Goal: Task Accomplishment & Management: Use online tool/utility

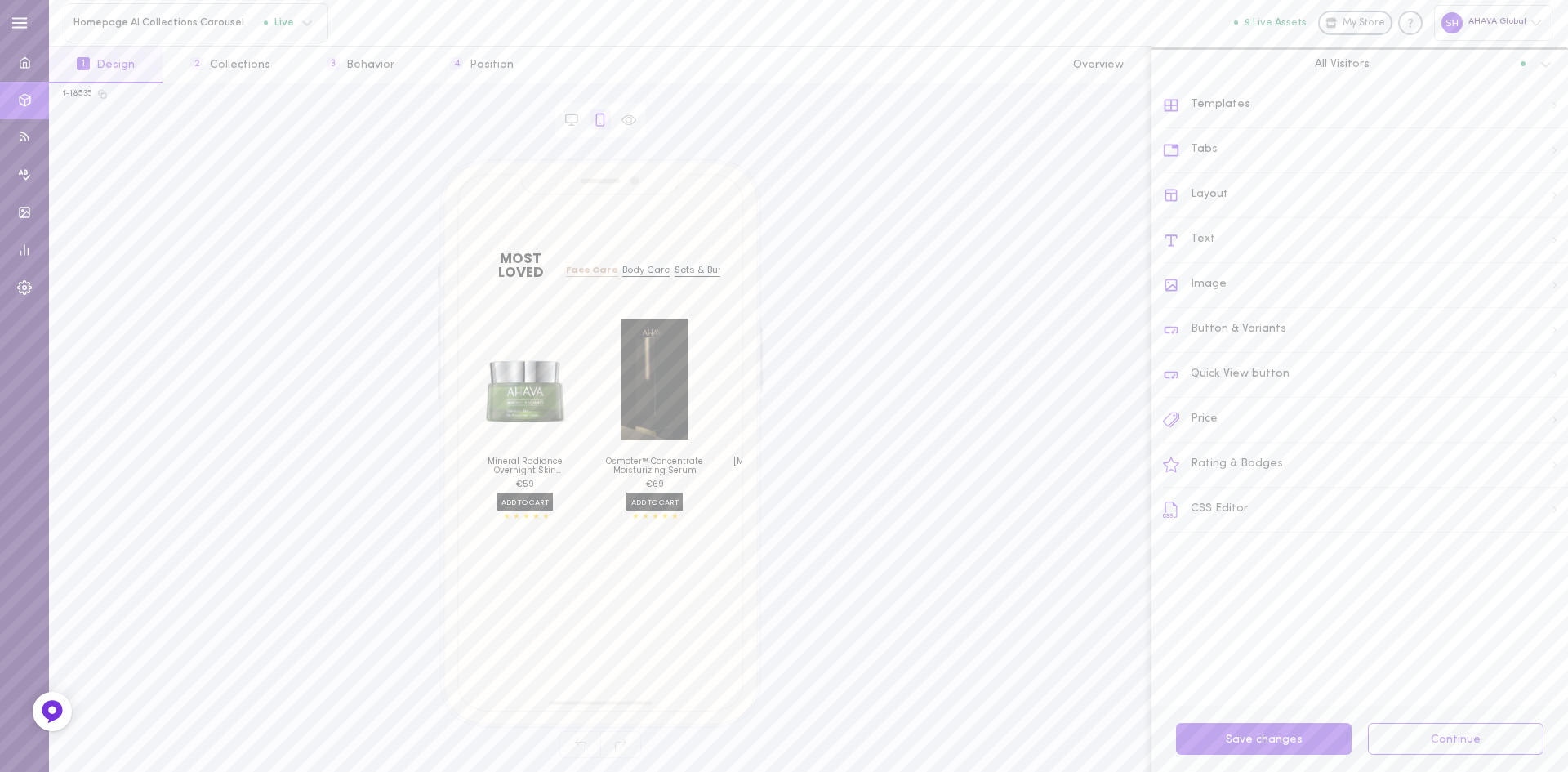
drag, startPoint x: 505, startPoint y: 377, endPoint x: 629, endPoint y: 366, distance: 124.5
click at [610, 366] on div "Mineral Radiance Overnight Skin De‑Stressing Cream 1.7 fl.oz / 50 ml €118 per 1…" at bounding box center [601, 418] width 281 height 226
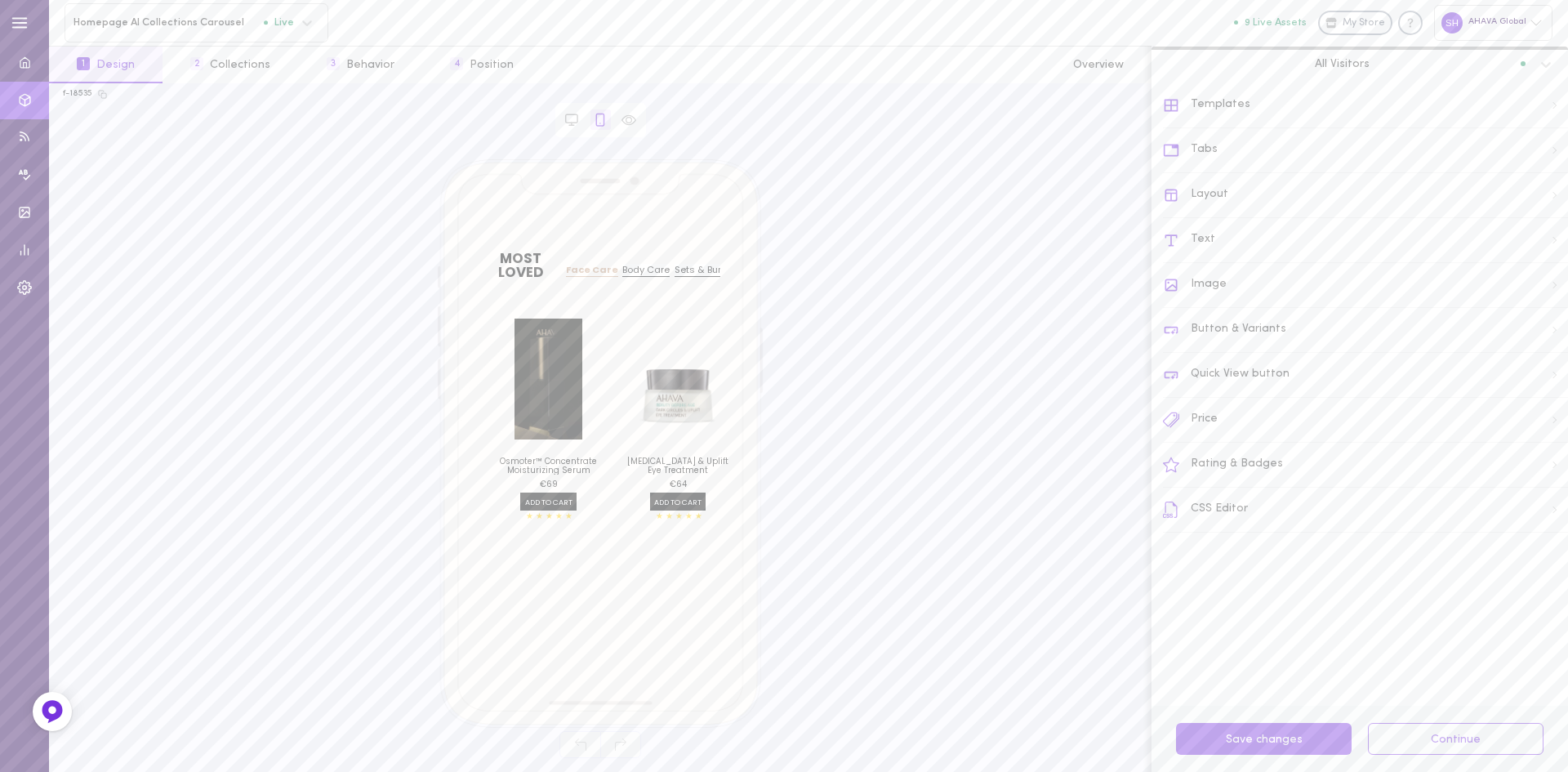
drag, startPoint x: 631, startPoint y: 373, endPoint x: 428, endPoint y: 377, distance: 203.0
click at [428, 377] on div "MOST LOVED Face Care Body Care Sets & Bundles Mineral Radiance Overnight Skin D…" at bounding box center [600, 434] width 1075 height 550
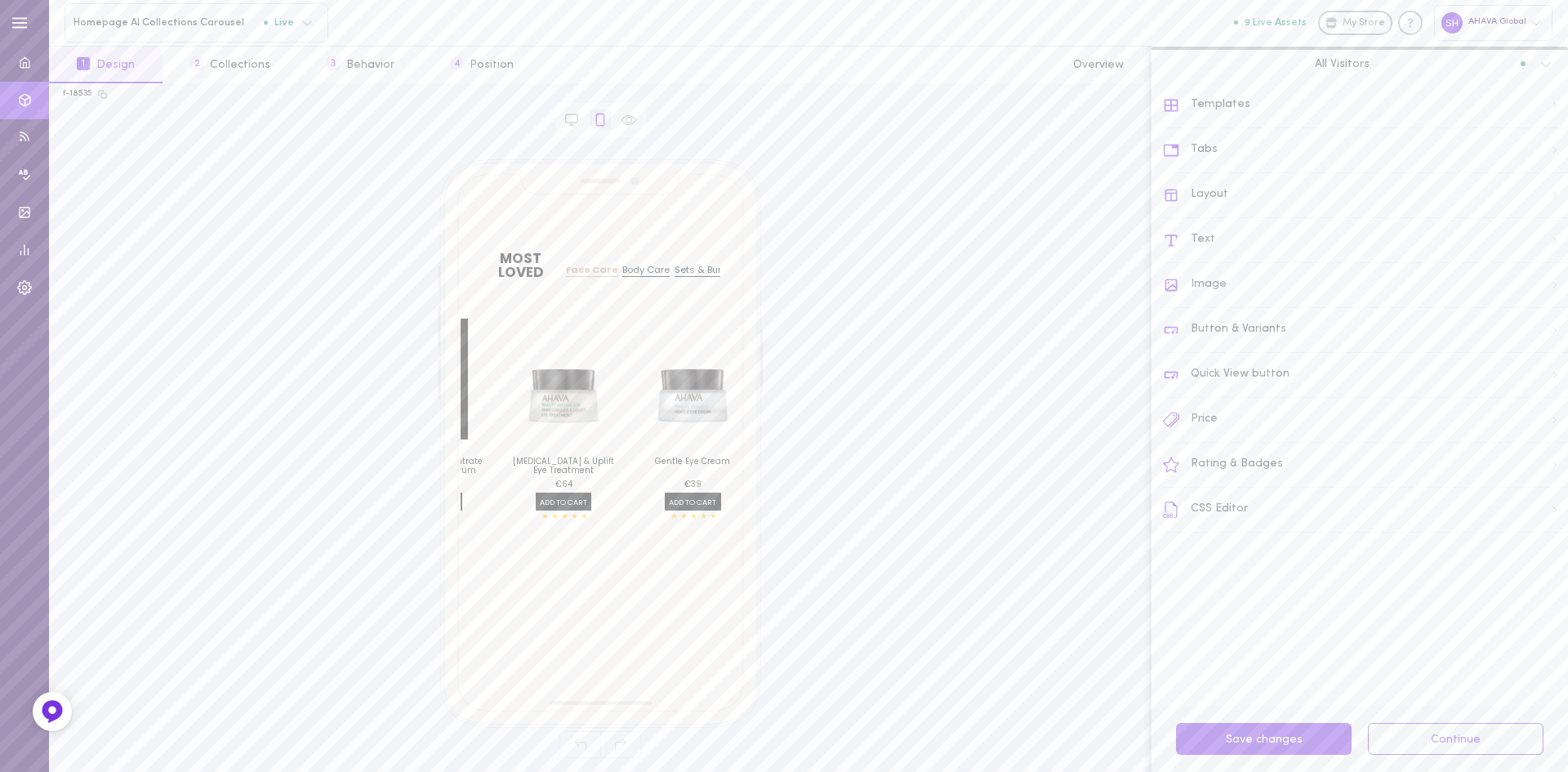
scroll to position [0, 336]
drag, startPoint x: 597, startPoint y: 385, endPoint x: 396, endPoint y: 387, distance: 201.0
click at [379, 389] on div "MOST LOVED Face Care Body Care Sets & Bundles Mineral Radiance Overnight Skin D…" at bounding box center [600, 434] width 1075 height 550
click at [1213, 153] on div "Tabs" at bounding box center [1365, 151] width 405 height 45
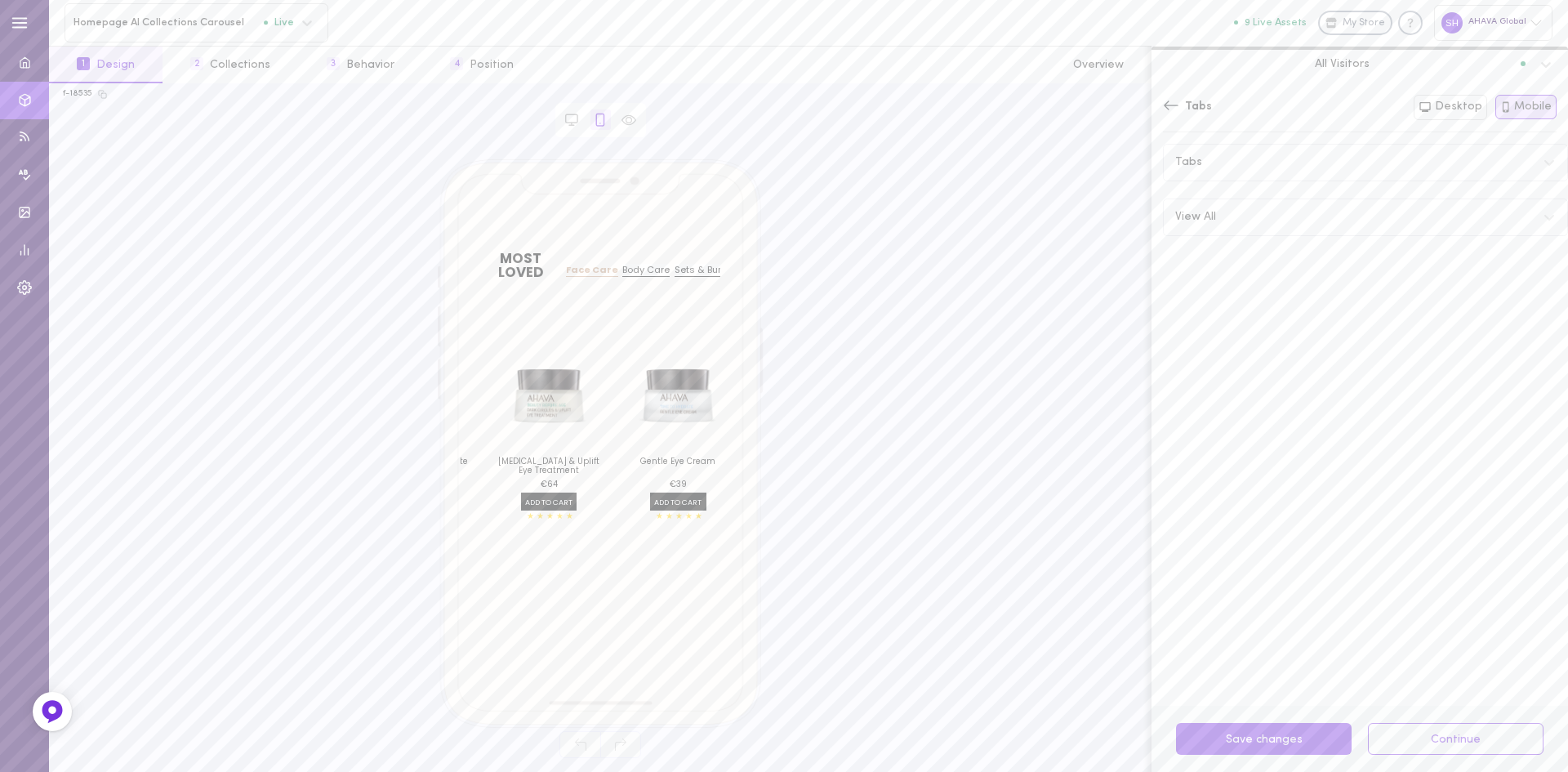
click at [1223, 165] on div "Tabs" at bounding box center [1365, 163] width 403 height 36
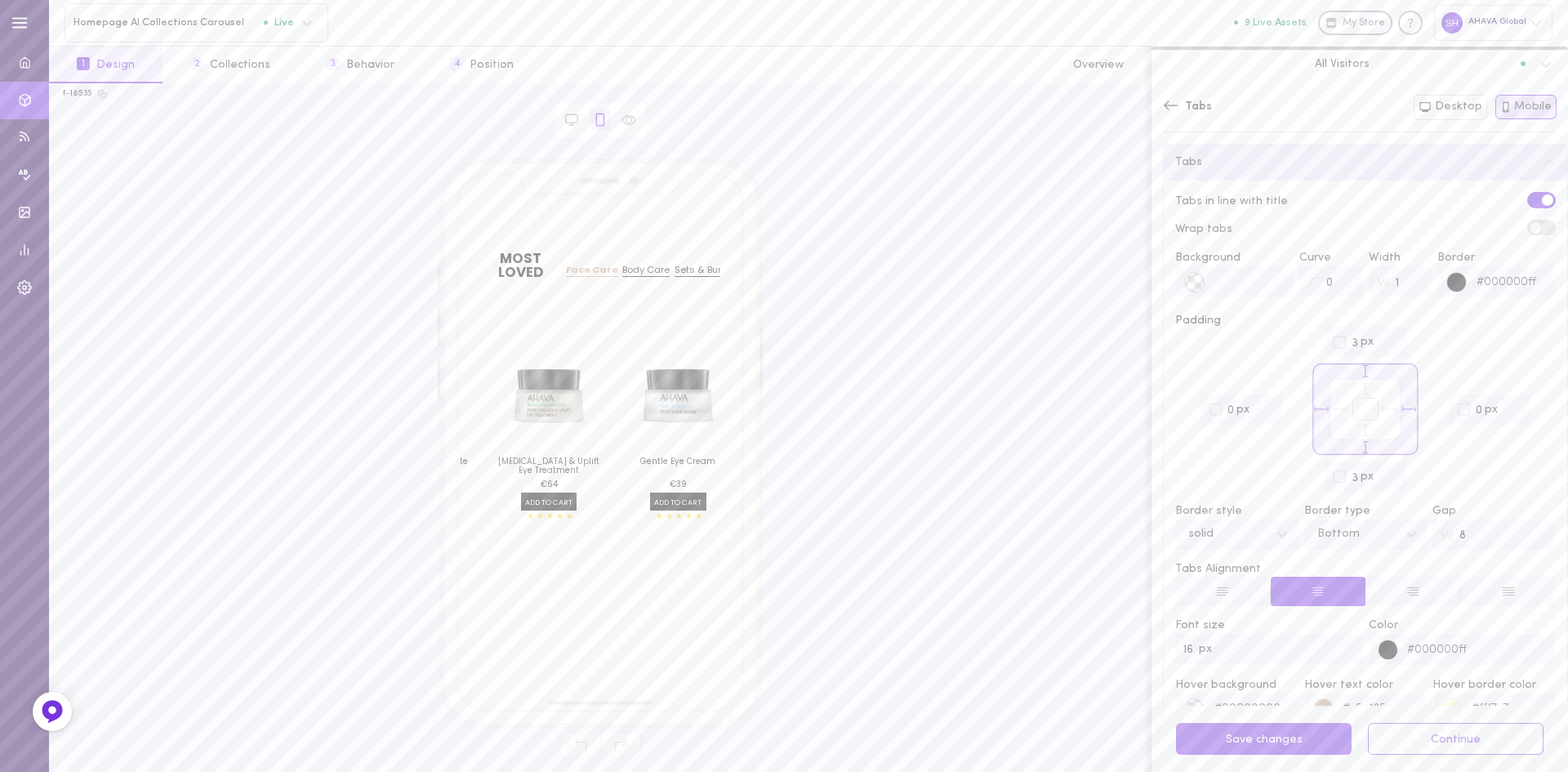
click at [1502, 594] on icon at bounding box center [1509, 591] width 15 height 15
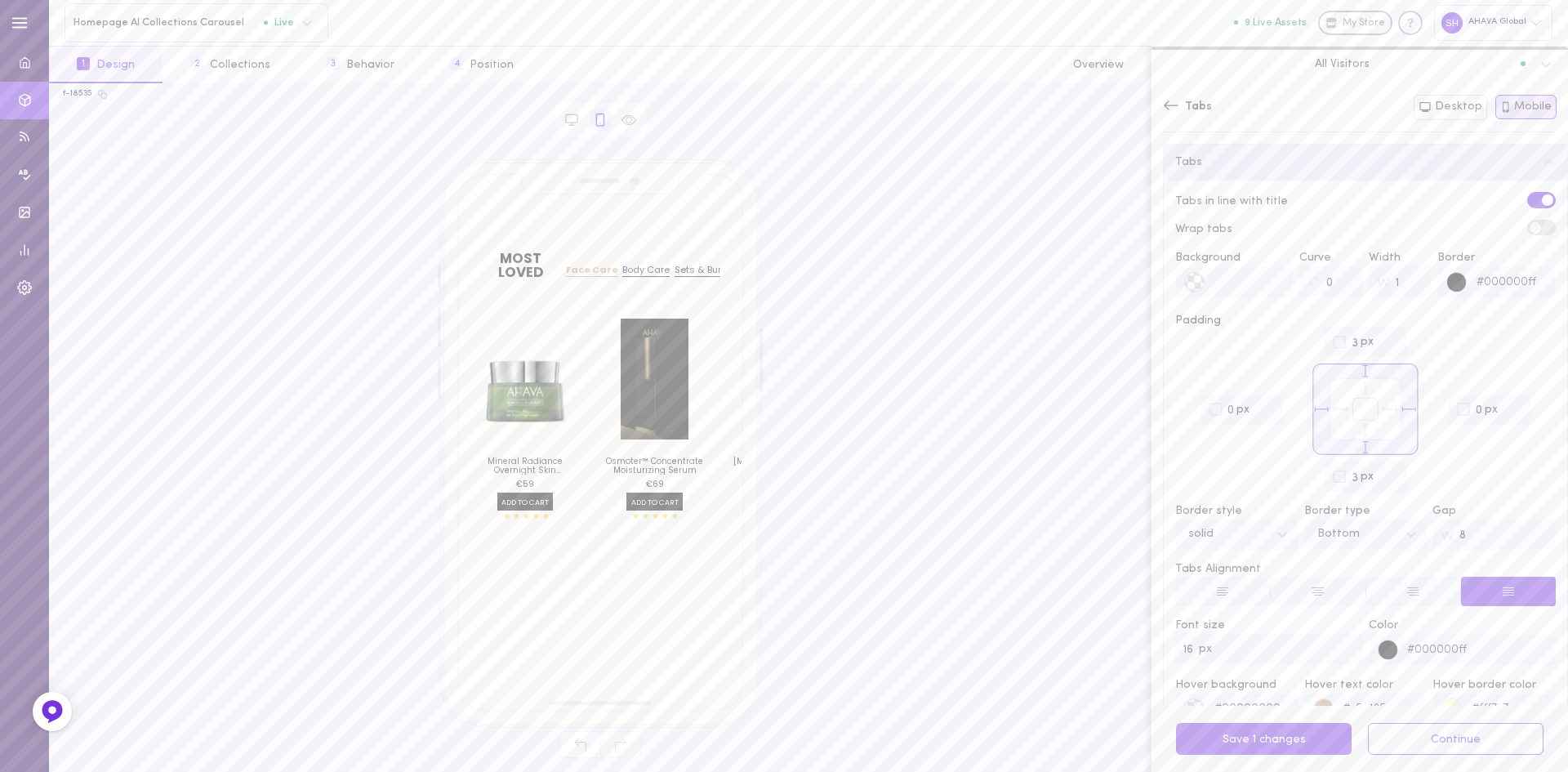
click at [1392, 594] on button at bounding box center [1414, 590] width 95 height 29
click at [1315, 592] on icon at bounding box center [1318, 591] width 15 height 15
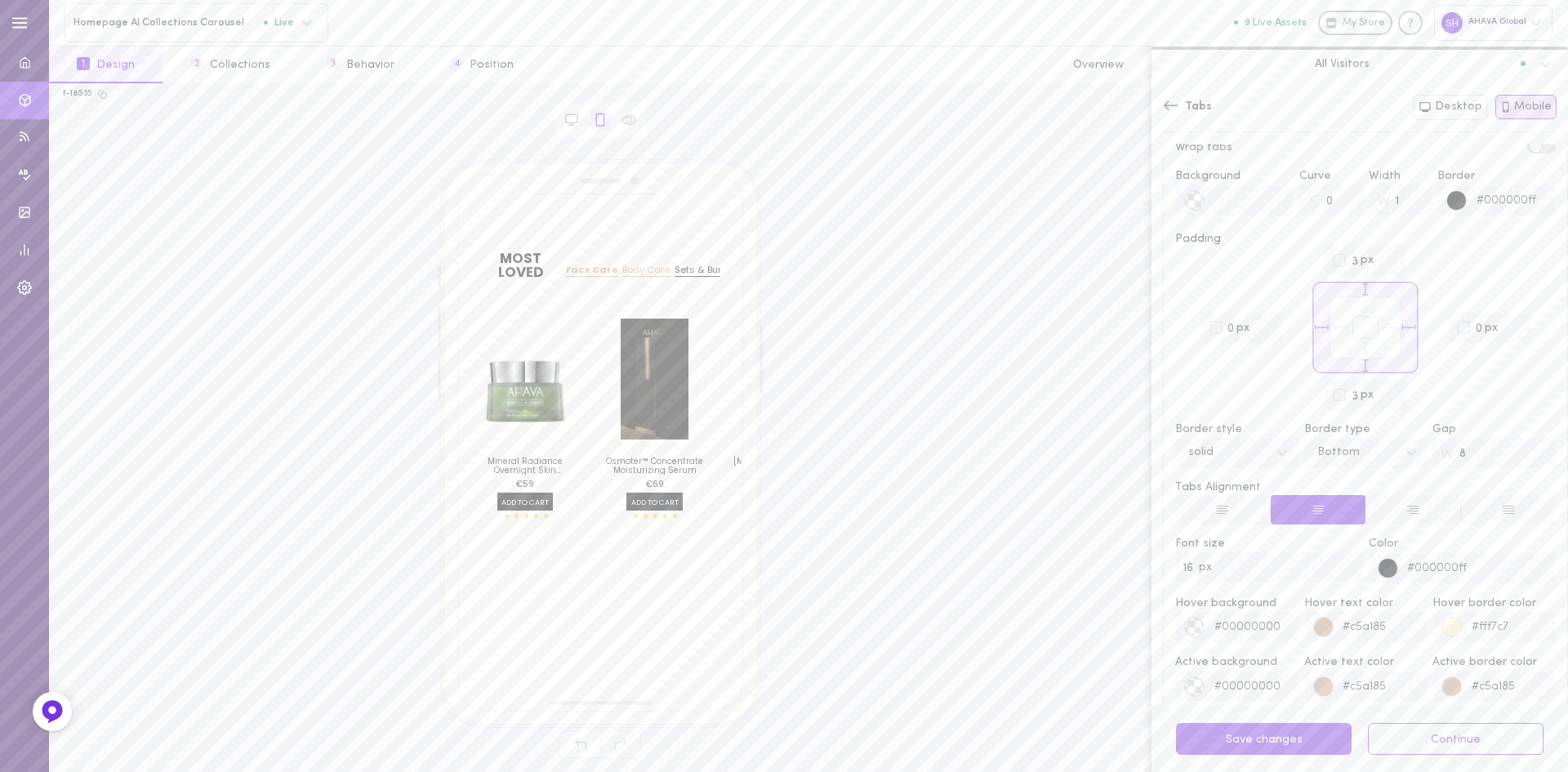
click at [634, 267] on div "Body Care" at bounding box center [646, 270] width 48 height 13
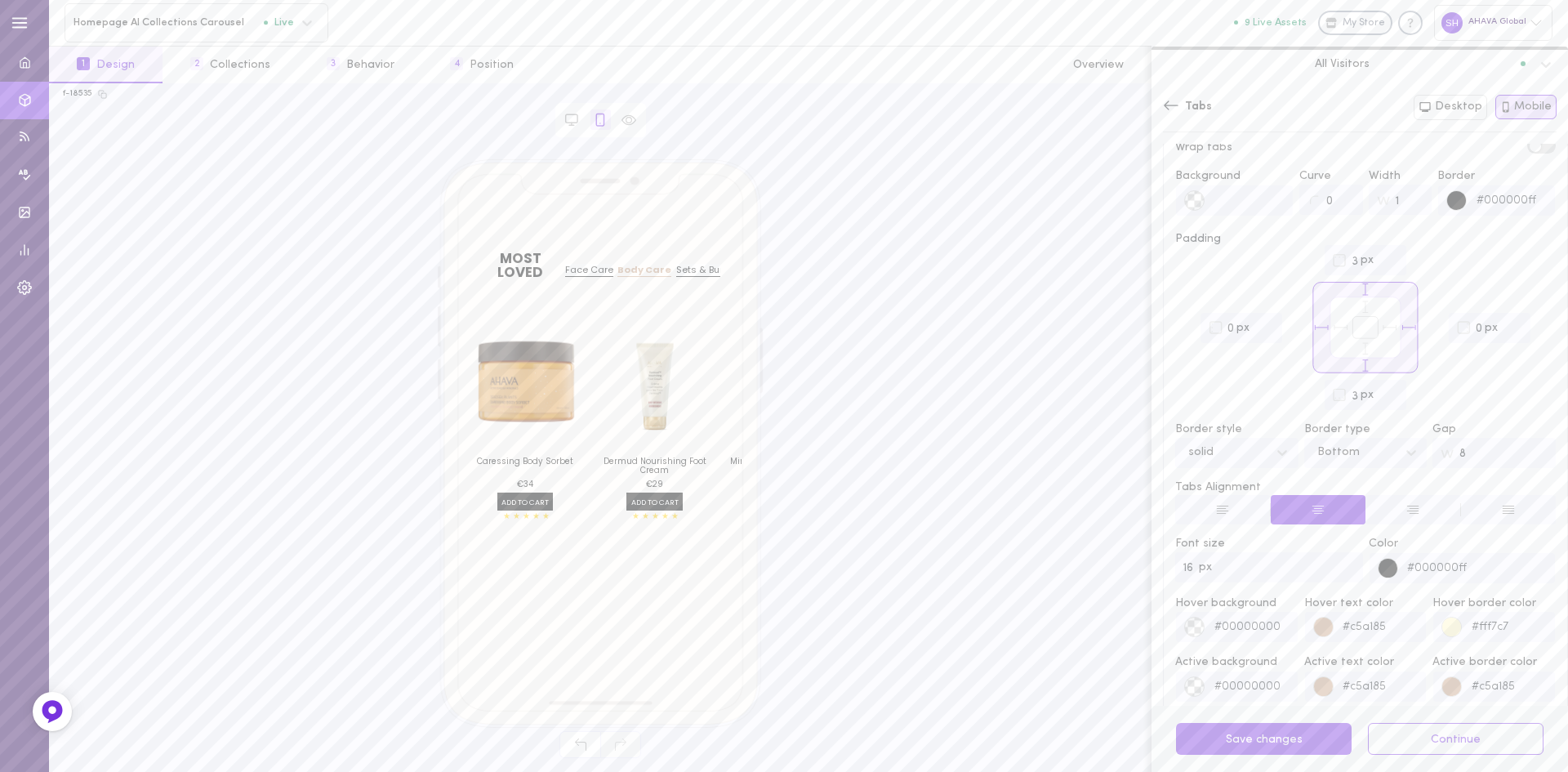
click at [1165, 106] on icon at bounding box center [1170, 105] width 16 height 16
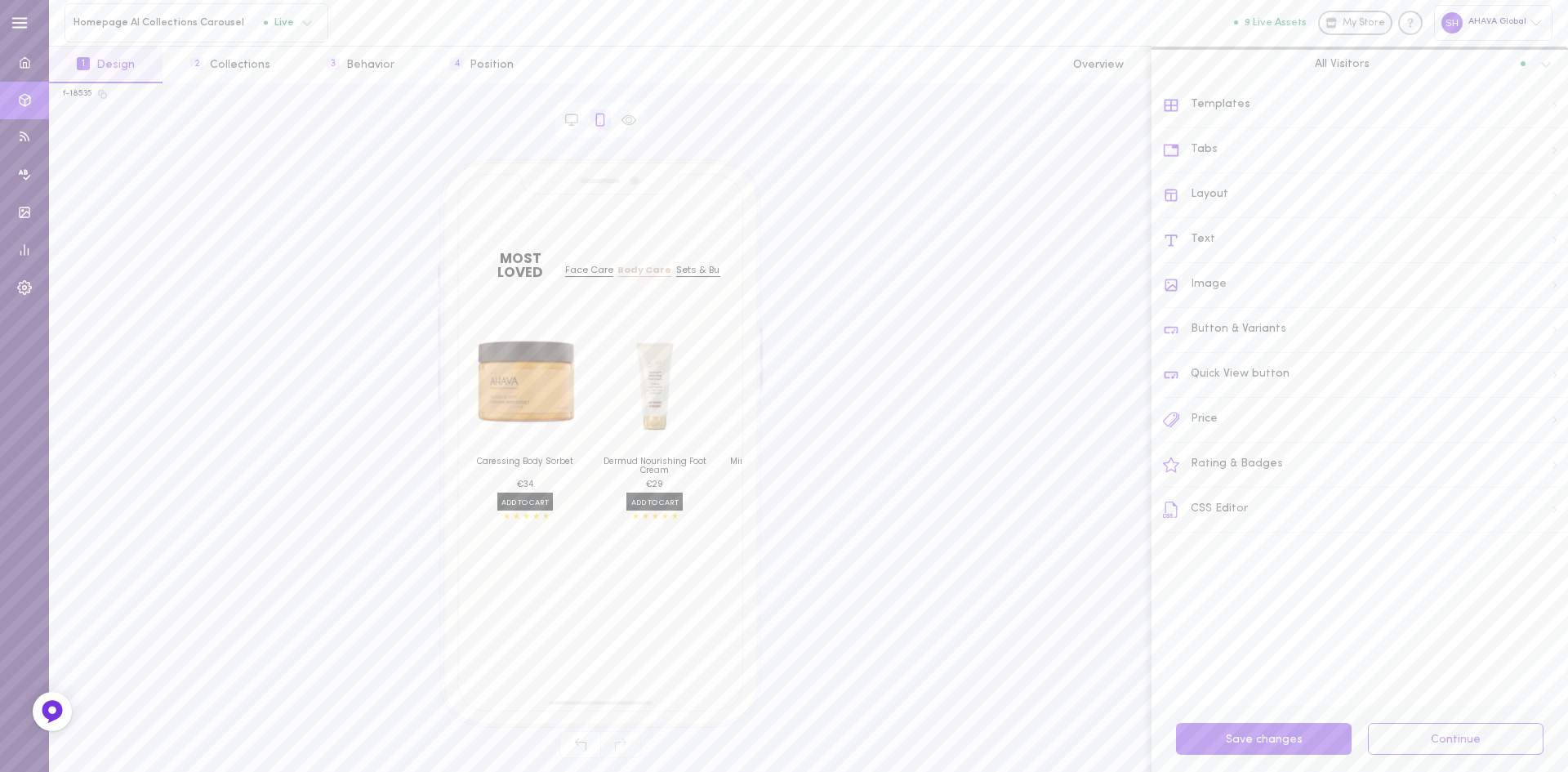
click at [1228, 153] on div "Tabs" at bounding box center [1365, 151] width 405 height 45
click at [1226, 215] on div "View All" at bounding box center [1365, 217] width 403 height 36
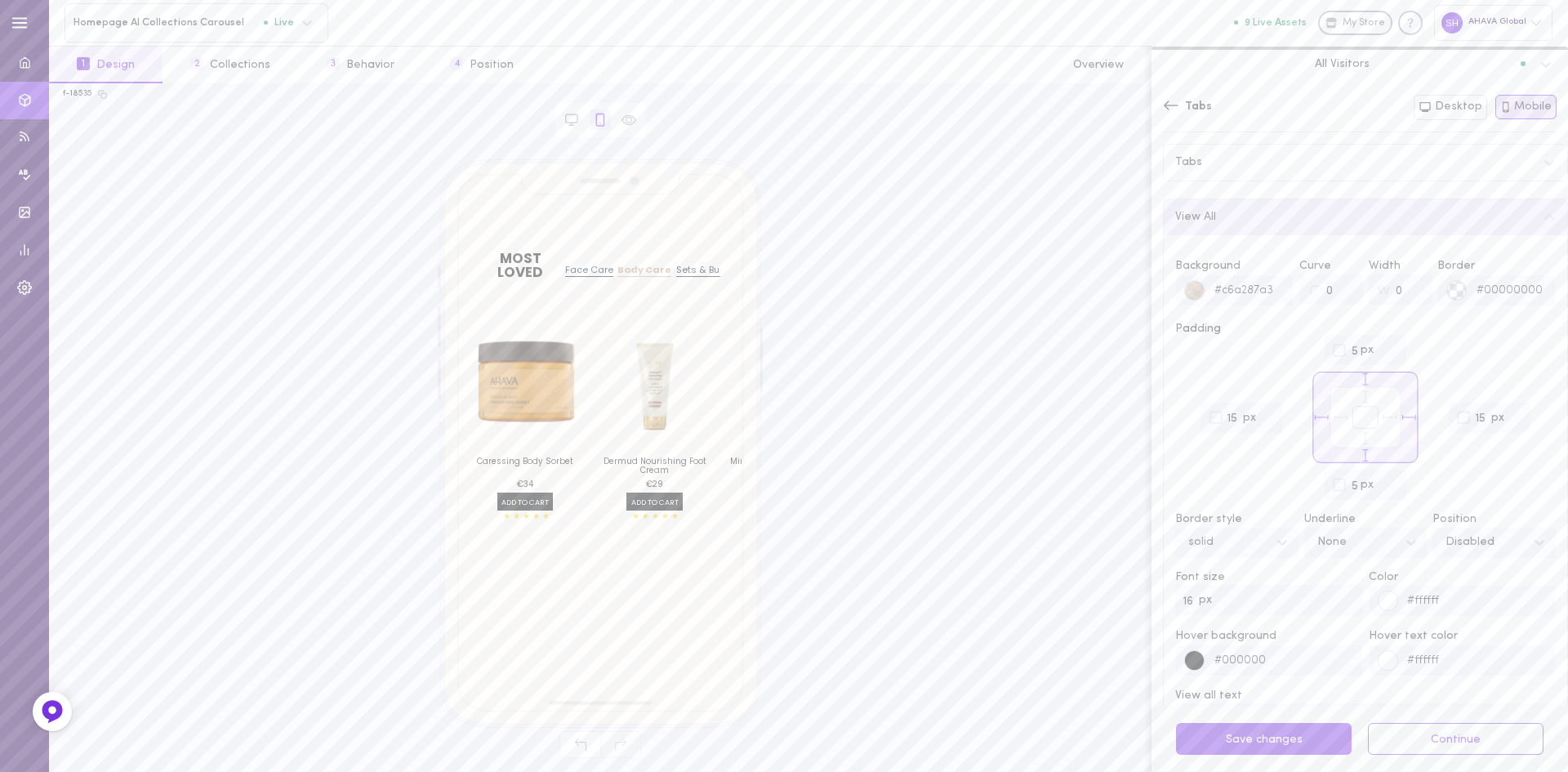
scroll to position [152, 0]
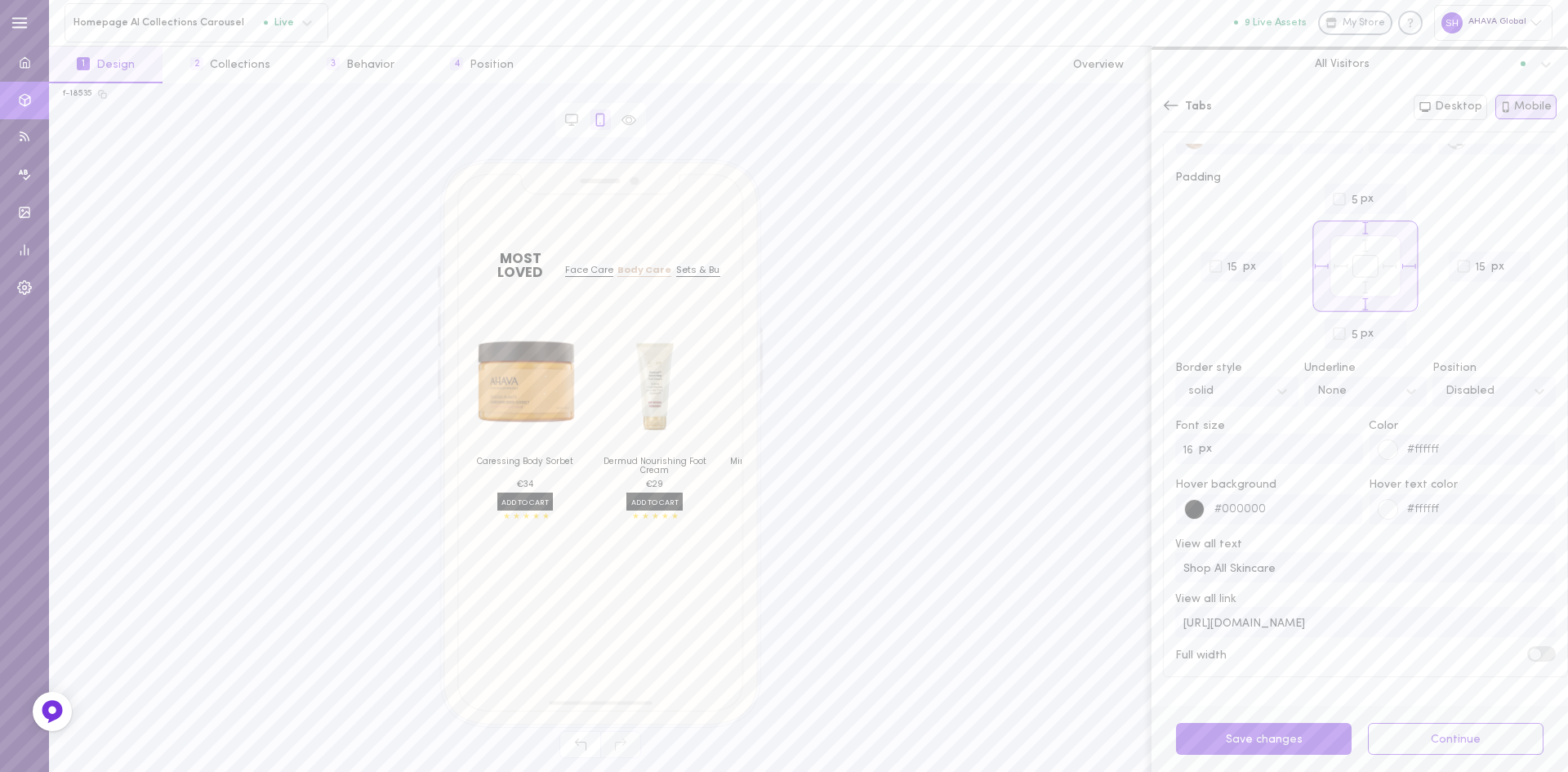
click at [1530, 654] on span at bounding box center [1535, 654] width 11 height 11
click at [0, 0] on input "checkbox" at bounding box center [0, 0] width 0 height 0
click at [1528, 654] on label at bounding box center [1542, 654] width 29 height 16
click at [0, 0] on input "checkbox" at bounding box center [0, 0] width 0 height 0
click at [1530, 654] on span at bounding box center [1535, 654] width 11 height 11
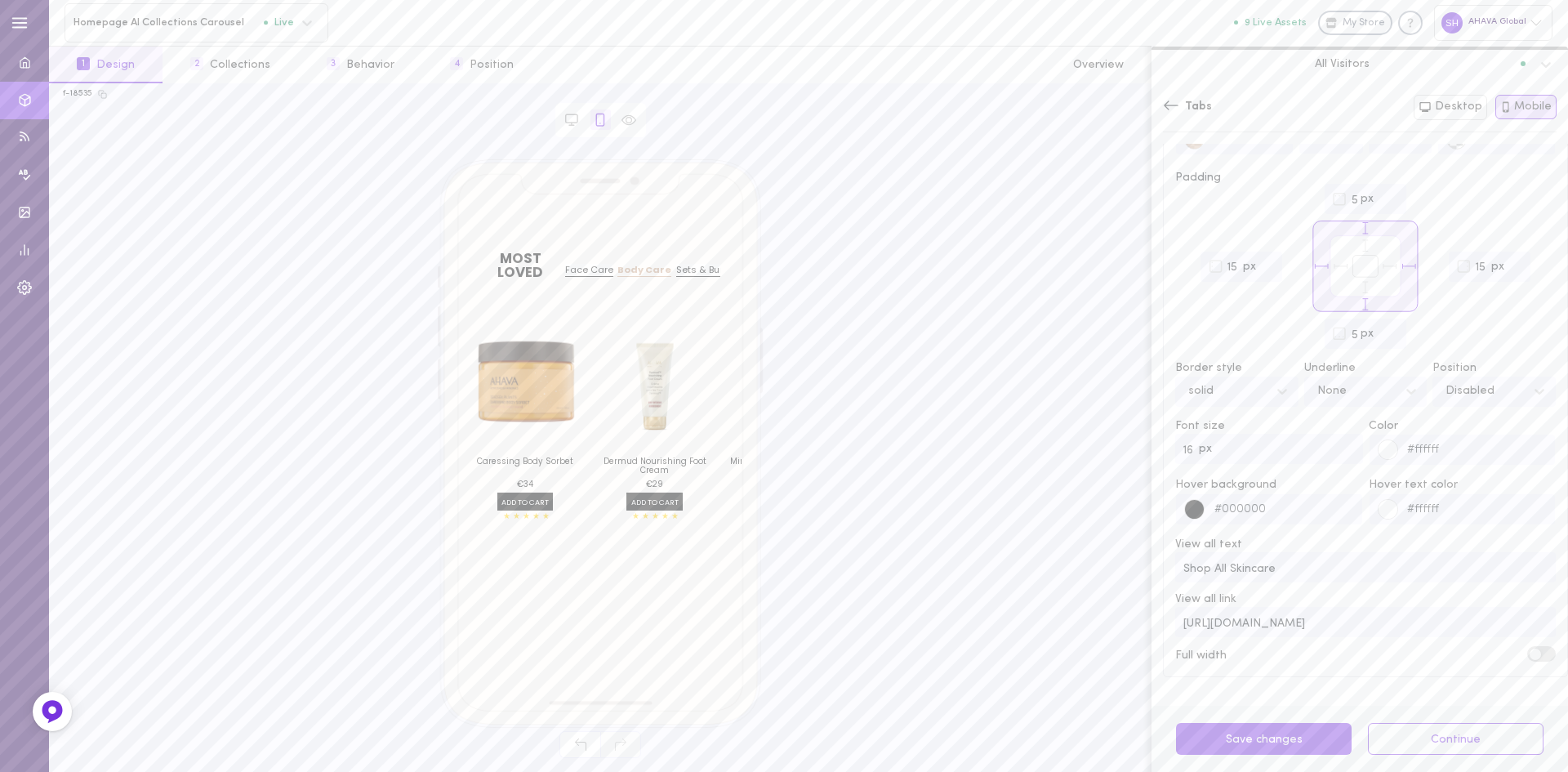
click at [0, 0] on input "checkbox" at bounding box center [0, 0] width 0 height 0
click at [1528, 654] on label at bounding box center [1542, 654] width 29 height 16
click at [0, 0] on input "checkbox" at bounding box center [0, 0] width 0 height 0
click at [1169, 106] on icon at bounding box center [1170, 105] width 16 height 16
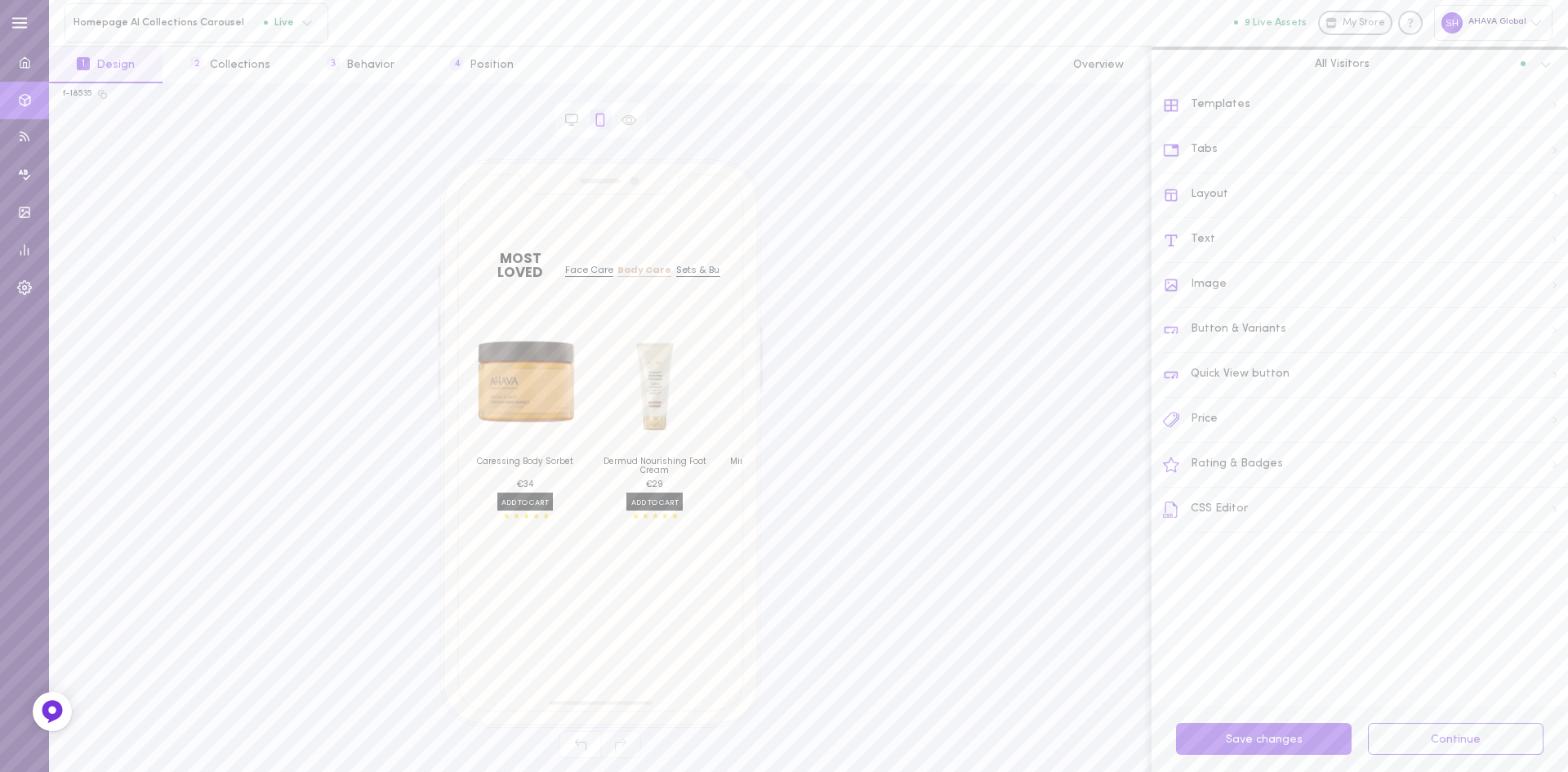
scroll to position [0, 0]
click at [1213, 193] on div "Layout" at bounding box center [1365, 196] width 405 height 45
click at [1271, 508] on div "Asset Margin" at bounding box center [1365, 519] width 379 height 36
click at [1271, 508] on div "Asset Margin" at bounding box center [1365, 517] width 379 height 36
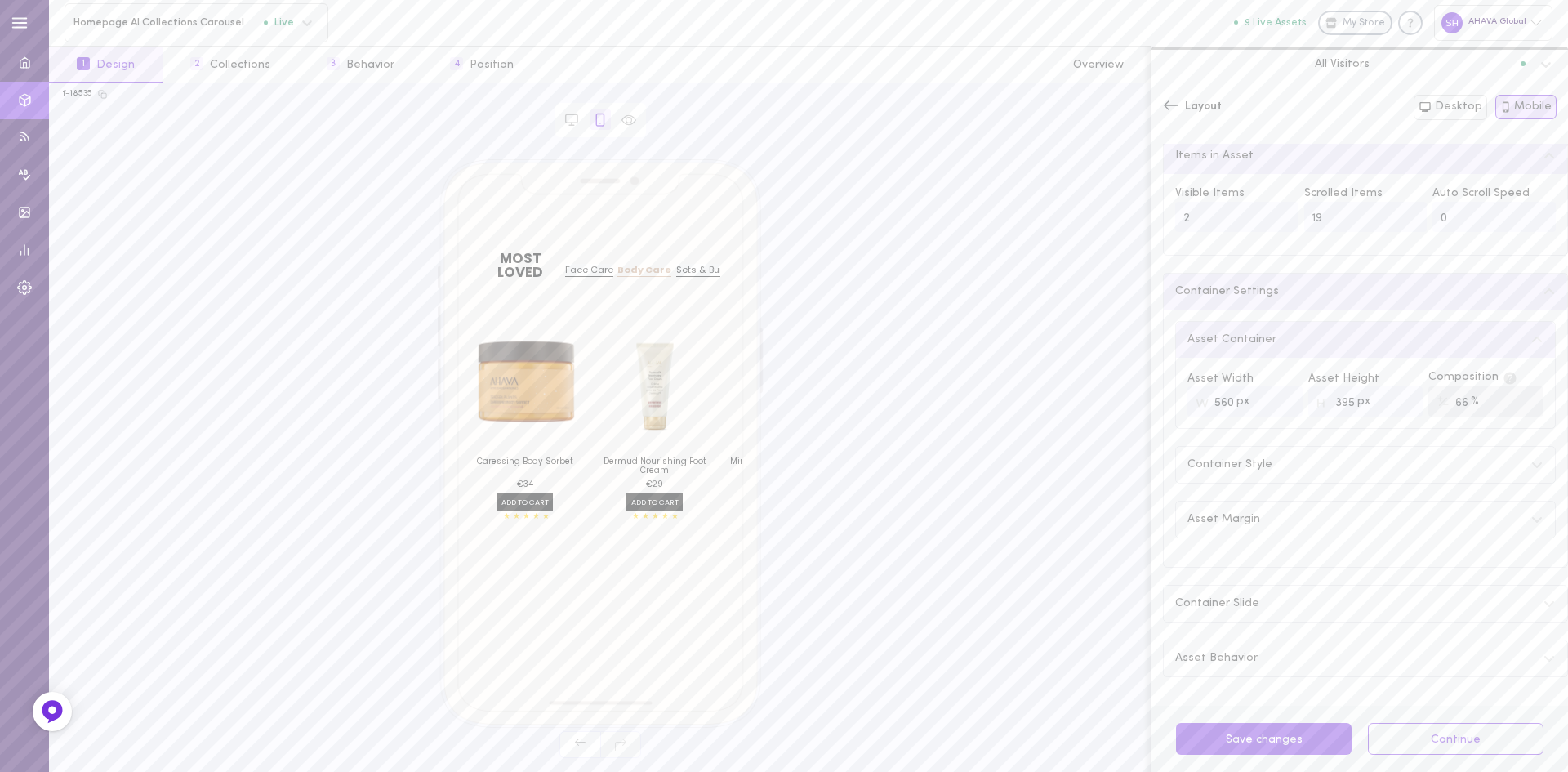
click at [1178, 108] on icon at bounding box center [1170, 105] width 16 height 16
click at [1227, 280] on div "Image" at bounding box center [1365, 285] width 405 height 45
click at [1237, 168] on span "Image Style" at bounding box center [1208, 163] width 66 height 11
click at [1264, 376] on span "Image Hover Animation" at bounding box center [1241, 376] width 131 height 11
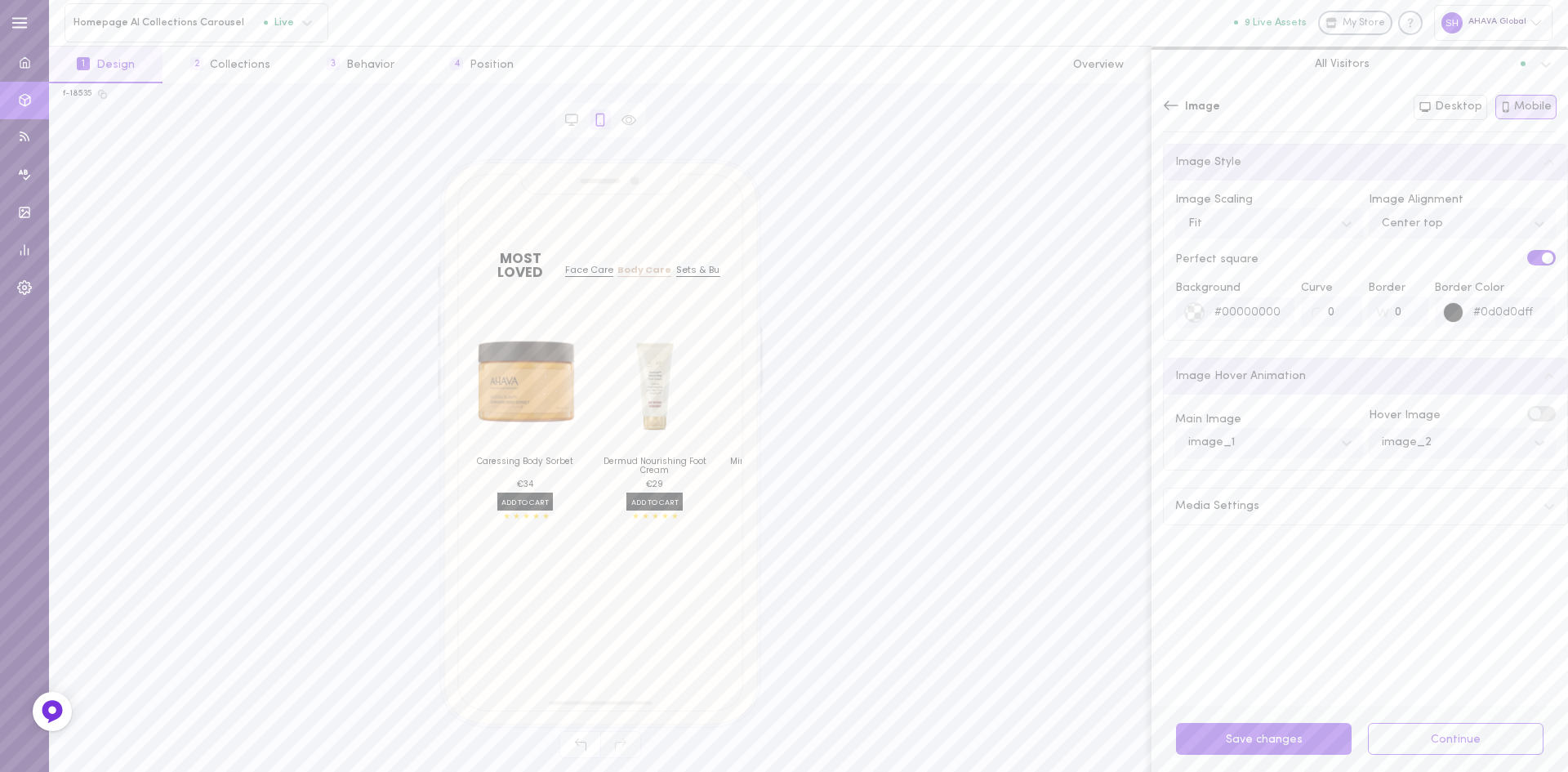
click at [1260, 504] on div "Media Settings" at bounding box center [1365, 506] width 403 height 36
click at [1391, 228] on div "Center top" at bounding box center [1412, 224] width 61 height 11
click at [1410, 331] on div "Center bottom" at bounding box center [1462, 328] width 188 height 32
click at [1404, 228] on div "Center bottom" at bounding box center [1424, 224] width 84 height 11
click at [1404, 298] on div "Center top" at bounding box center [1462, 296] width 188 height 32
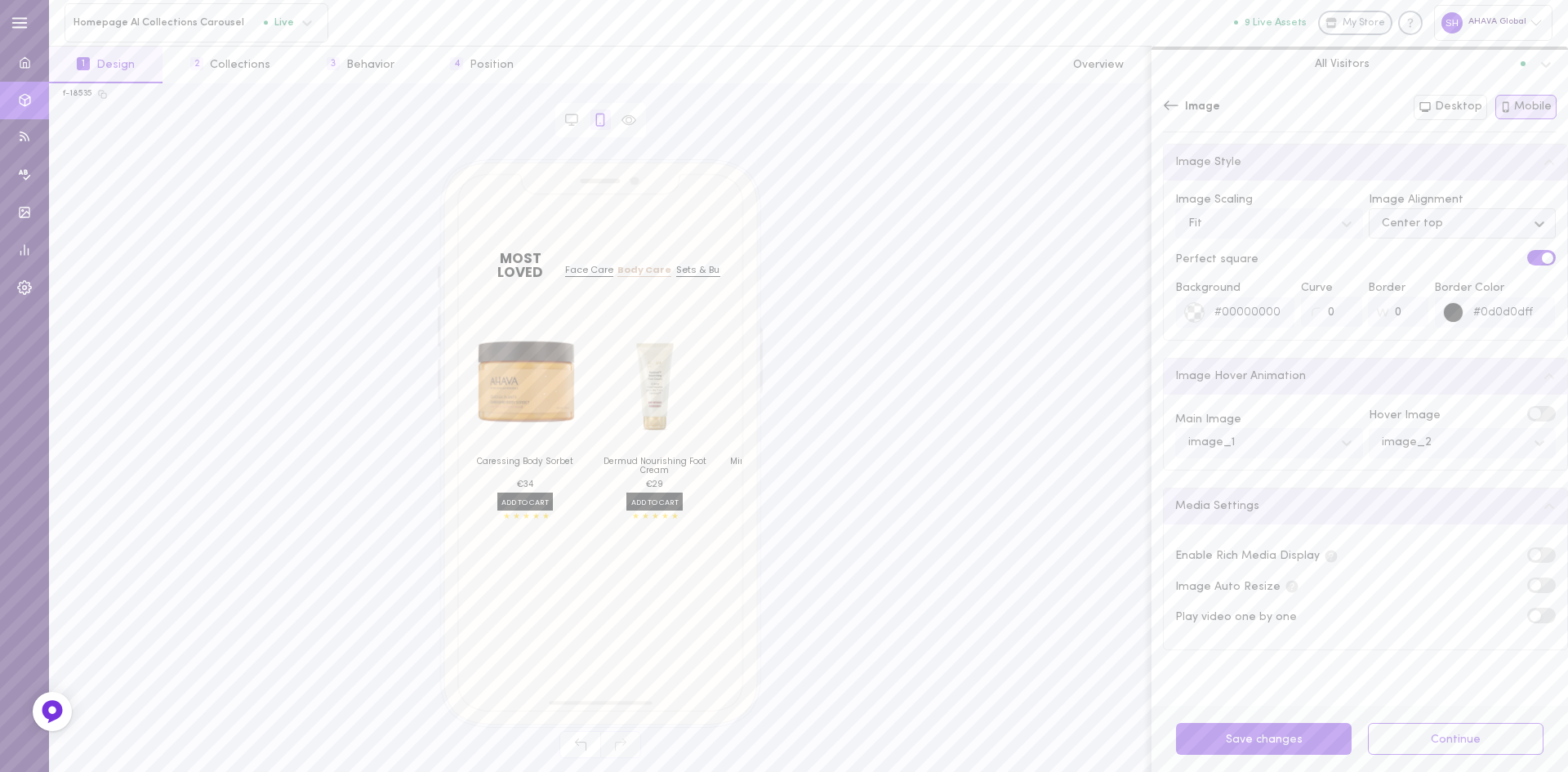
click at [1171, 107] on icon at bounding box center [1171, 105] width 15 height 9
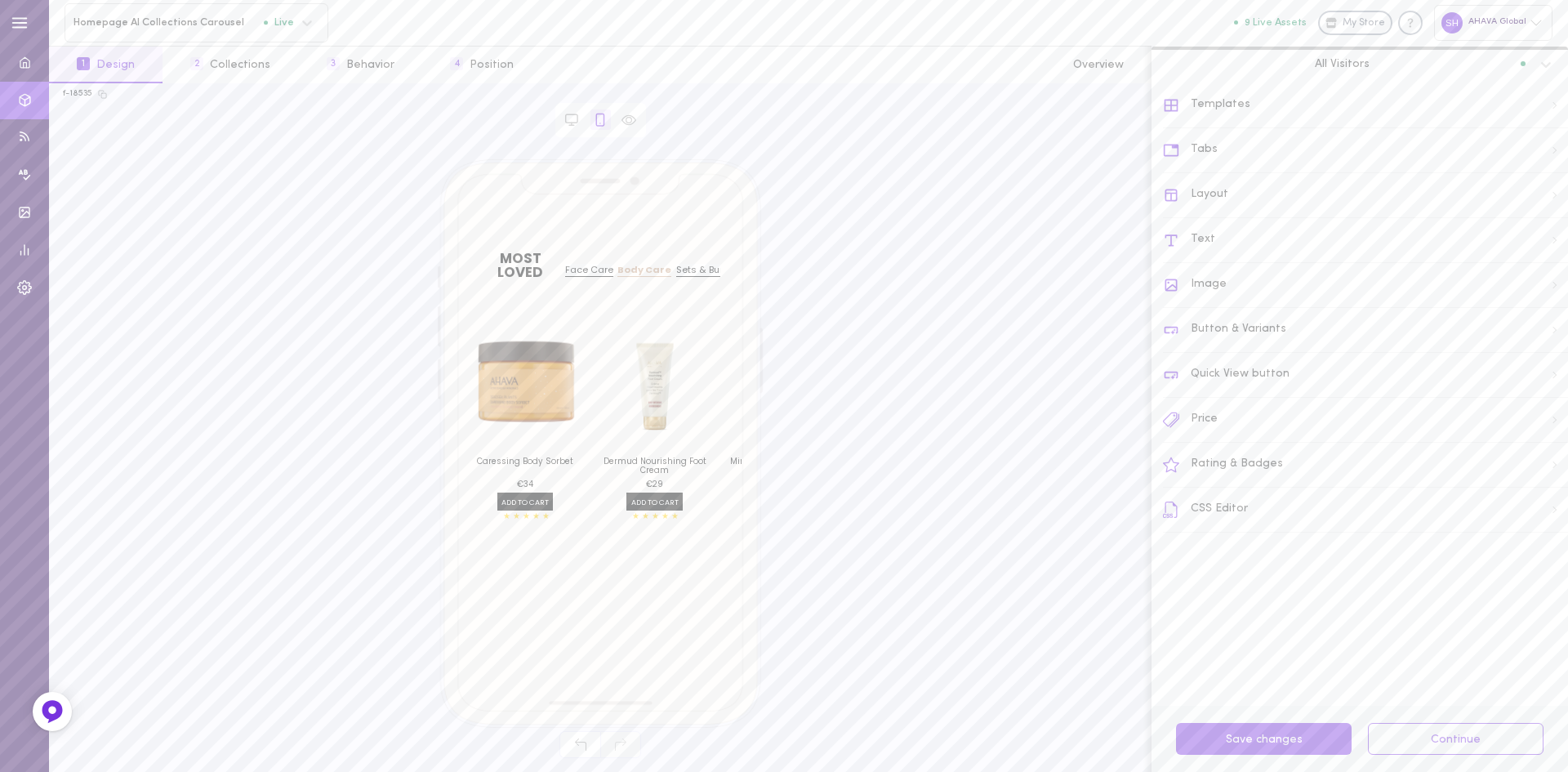
click at [1227, 460] on div "Rating & Badges" at bounding box center [1365, 465] width 405 height 45
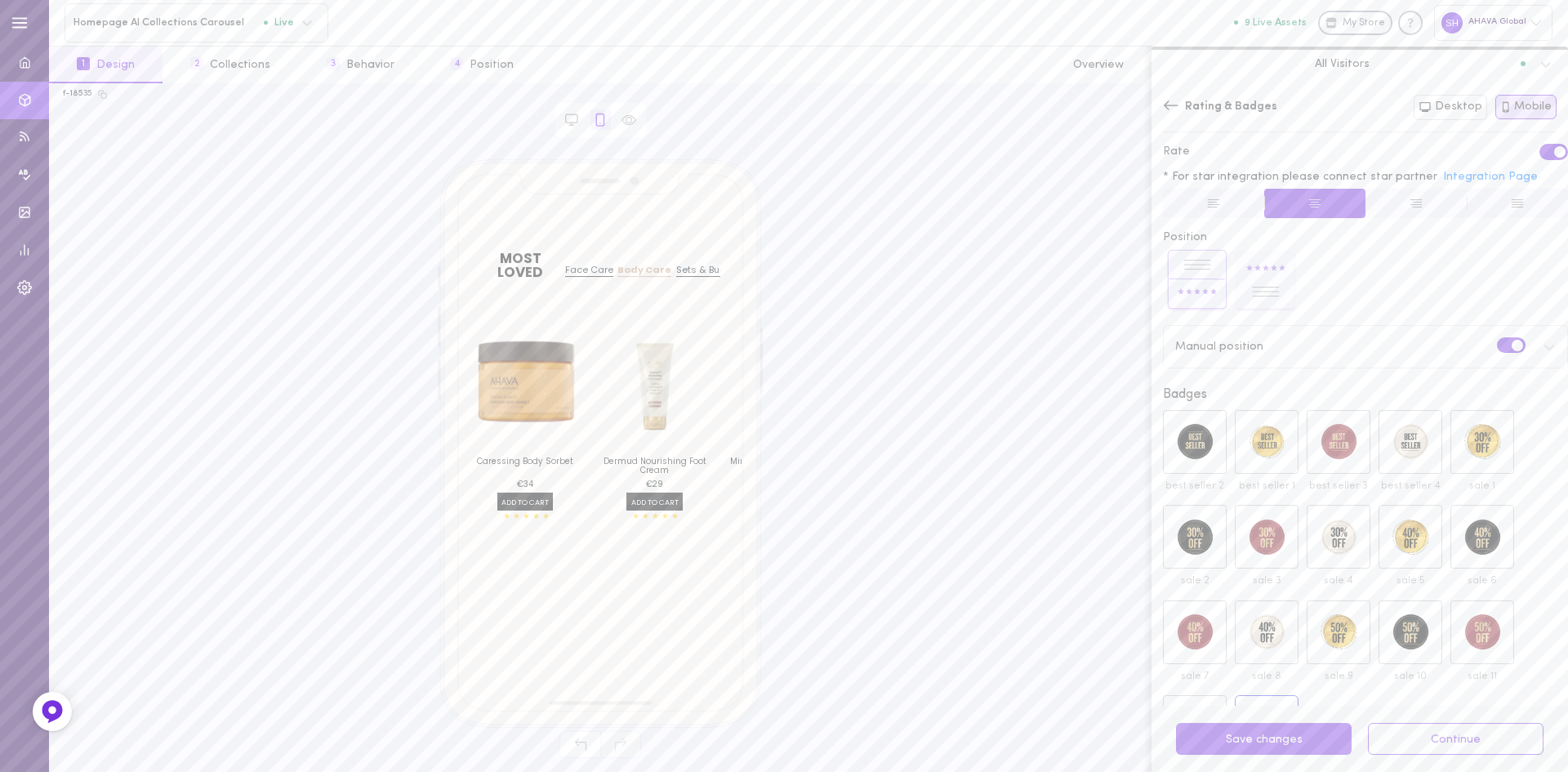
click at [1267, 292] on rect at bounding box center [1266, 279] width 59 height 59
click at [1212, 292] on rect at bounding box center [1197, 279] width 59 height 59
click at [1497, 344] on label at bounding box center [1511, 345] width 29 height 16
click at [0, 0] on input "checkbox" at bounding box center [0, 0] width 0 height 0
click at [1261, 280] on rect at bounding box center [1266, 279] width 59 height 59
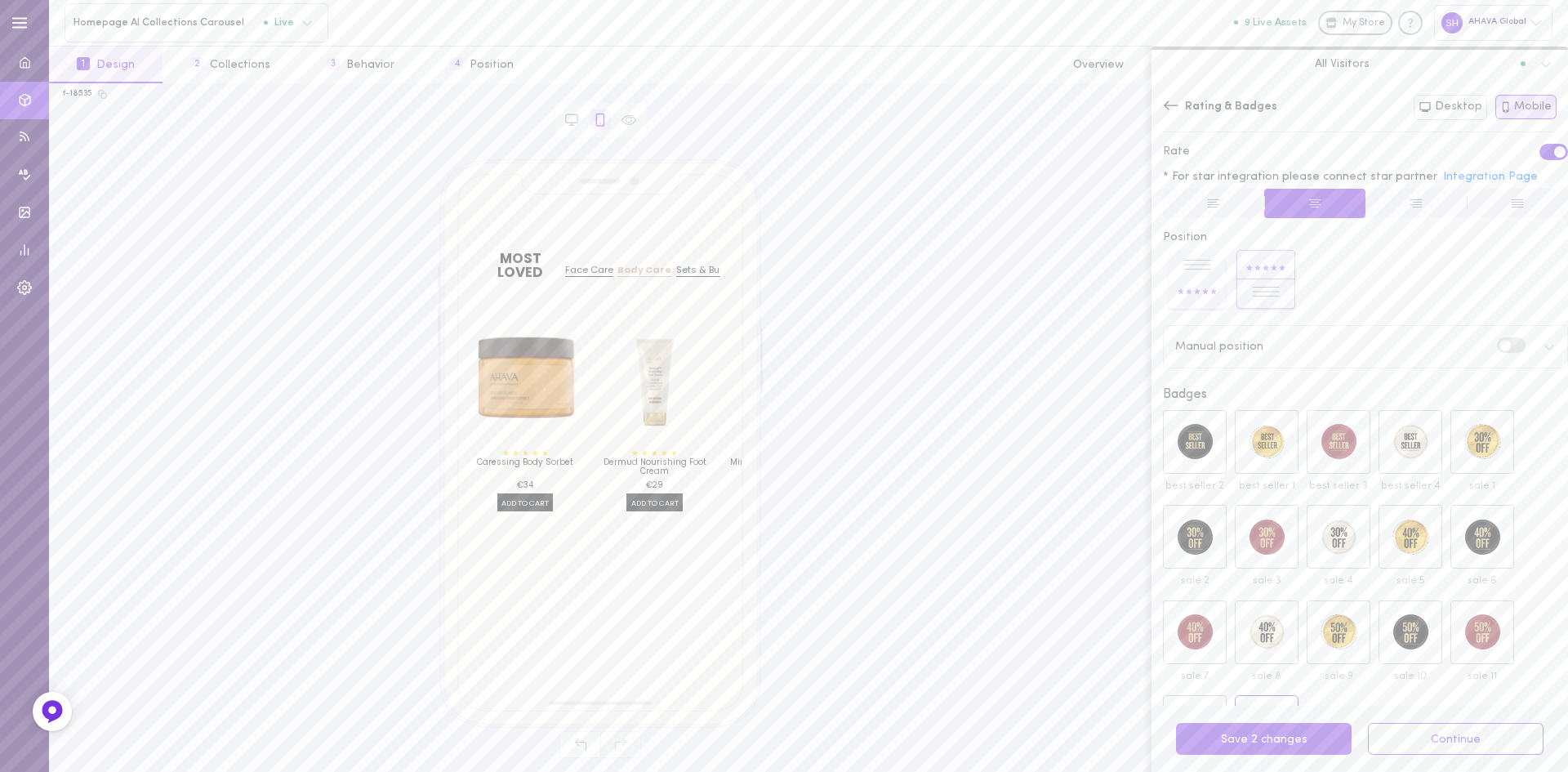
click at [1193, 280] on rect at bounding box center [1197, 279] width 59 height 59
click at [1500, 345] on span at bounding box center [1505, 345] width 11 height 11
click at [0, 0] on input "checkbox" at bounding box center [0, 0] width 0 height 0
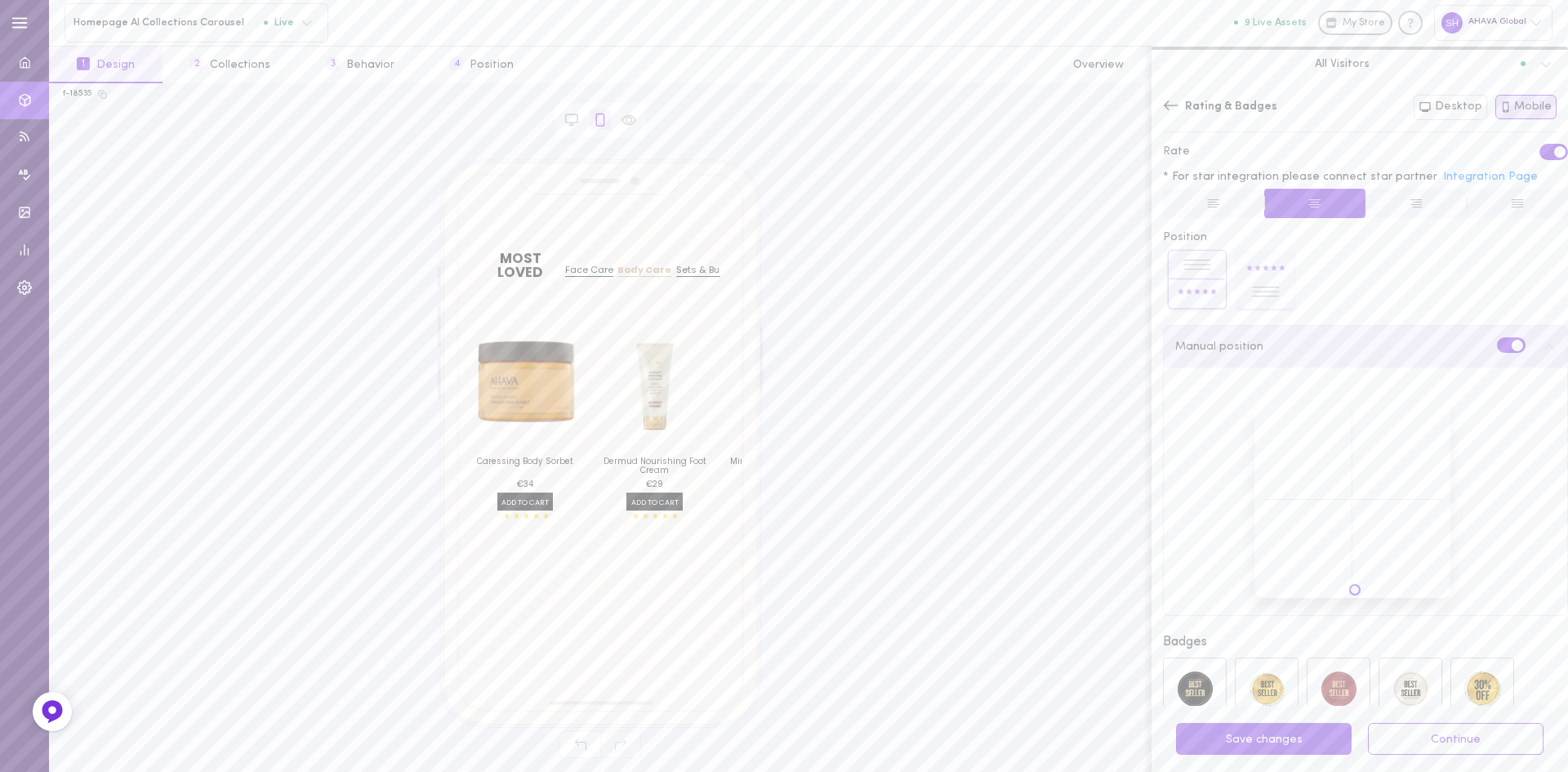
scroll to position [81, 0]
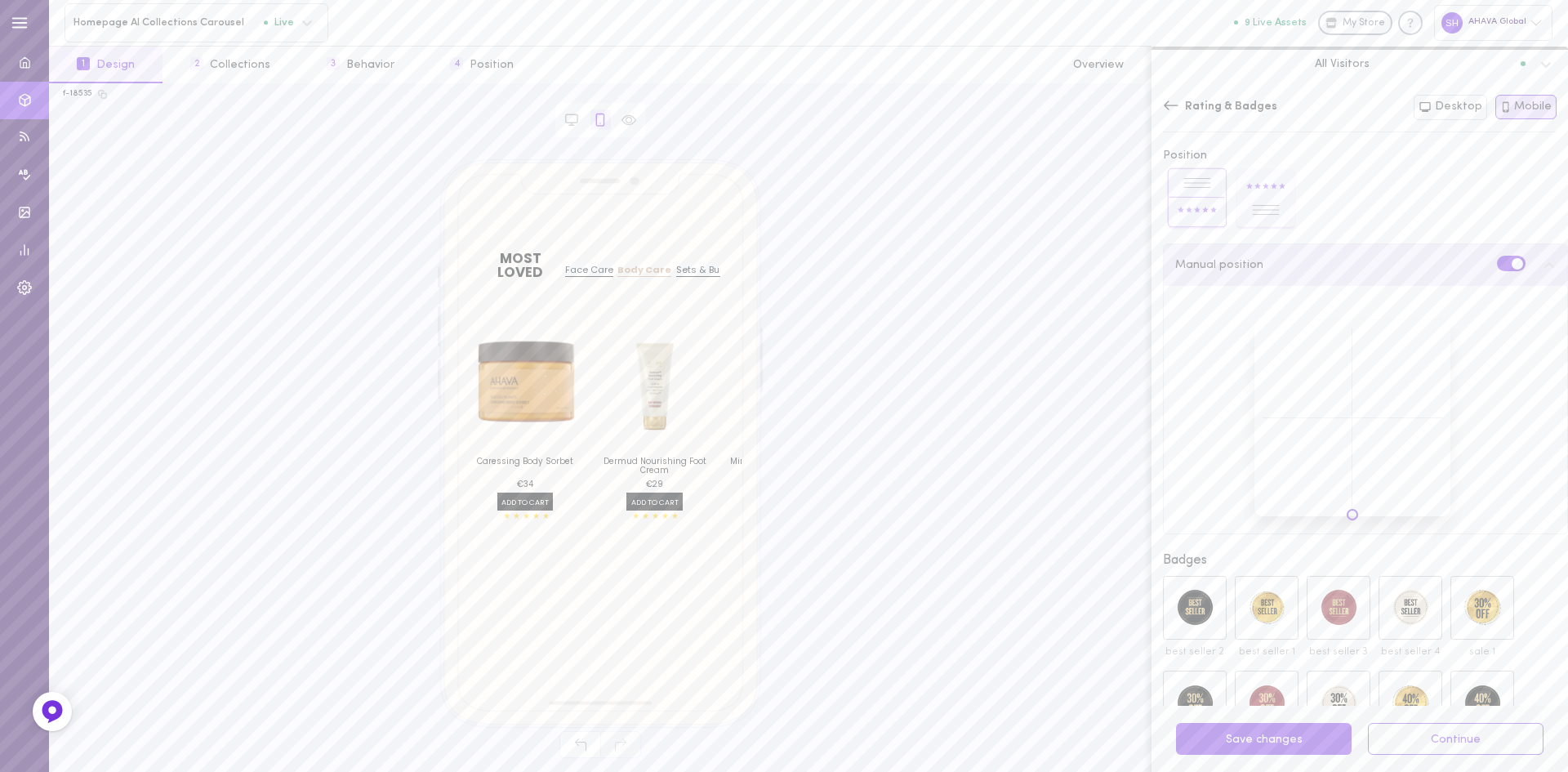
click at [1349, 515] on div at bounding box center [1353, 418] width 196 height 197
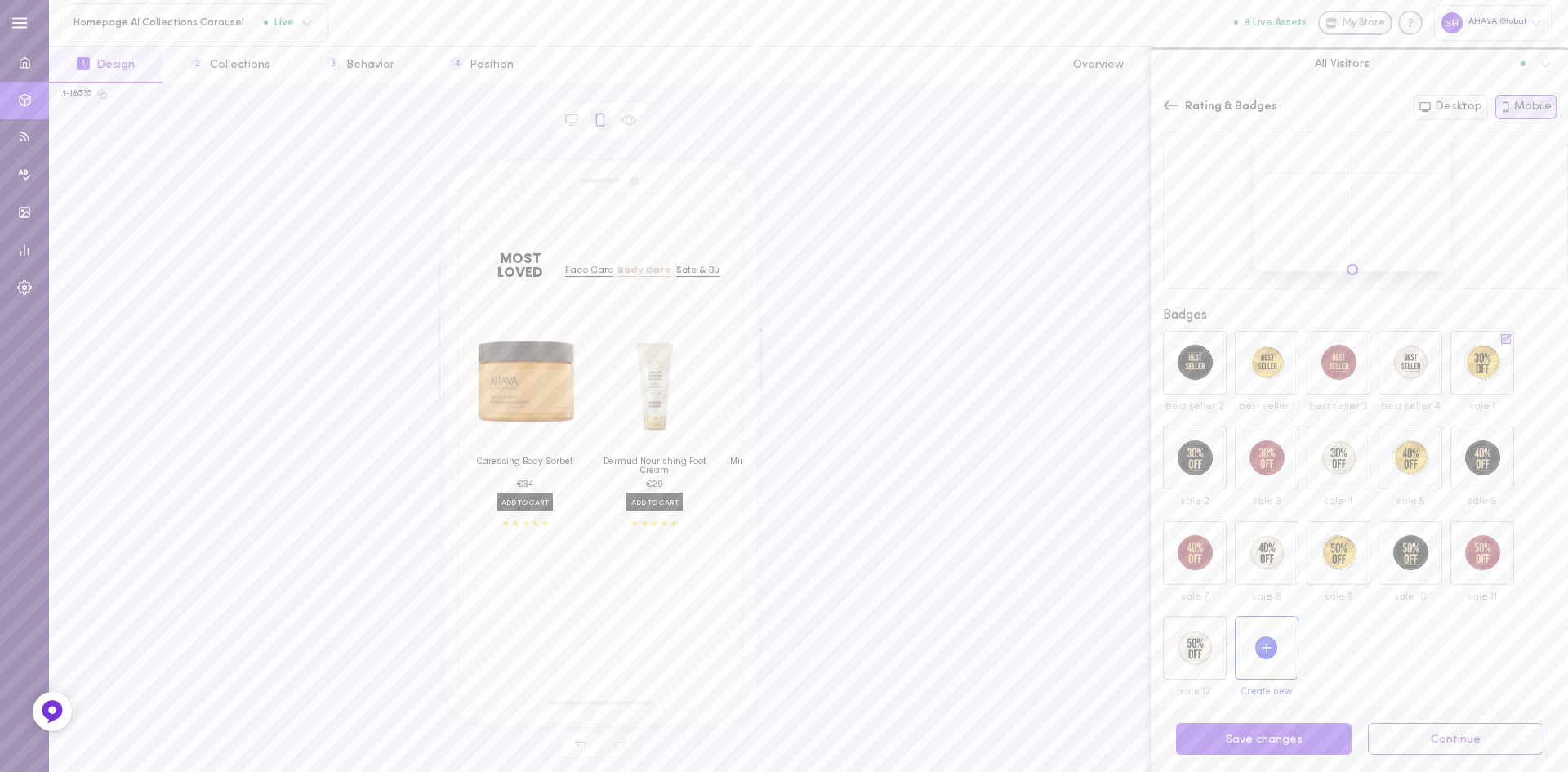
scroll to position [343, 0]
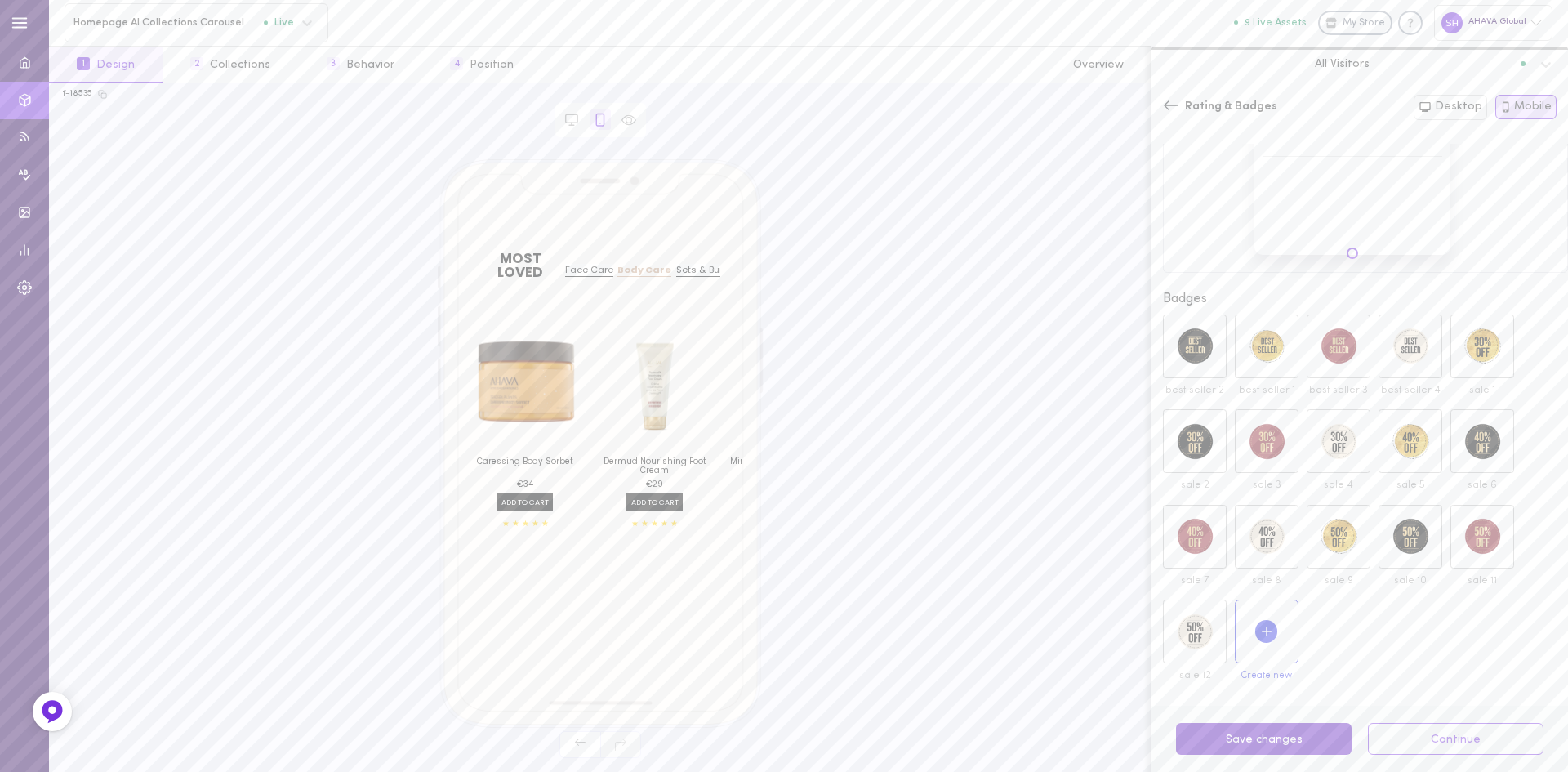
click at [1297, 736] on button "Save changes" at bounding box center [1264, 739] width 176 height 32
click at [569, 124] on icon at bounding box center [572, 120] width 15 height 15
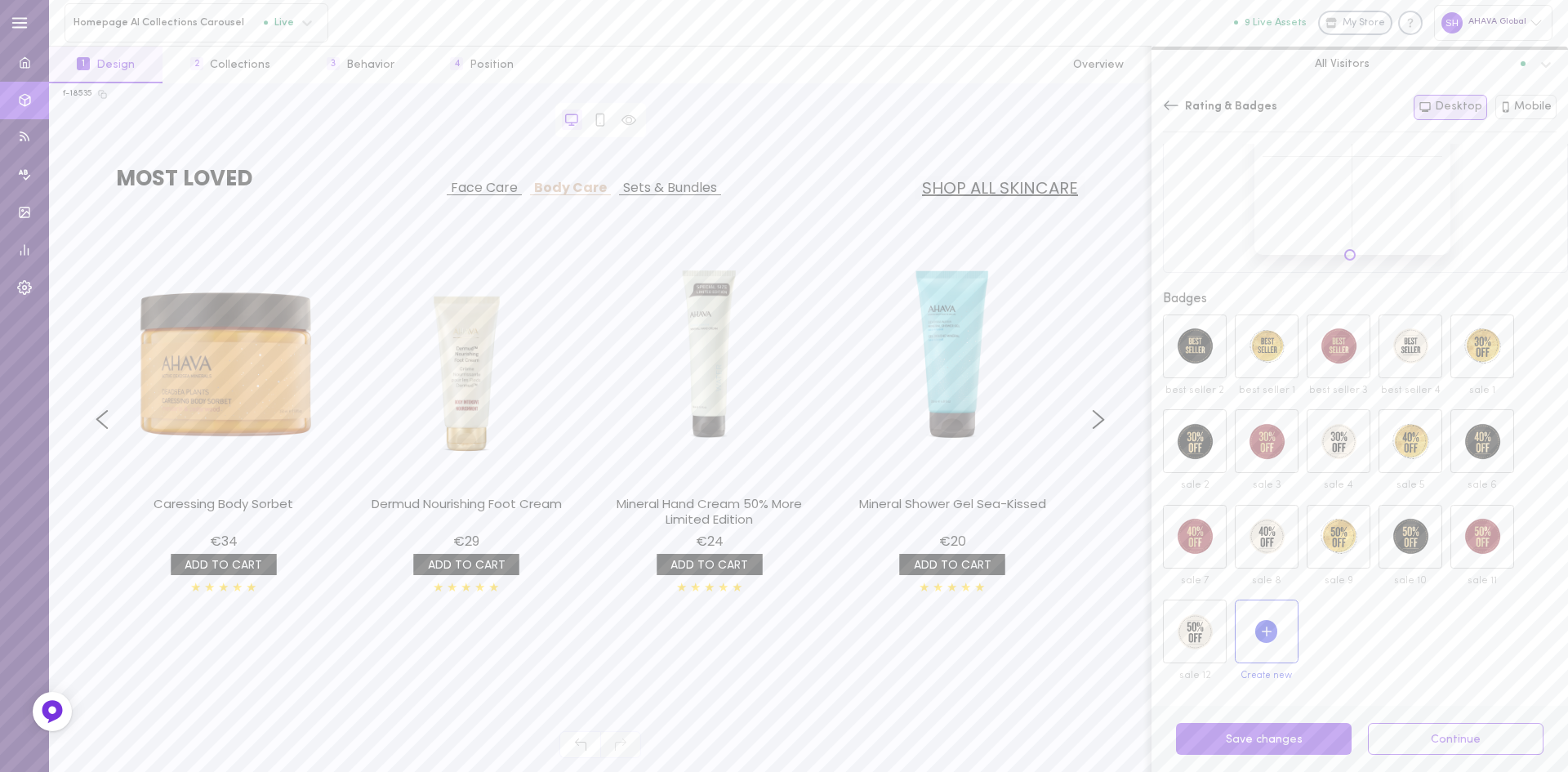
click at [1347, 255] on div at bounding box center [1353, 157] width 196 height 197
click at [1347, 260] on div at bounding box center [1365, 148] width 381 height 225
click at [1230, 743] on button "Save changes" at bounding box center [1264, 739] width 176 height 32
click at [1166, 106] on icon at bounding box center [1171, 105] width 15 height 9
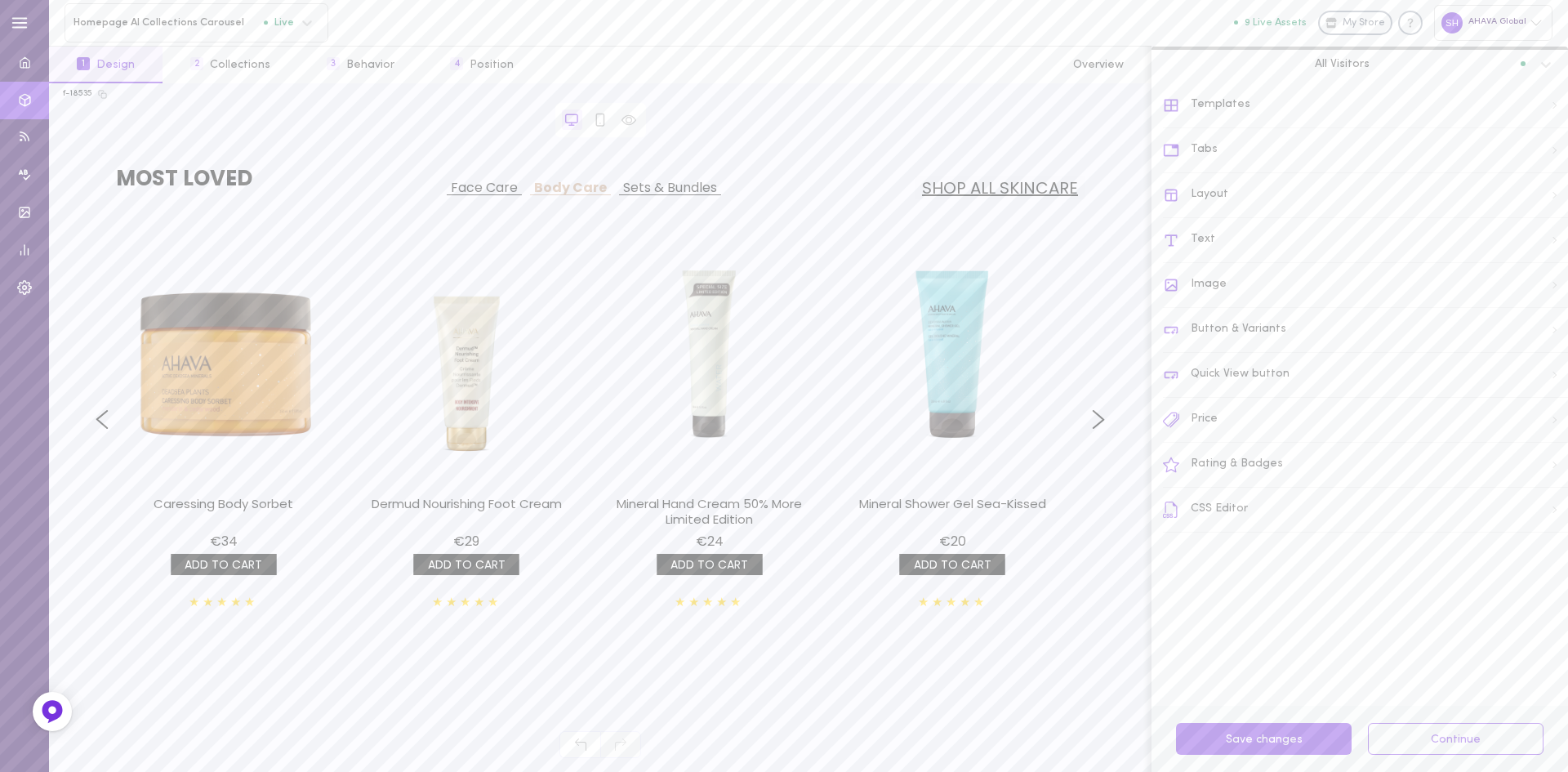
scroll to position [0, 0]
click at [1212, 283] on div "Image" at bounding box center [1365, 285] width 405 height 45
click at [1226, 277] on span "Media Settings" at bounding box center [1217, 272] width 84 height 11
click at [1528, 355] on label at bounding box center [1542, 352] width 29 height 16
click at [0, 0] on input "checkbox" at bounding box center [0, 0] width 0 height 0
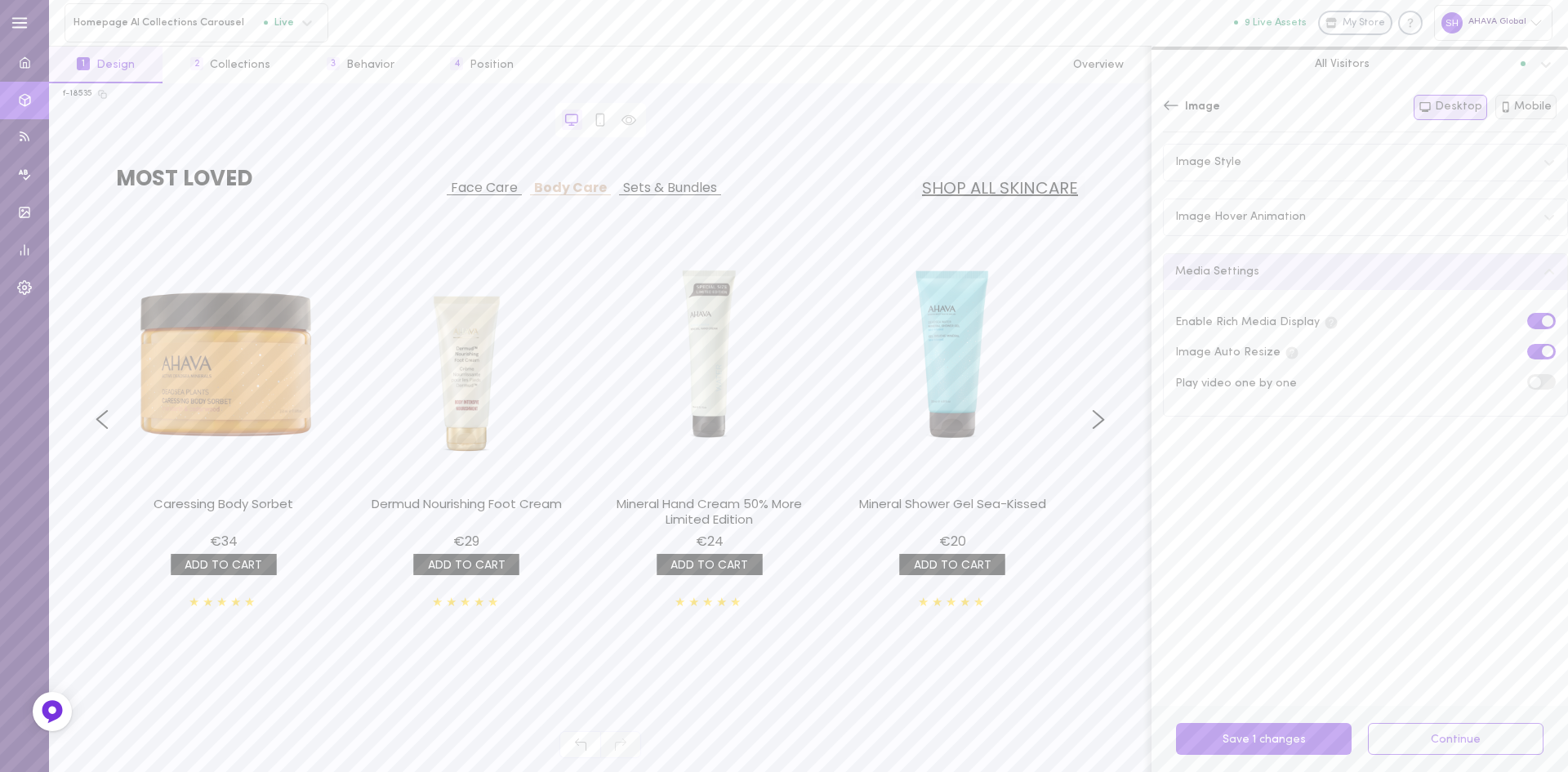
click at [1520, 108] on button "Mobile" at bounding box center [1527, 107] width 62 height 24
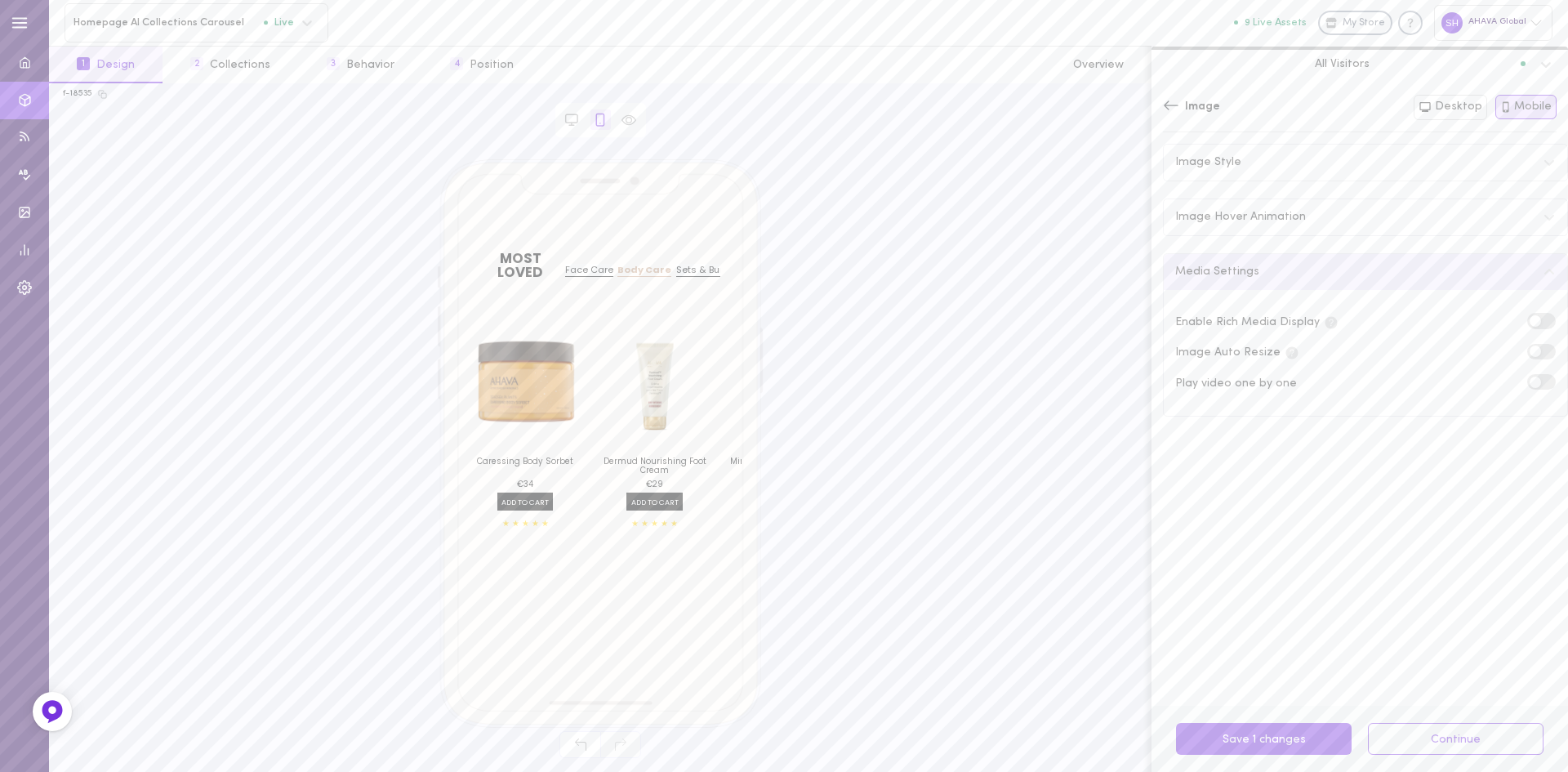
click at [1530, 351] on span at bounding box center [1535, 351] width 11 height 11
click at [0, 0] on input "checkbox" at bounding box center [0, 0] width 0 height 0
click at [1530, 324] on span at bounding box center [1535, 321] width 11 height 11
click at [0, 0] on input "checkbox" at bounding box center [0, 0] width 0 height 0
click at [1229, 732] on button "Save 2 changes" at bounding box center [1264, 739] width 176 height 32
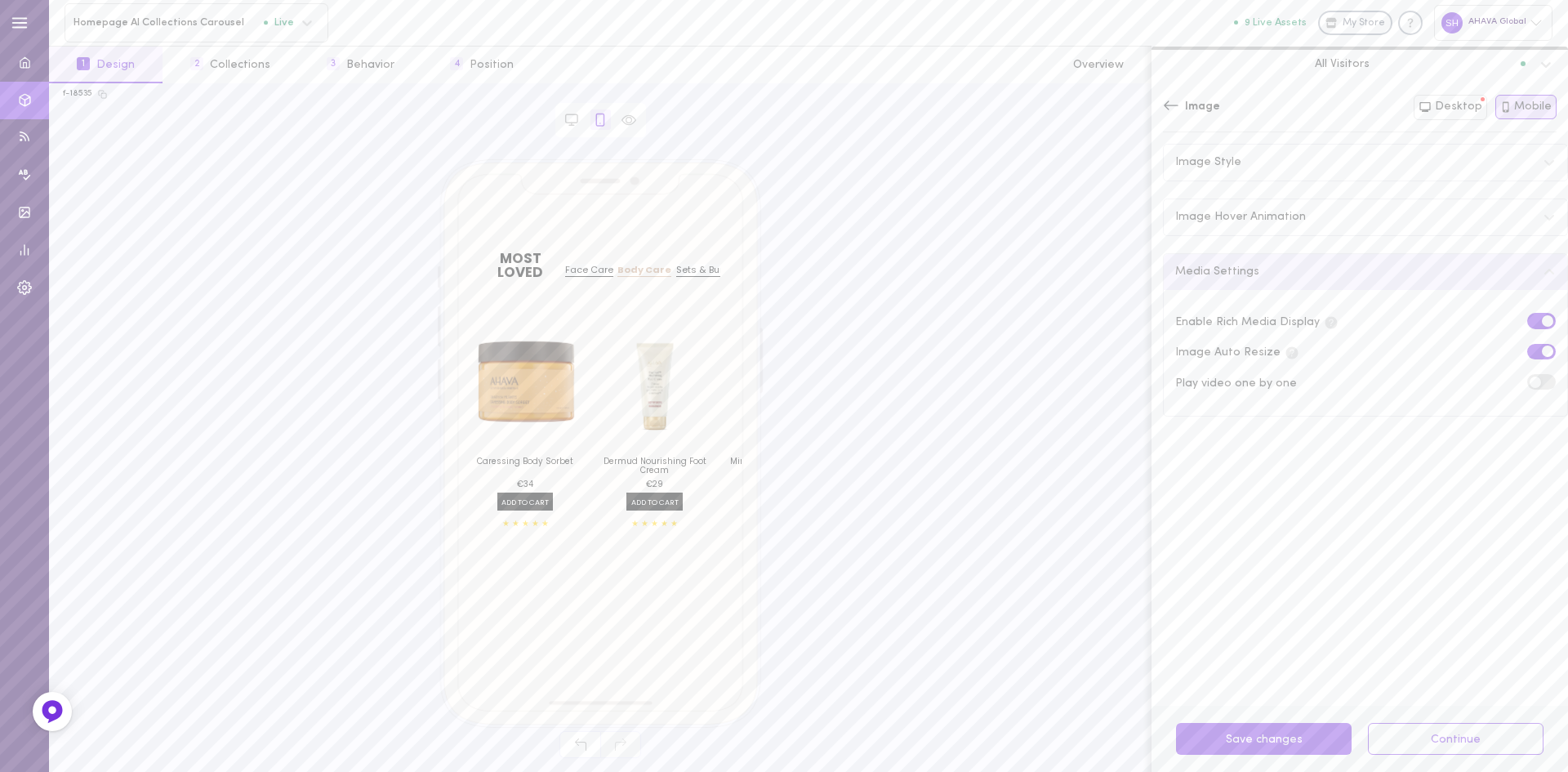
click at [1542, 323] on span at bounding box center [1547, 321] width 11 height 11
click at [0, 0] on input "checkbox" at bounding box center [0, 0] width 0 height 0
drag, startPoint x: 1533, startPoint y: 322, endPoint x: 1524, endPoint y: 202, distance: 120.3
click at [1533, 322] on label at bounding box center [1542, 320] width 29 height 16
click at [0, 0] on input "checkbox" at bounding box center [0, 0] width 0 height 0
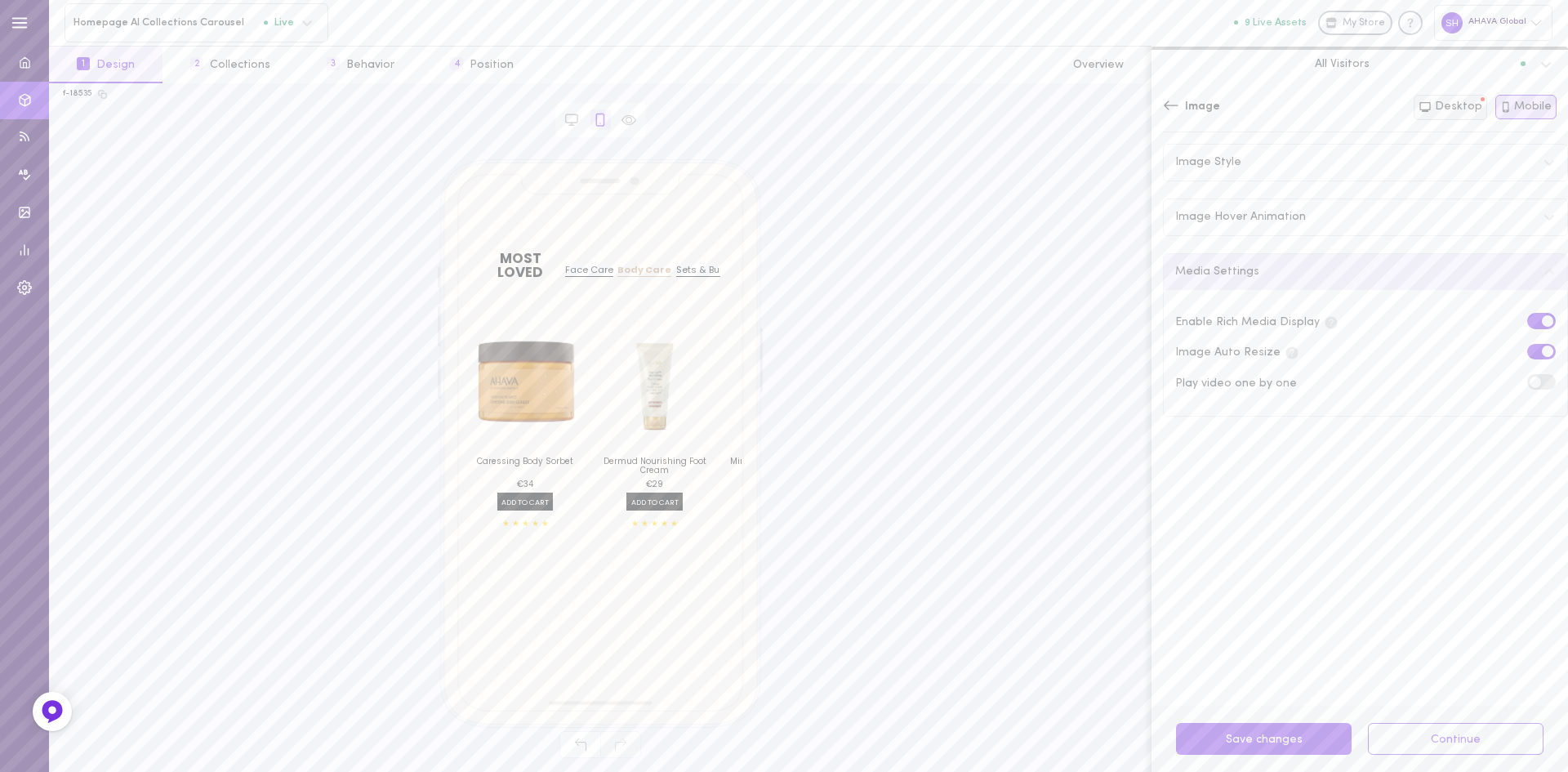
click at [1459, 107] on button "Desktop" at bounding box center [1450, 107] width 74 height 25
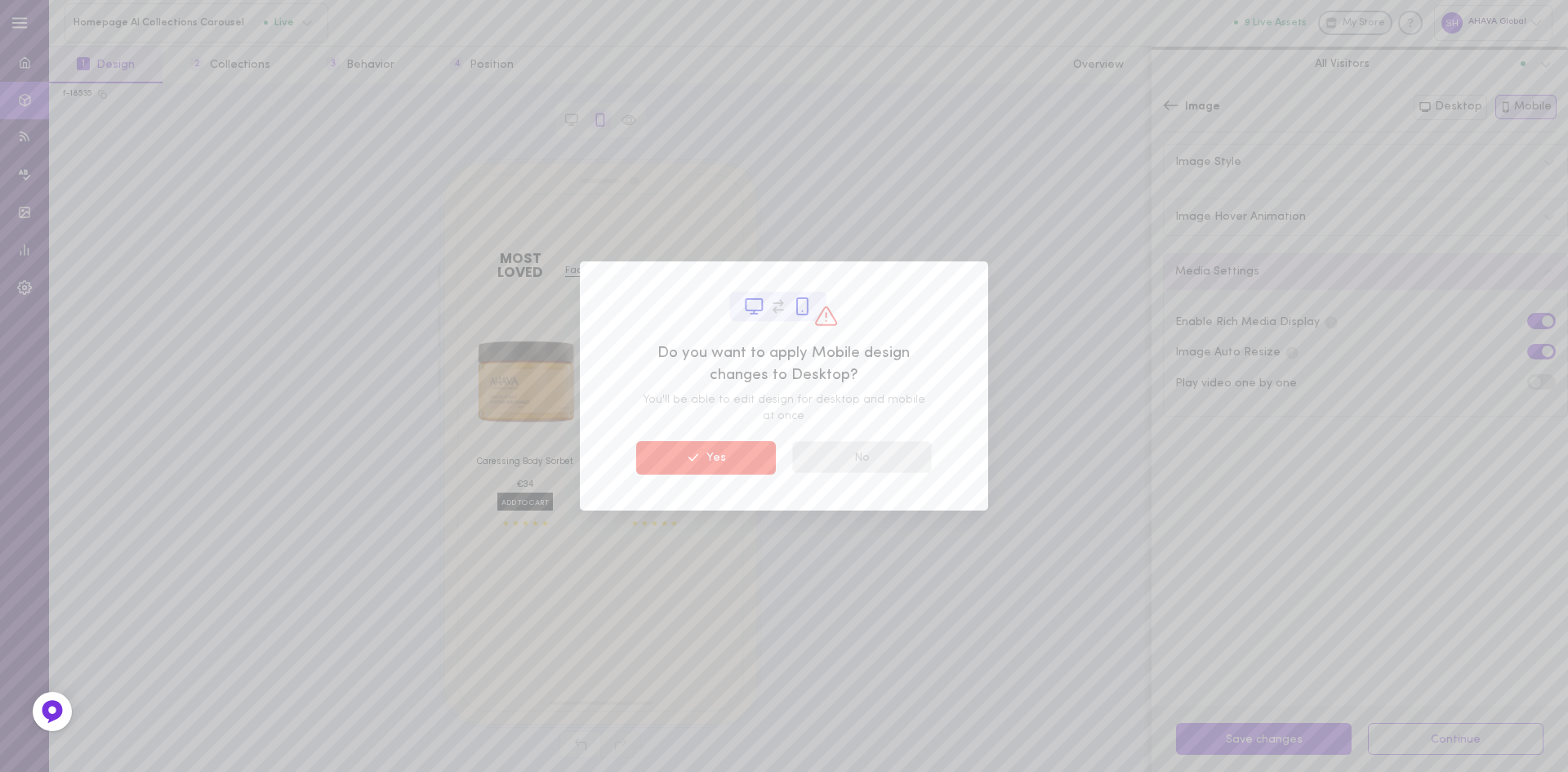
click at [832, 459] on button "No" at bounding box center [862, 457] width 139 height 32
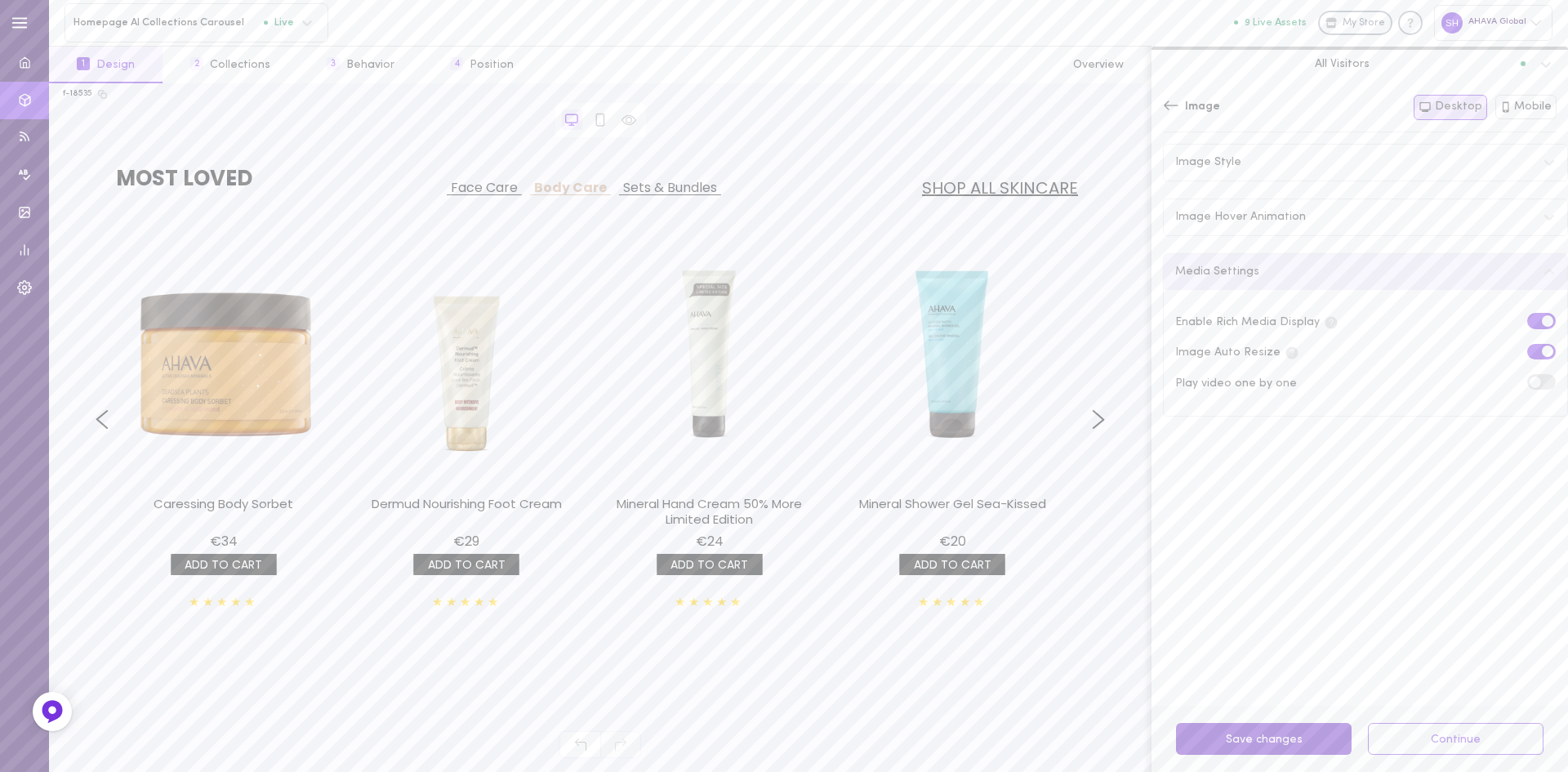
click at [1257, 744] on button "Save changes" at bounding box center [1264, 739] width 176 height 32
click at [1528, 320] on label at bounding box center [1542, 320] width 29 height 16
click at [0, 0] on input "checkbox" at bounding box center [0, 0] width 0 height 0
click at [1528, 348] on label at bounding box center [1542, 352] width 29 height 16
click at [0, 0] on input "checkbox" at bounding box center [0, 0] width 0 height 0
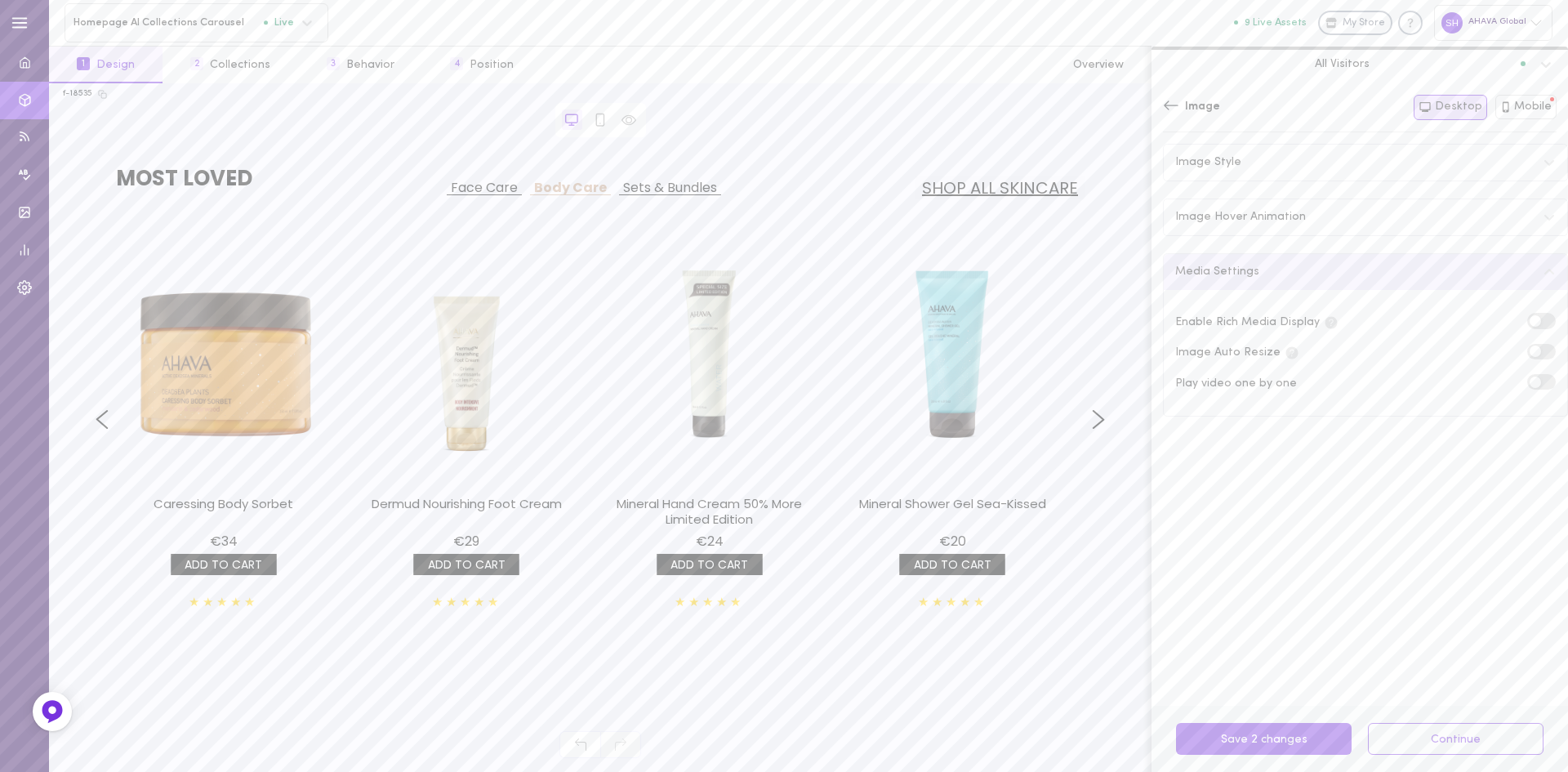
click at [1528, 348] on label at bounding box center [1542, 352] width 29 height 16
click at [0, 0] on input "checkbox" at bounding box center [0, 0] width 0 height 0
click at [1229, 744] on button "Save 1 changes" at bounding box center [1264, 739] width 176 height 32
click at [1260, 739] on button "Save 1 changes" at bounding box center [1264, 739] width 176 height 32
click at [1530, 323] on span at bounding box center [1535, 321] width 11 height 11
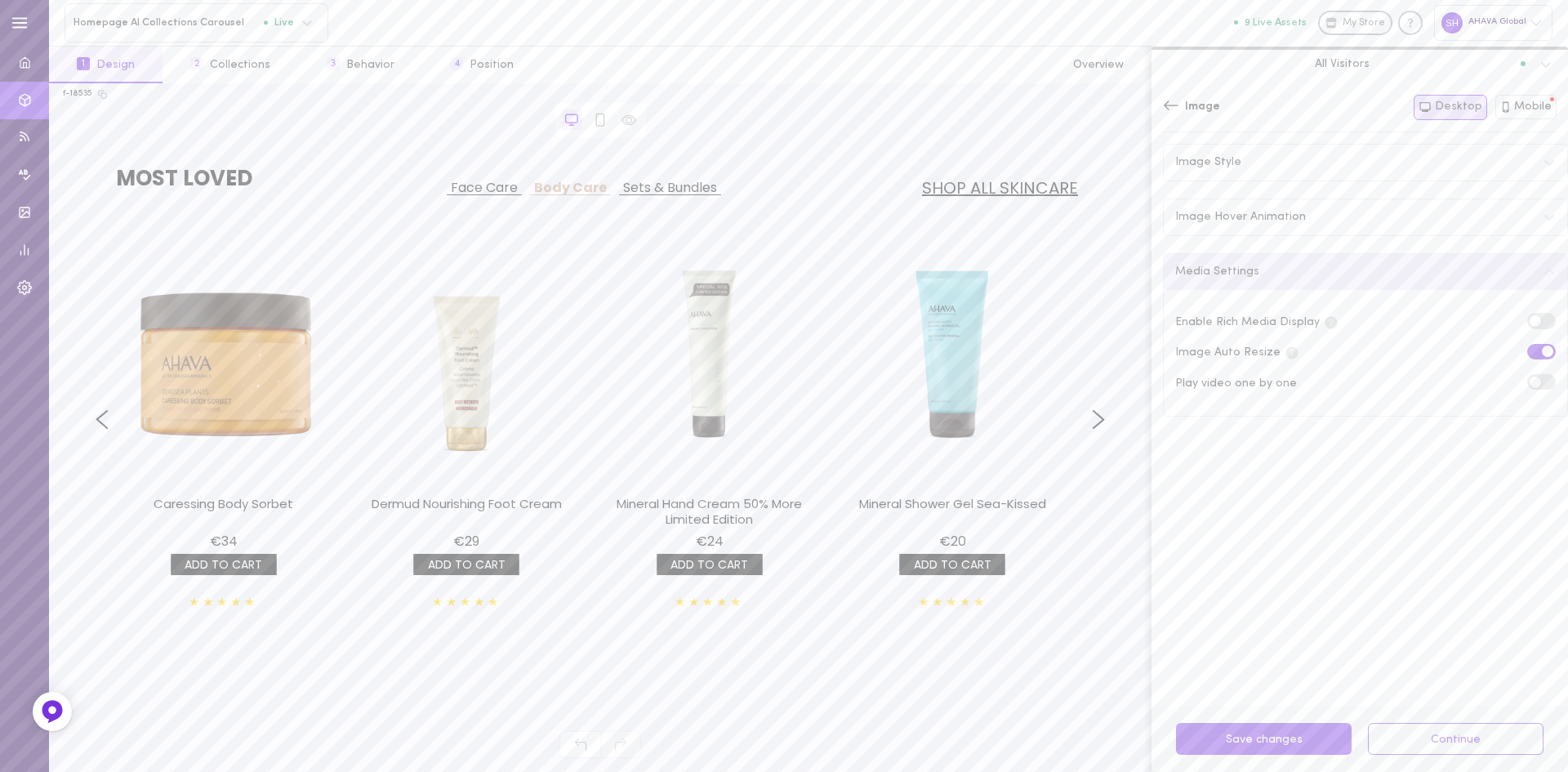
click at [0, 0] on input "checkbox" at bounding box center [0, 0] width 0 height 0
click at [1542, 352] on span at bounding box center [1547, 351] width 11 height 11
click at [0, 0] on input "checkbox" at bounding box center [0, 0] width 0 height 0
click at [1226, 741] on button "Save 2 changes" at bounding box center [1264, 739] width 176 height 32
click at [1528, 352] on label at bounding box center [1542, 352] width 29 height 16
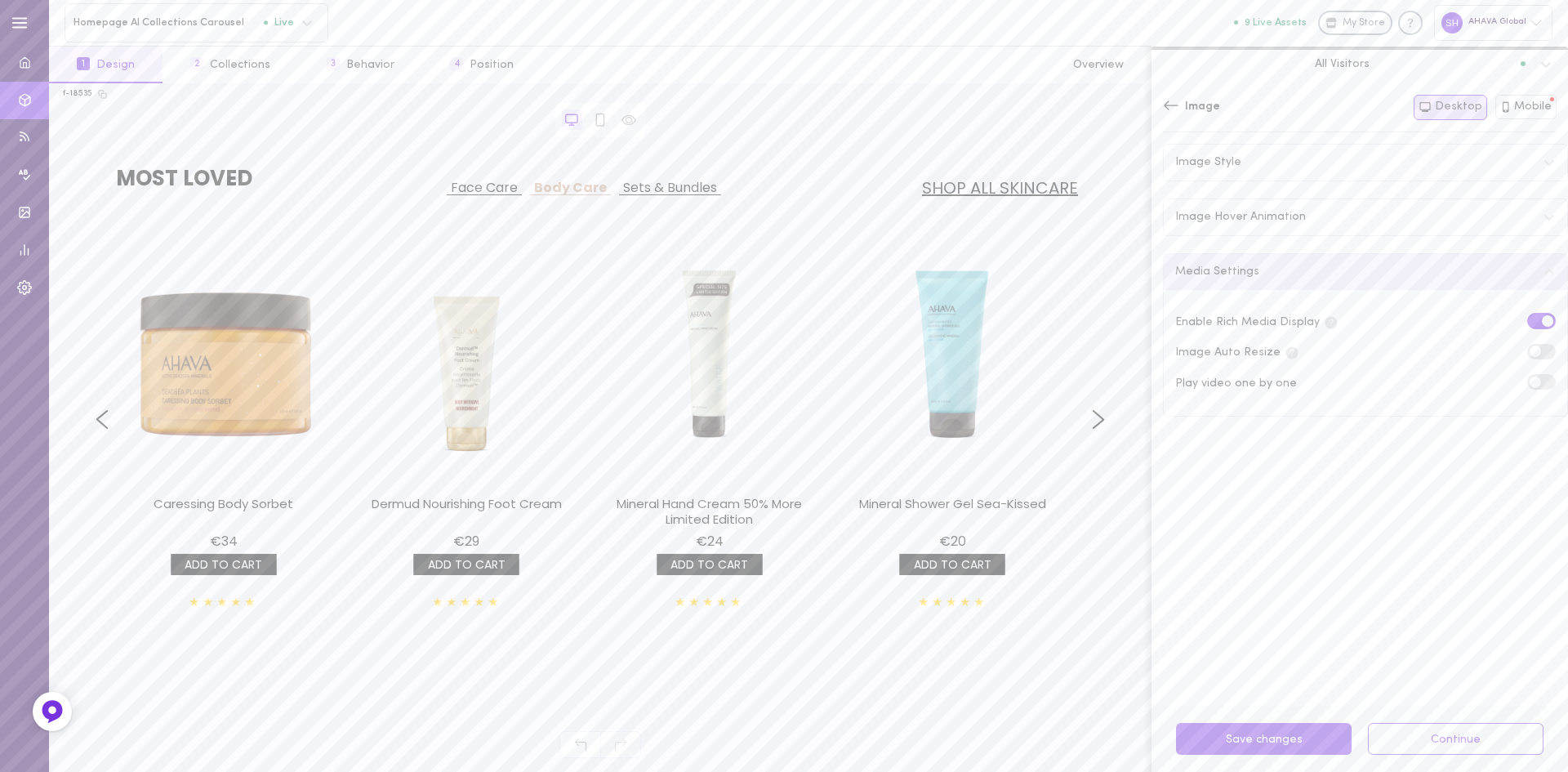
click at [0, 0] on input "checkbox" at bounding box center [0, 0] width 0 height 0
click at [1542, 350] on span at bounding box center [1547, 351] width 11 height 11
click at [0, 0] on input "checkbox" at bounding box center [0, 0] width 0 height 0
click at [1526, 105] on button "Mobile" at bounding box center [1527, 107] width 62 height 24
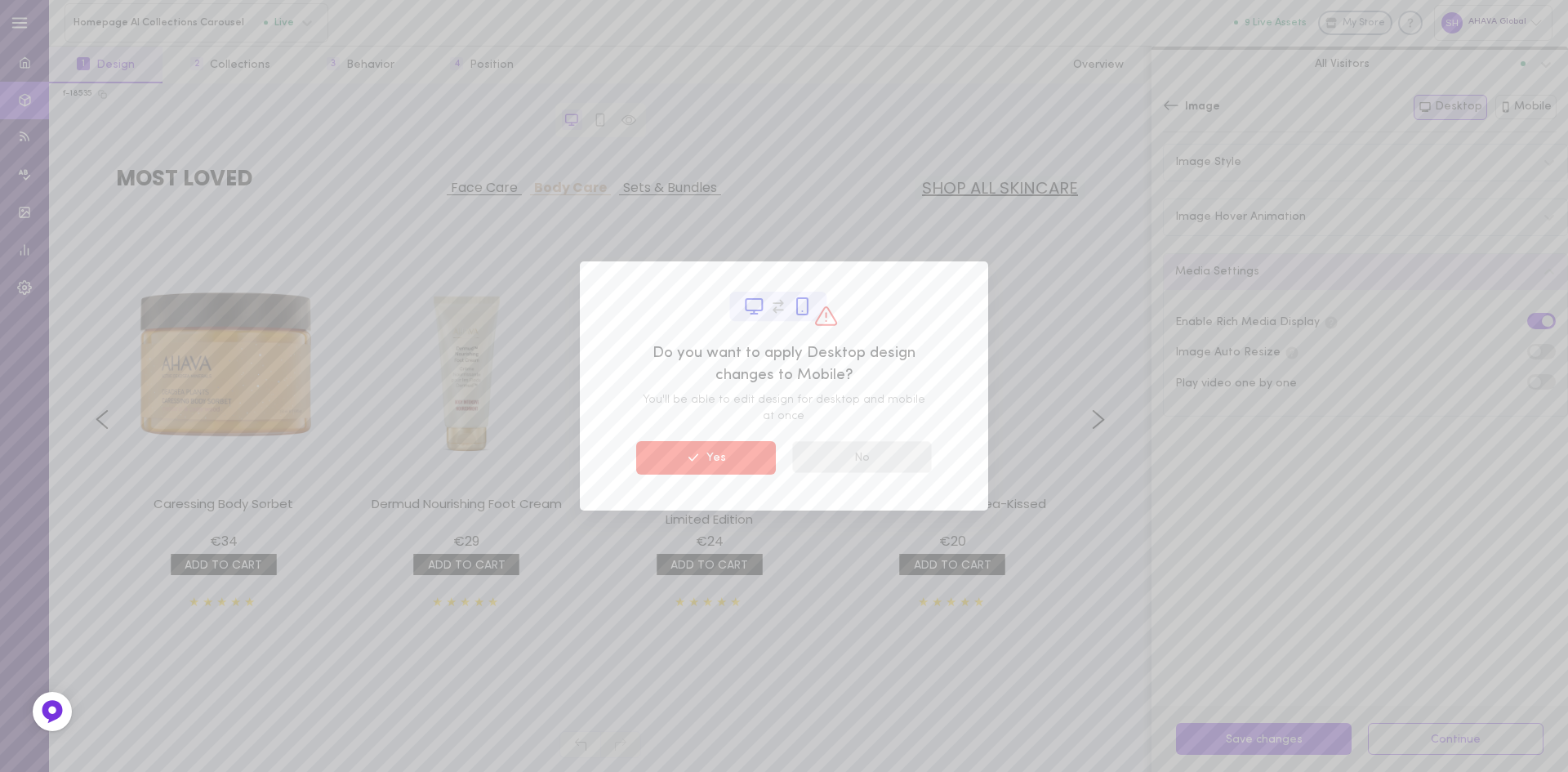
click at [860, 461] on button "No" at bounding box center [862, 457] width 139 height 32
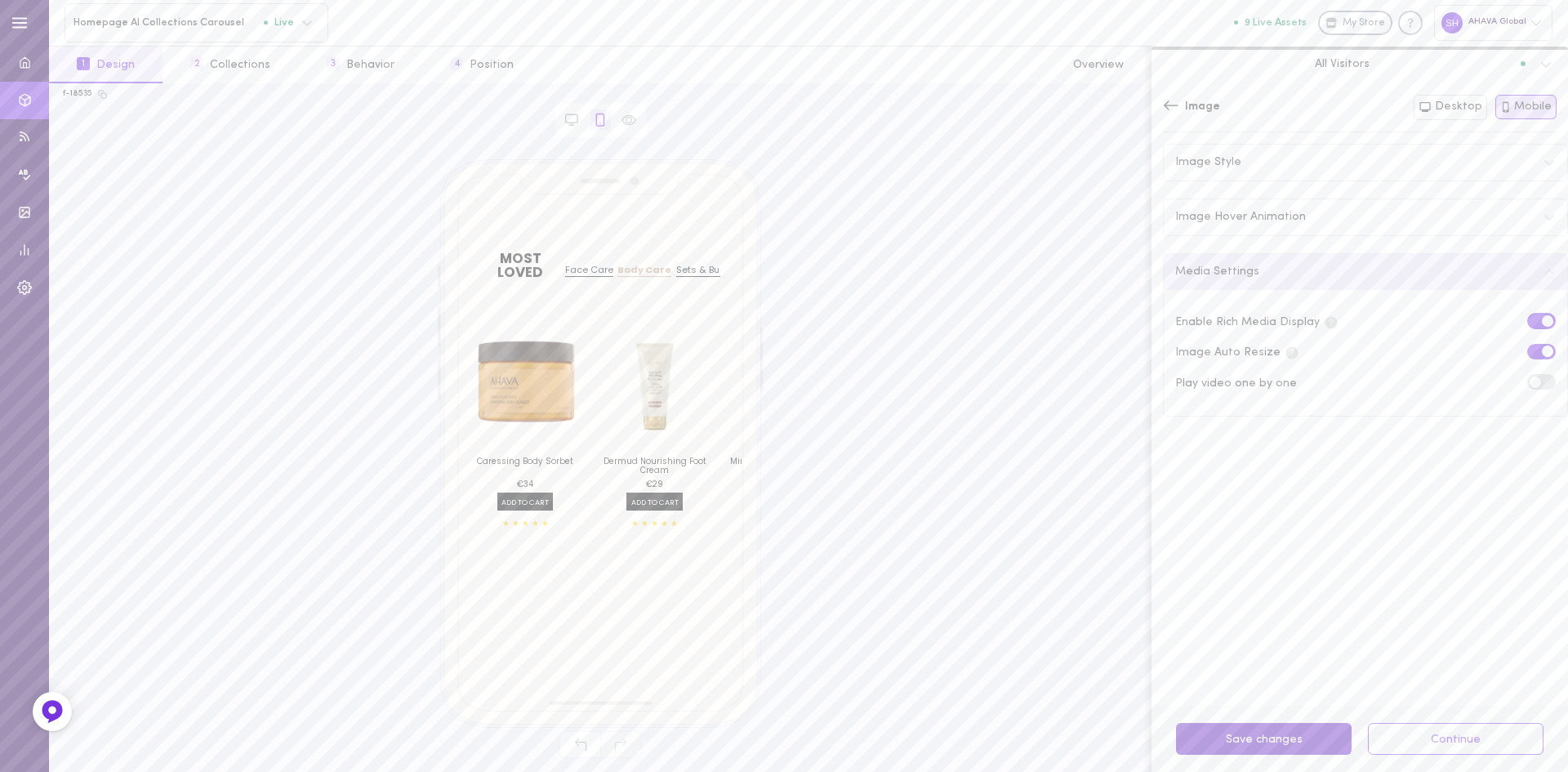
click at [1282, 735] on button "Save changes" at bounding box center [1264, 739] width 176 height 32
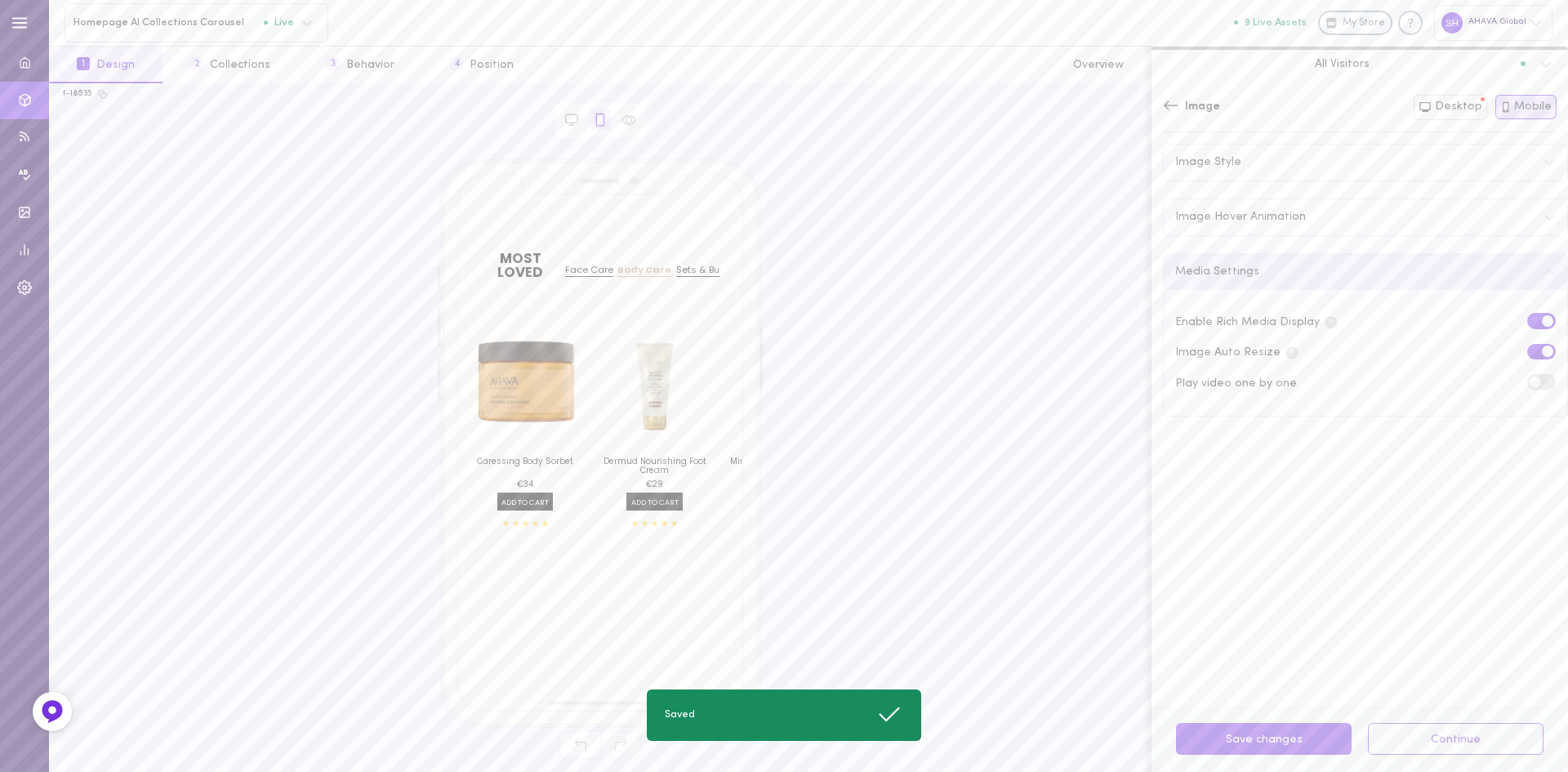
click at [1542, 350] on span at bounding box center [1547, 351] width 11 height 11
click at [0, 0] on input "checkbox" at bounding box center [0, 0] width 0 height 0
click at [1268, 745] on button "Save 1 changes" at bounding box center [1264, 739] width 176 height 32
click at [1430, 109] on icon at bounding box center [1424, 107] width 10 height 9
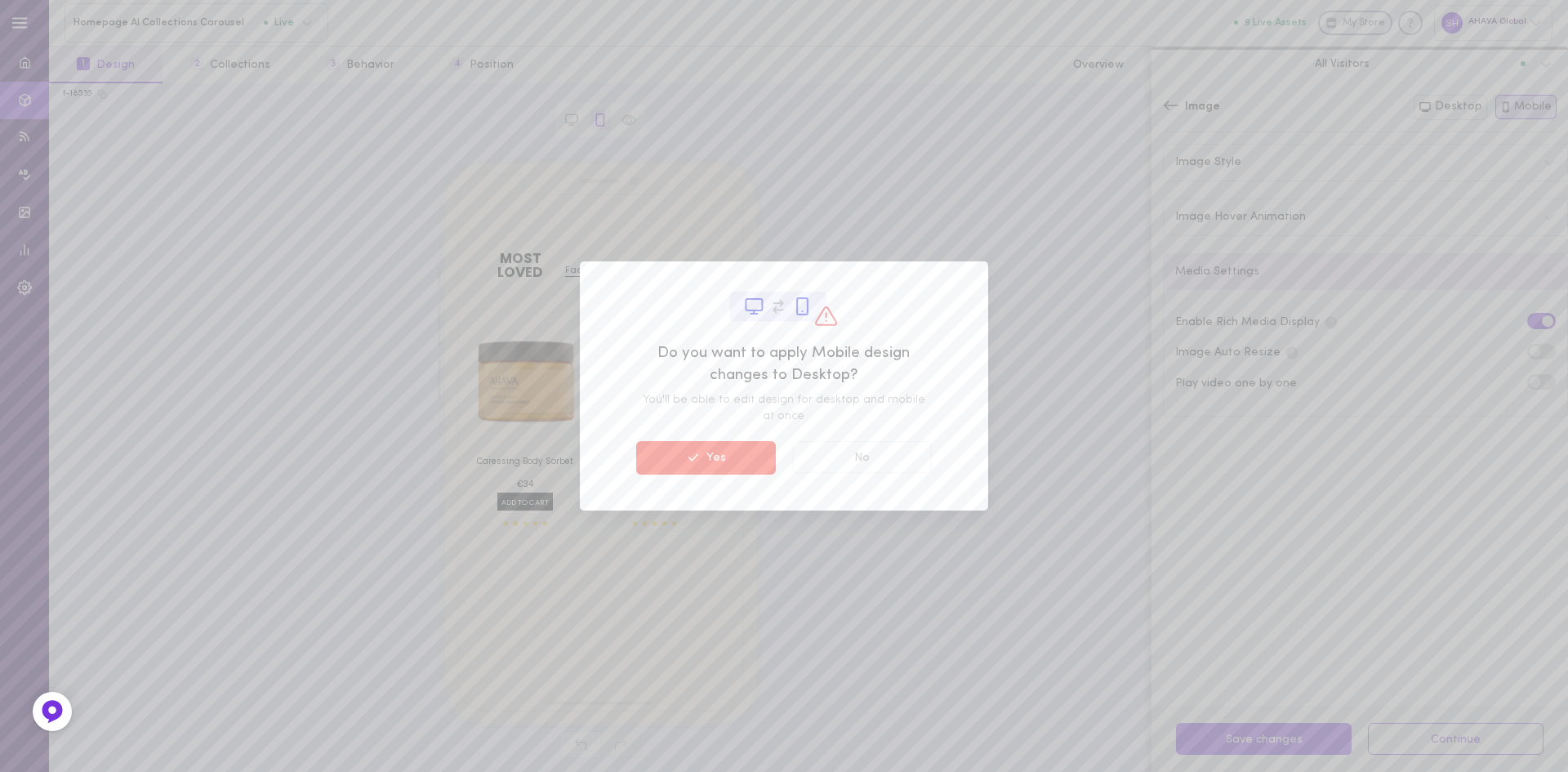
click at [756, 459] on button "Yes" at bounding box center [705, 457] width 139 height 33
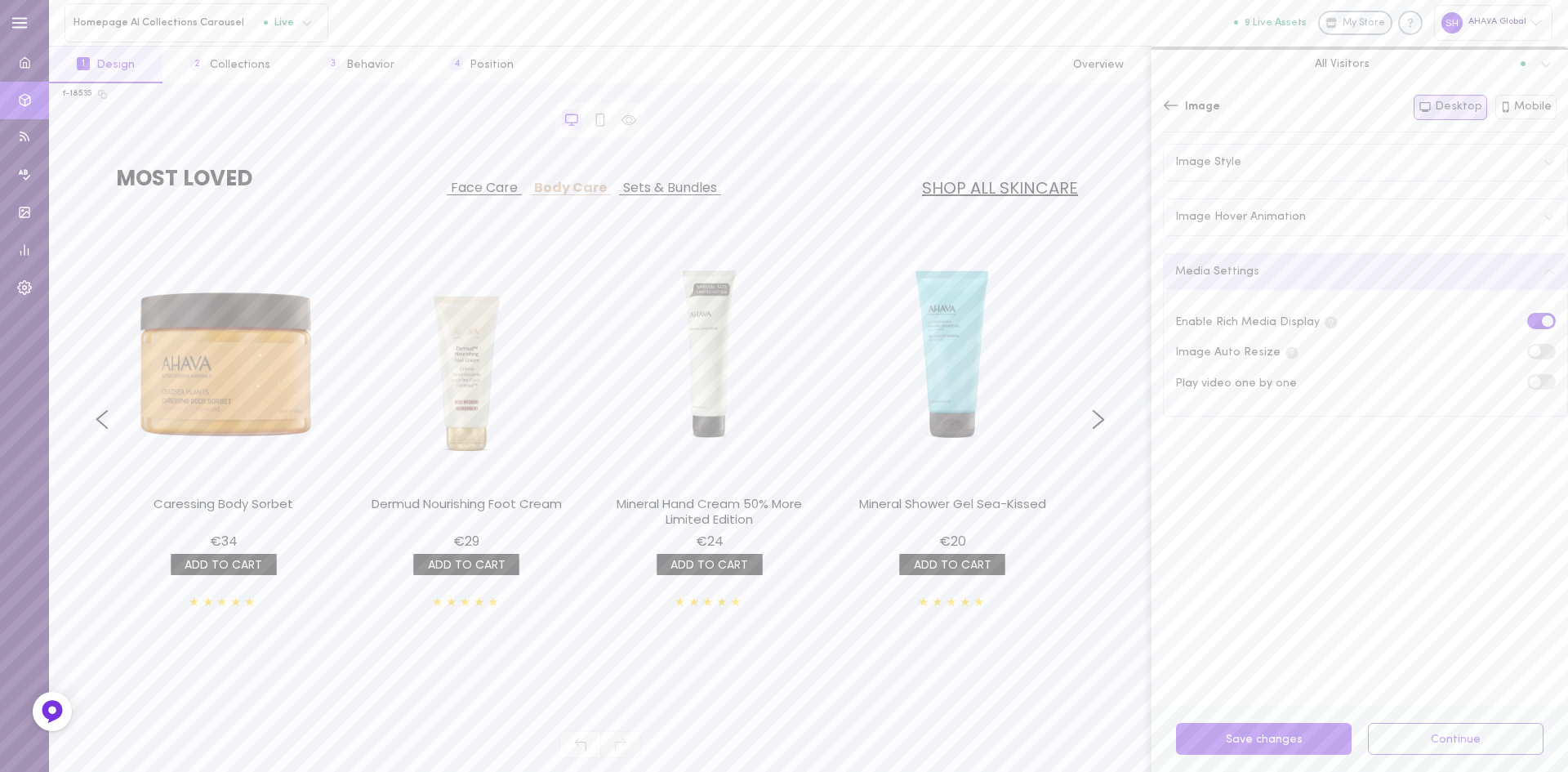
click at [1399, 537] on div "Image Style Image Hover Animation Media Settings Enable Rich Media Display Imag…" at bounding box center [1365, 419] width 405 height 550
click at [1532, 103] on button "Mobile" at bounding box center [1527, 107] width 62 height 24
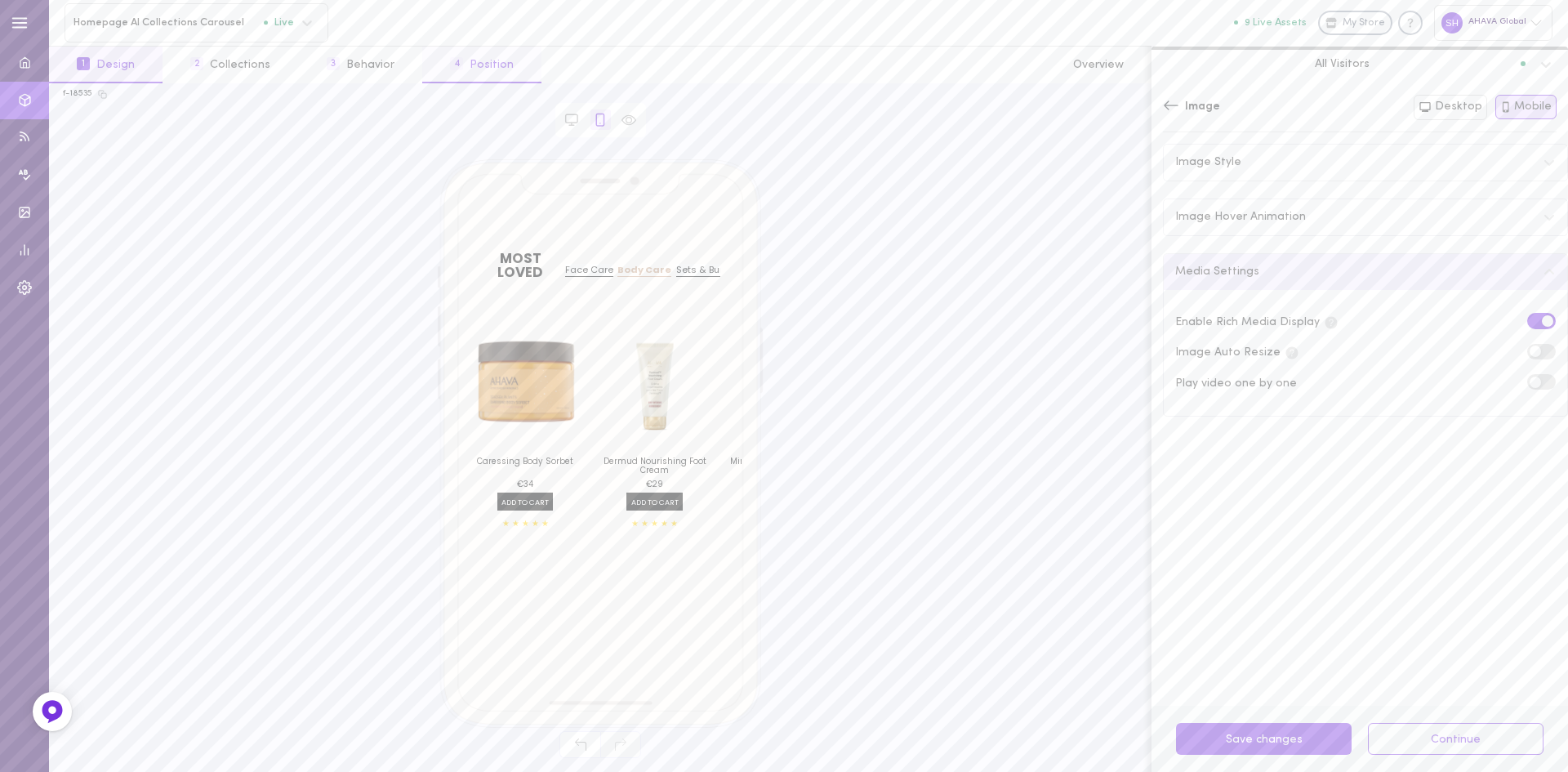
click at [460, 58] on button "4 Position" at bounding box center [481, 65] width 119 height 36
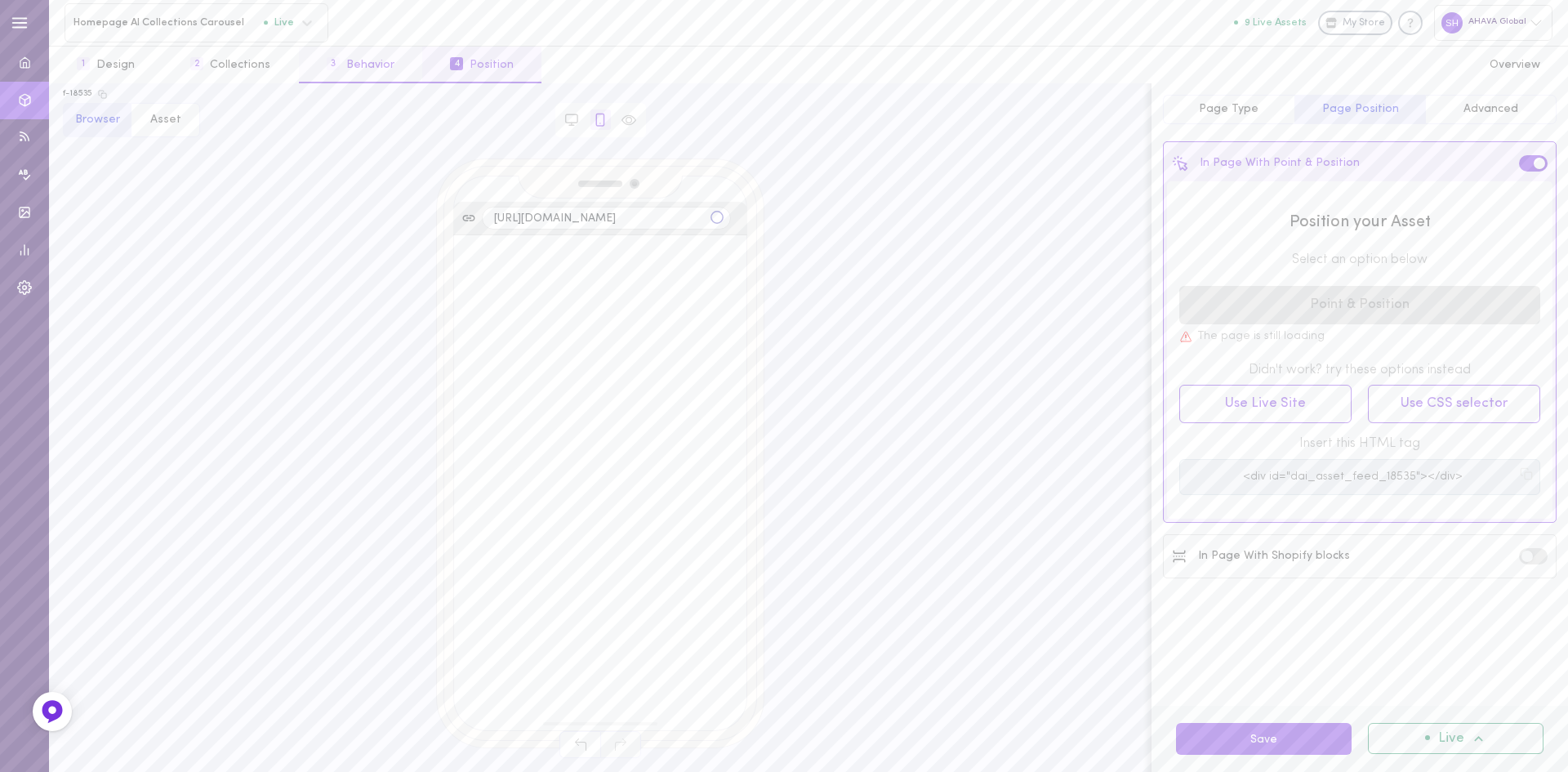
click at [368, 64] on button "3 Behavior" at bounding box center [361, 65] width 123 height 36
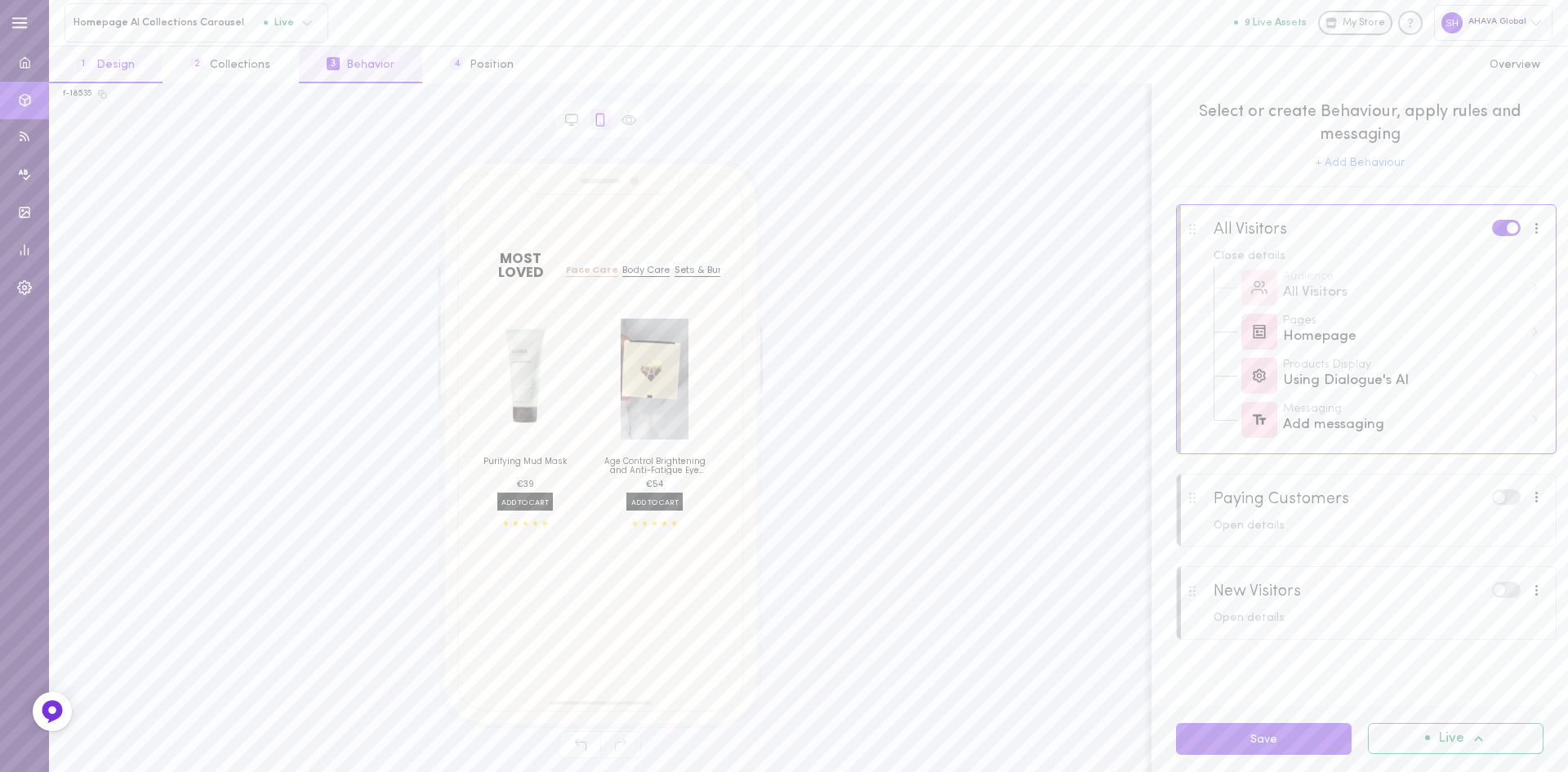
click at [99, 65] on button "1 Design" at bounding box center [105, 65] width 113 height 36
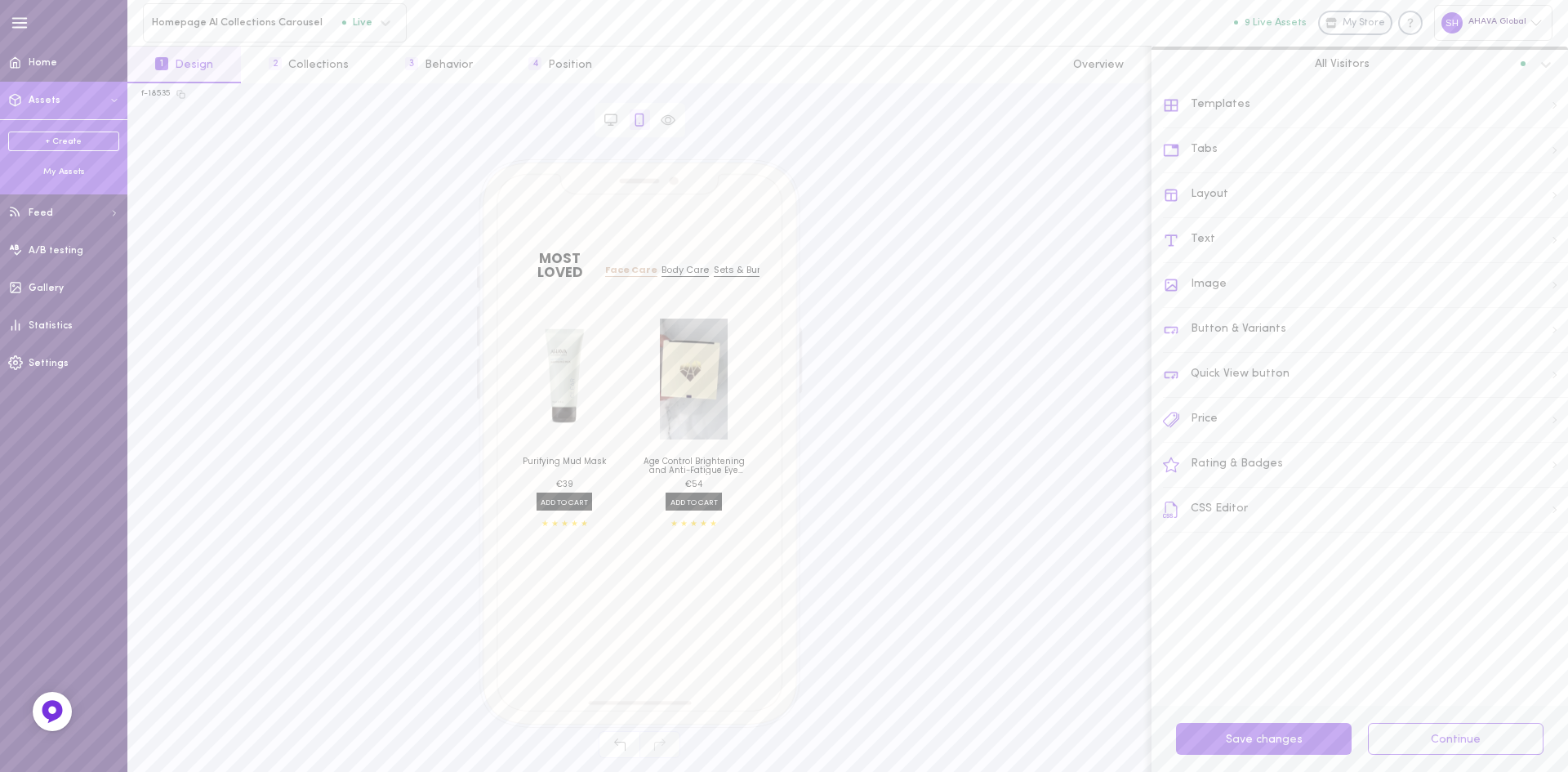
click at [51, 173] on div "My Assets" at bounding box center [64, 171] width 111 height 12
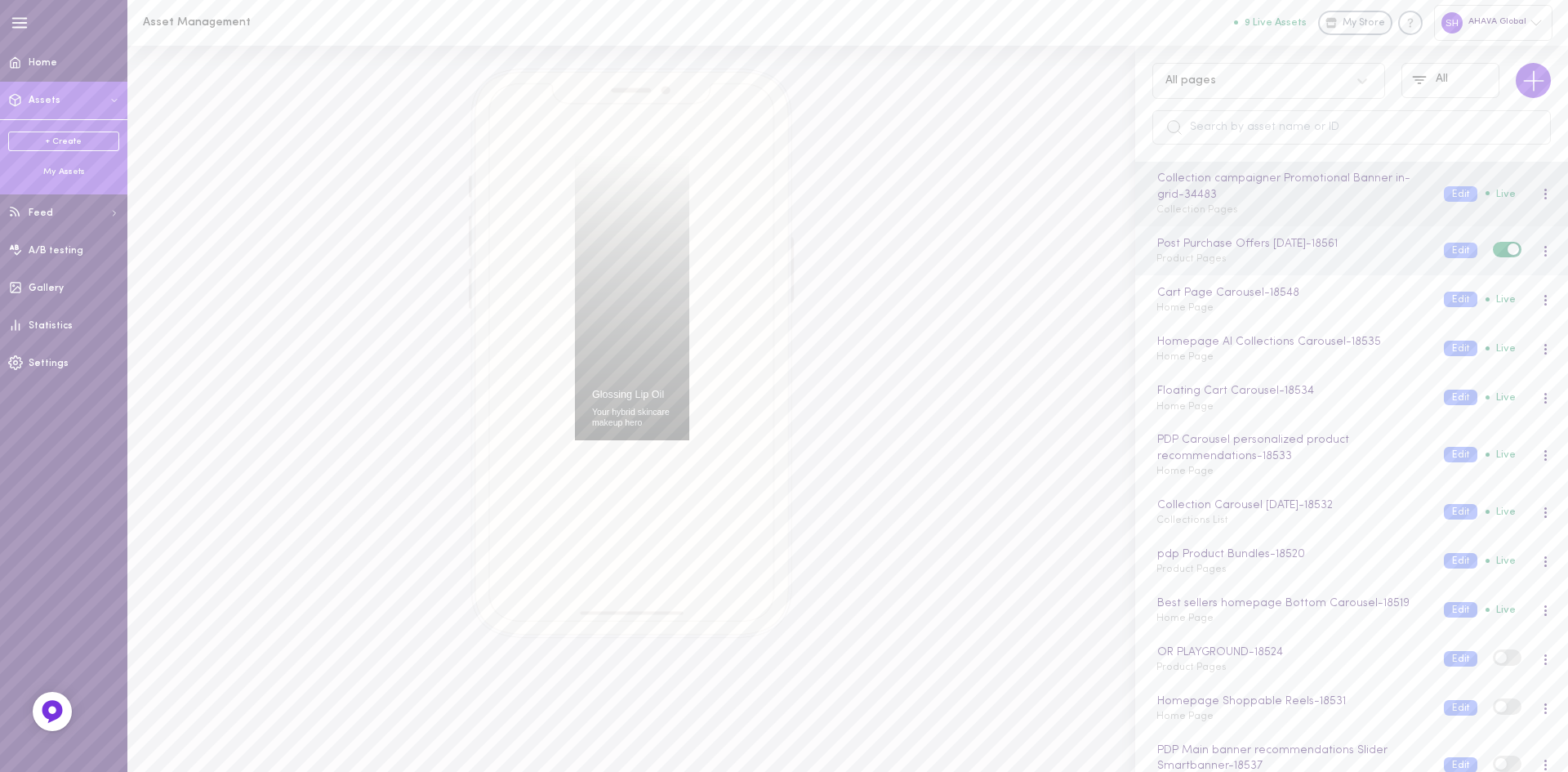
click at [1218, 260] on span "Product Pages" at bounding box center [1191, 259] width 70 height 9
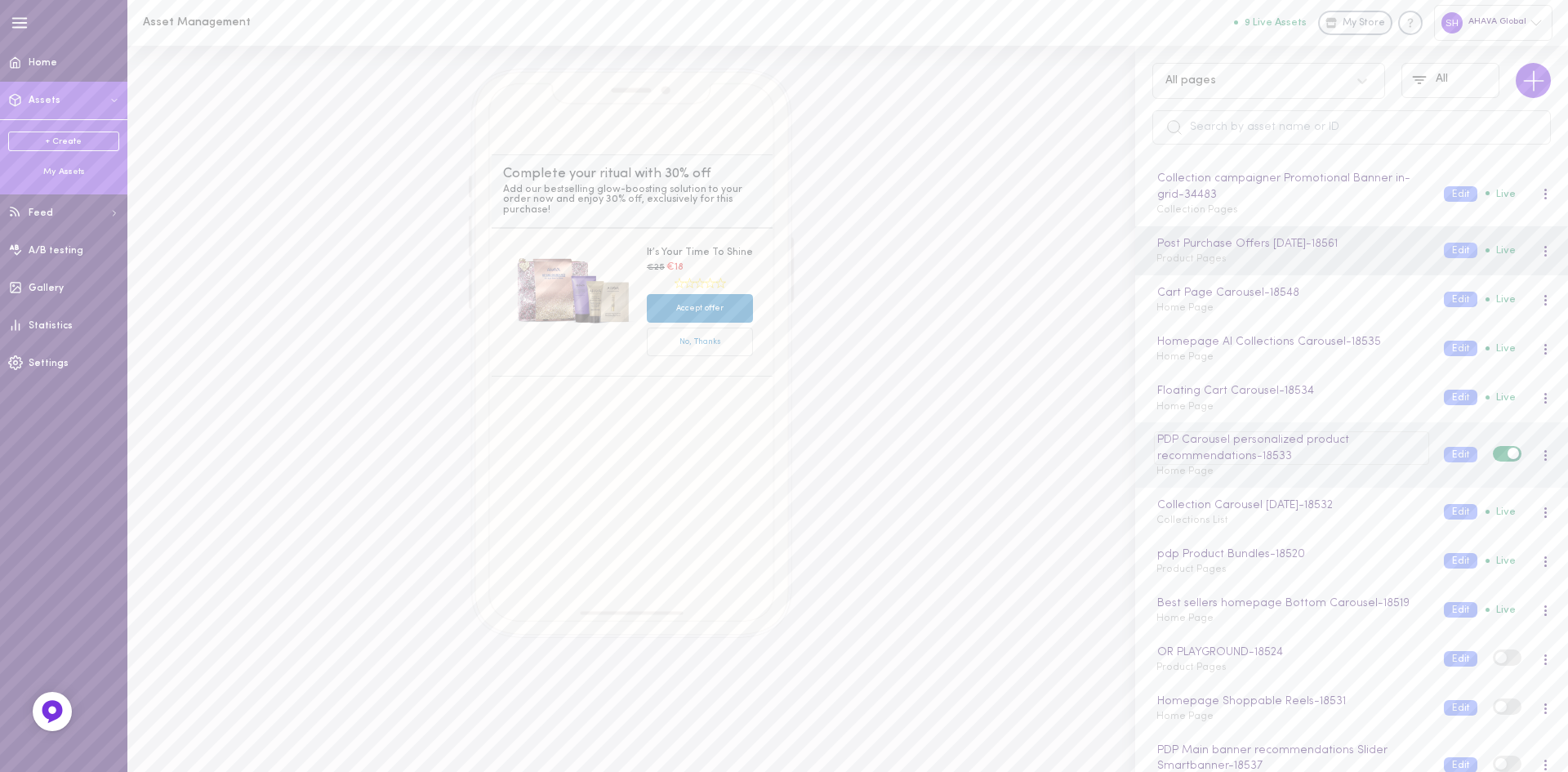
click at [1174, 455] on div "PDP Carousel personalized product recommendations - 18533" at bounding box center [1291, 448] width 274 height 34
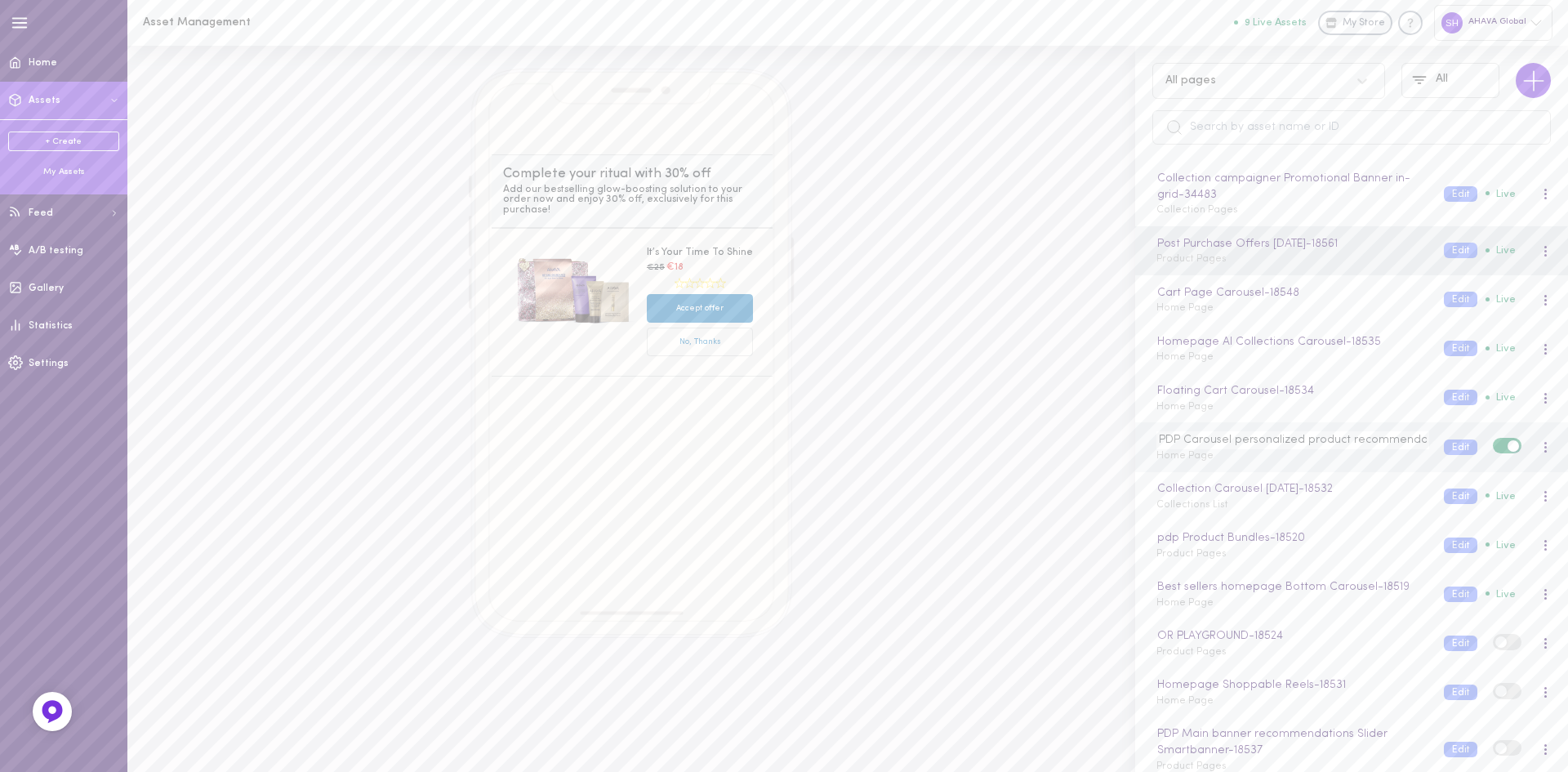
scroll to position [0, 29]
click at [1174, 456] on span "Home Page" at bounding box center [1184, 456] width 57 height 9
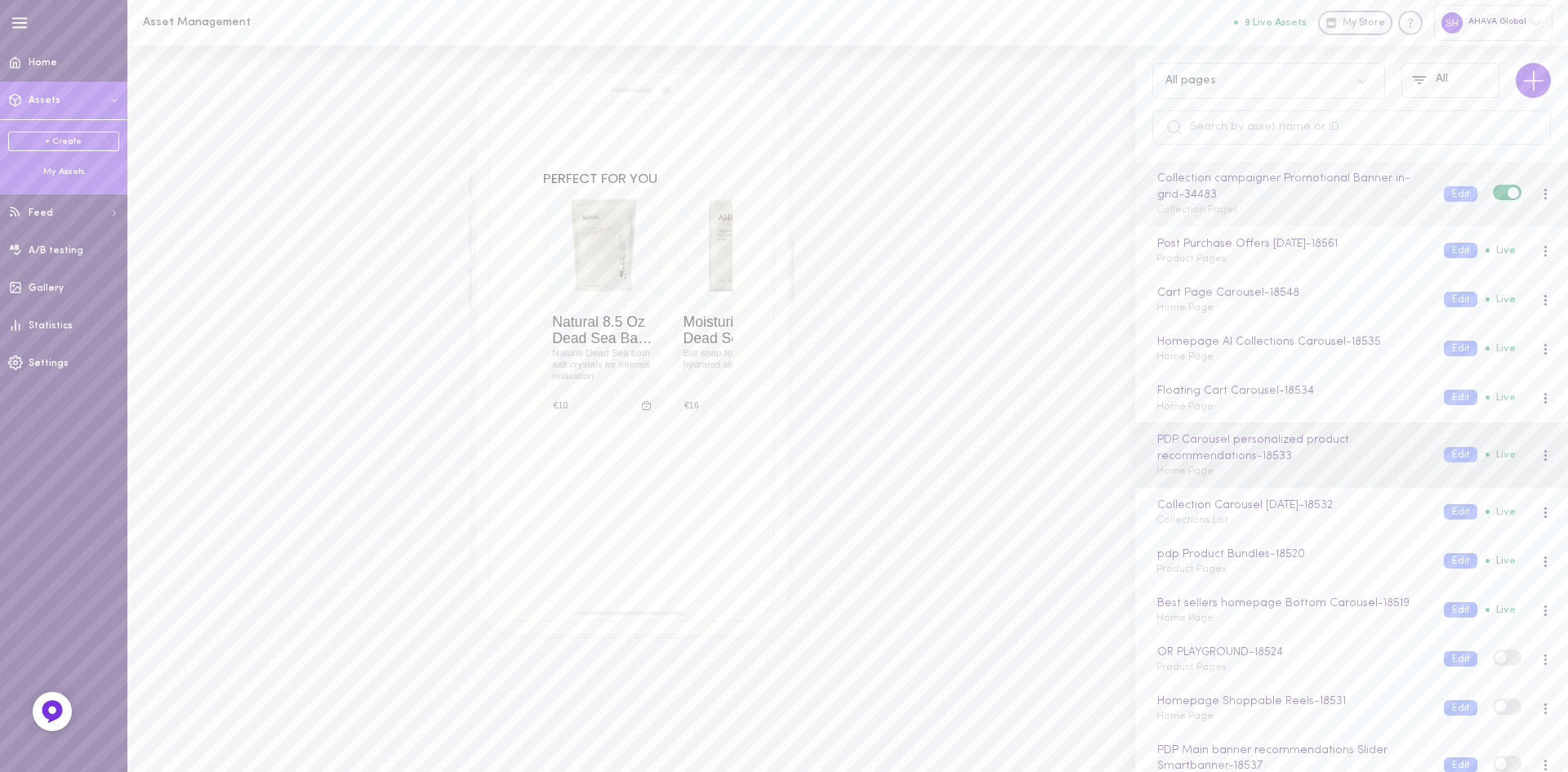
click at [1172, 207] on span "Collection Pages" at bounding box center [1197, 210] width 81 height 9
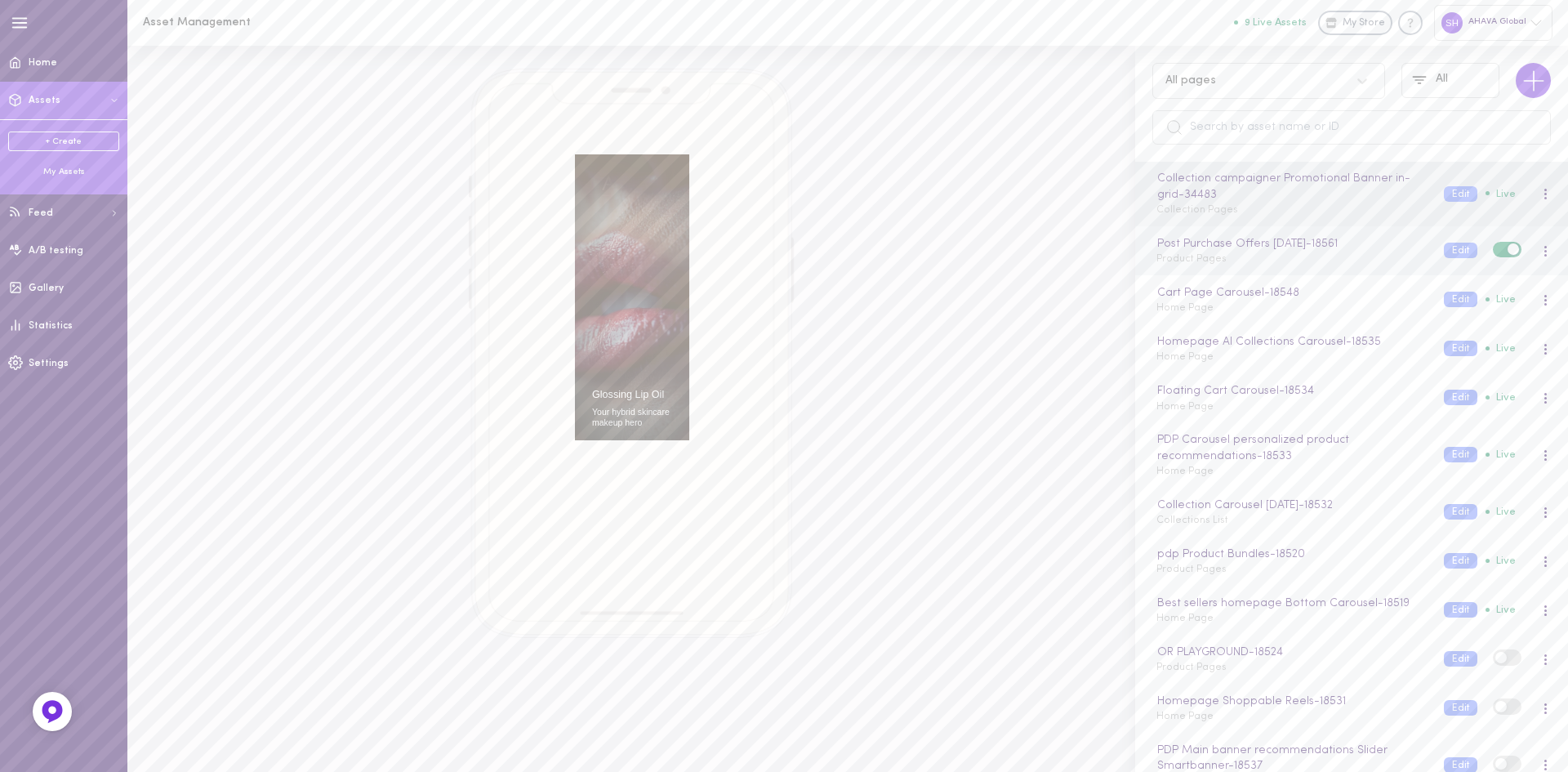
click at [1171, 259] on span "Product Pages" at bounding box center [1191, 259] width 70 height 9
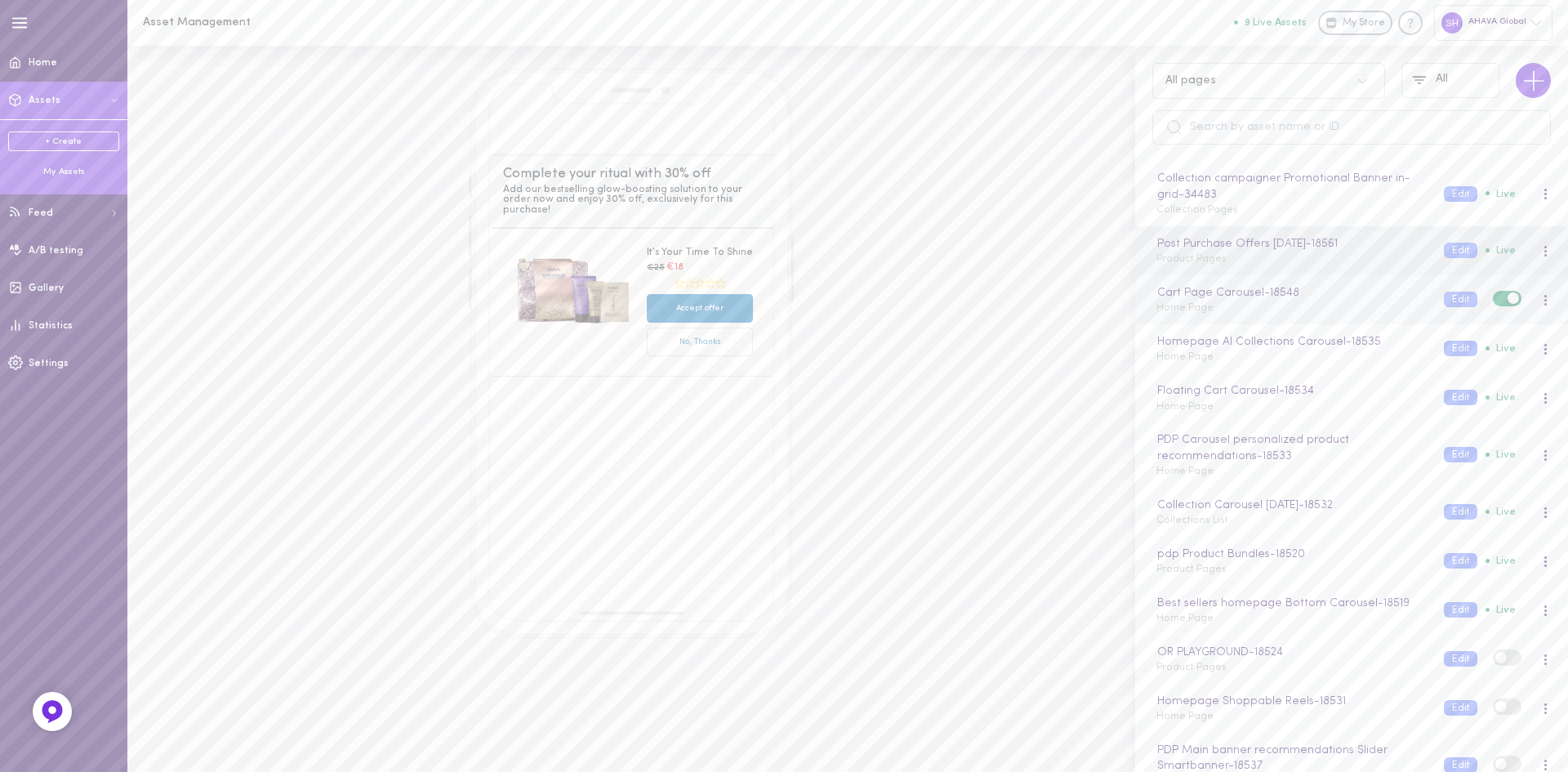
click at [1182, 310] on span "Home Page" at bounding box center [1184, 308] width 57 height 9
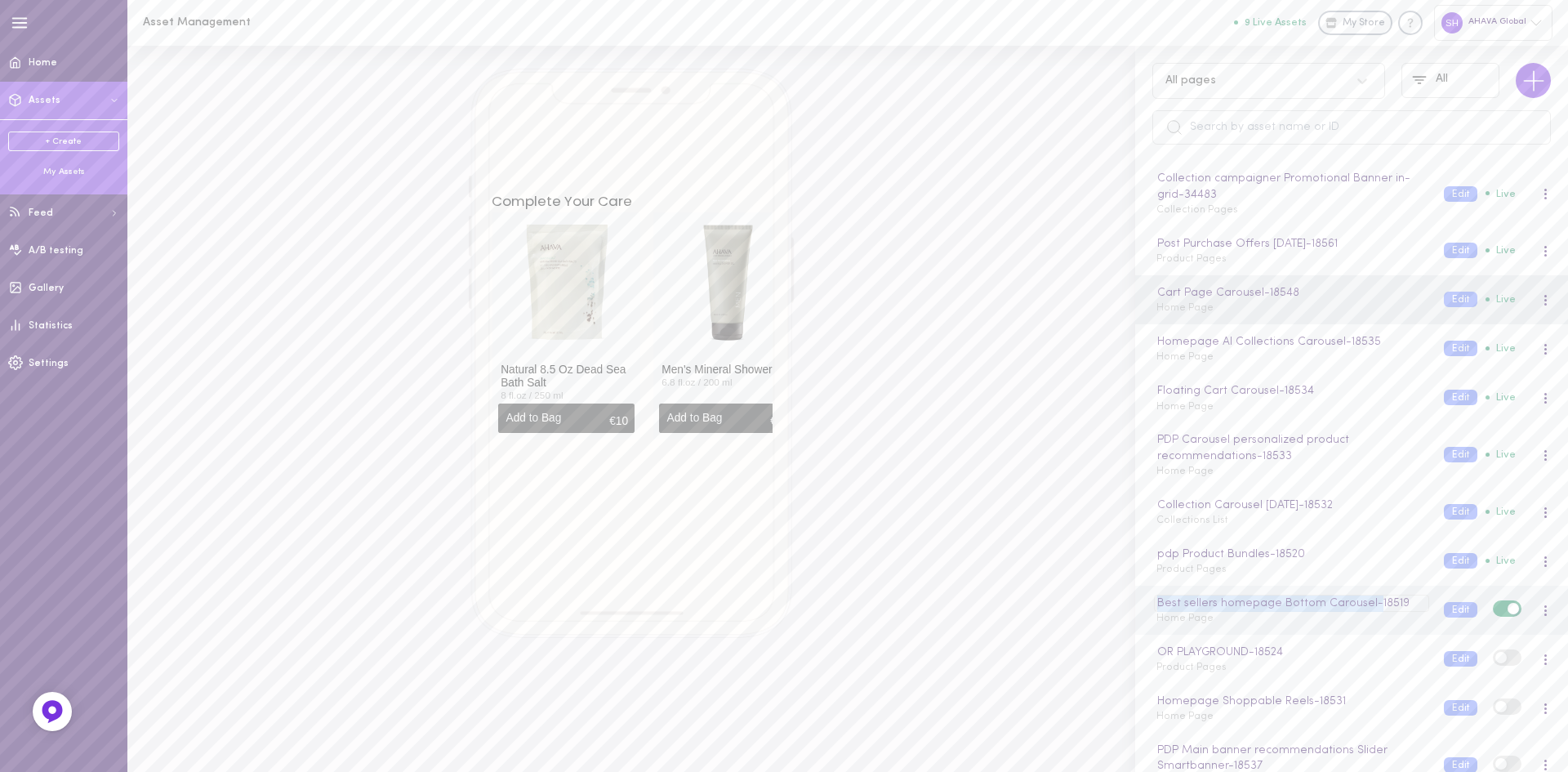
drag, startPoint x: 1159, startPoint y: 602, endPoint x: 1369, endPoint y: 605, distance: 210.0
click at [1369, 605] on div "Best sellers homepage Bottom Carousel - 18519" at bounding box center [1291, 604] width 274 height 18
click at [1238, 622] on div "Best sellers homepage Bottom Carousel - 18519 Home Page" at bounding box center [1287, 611] width 287 height 32
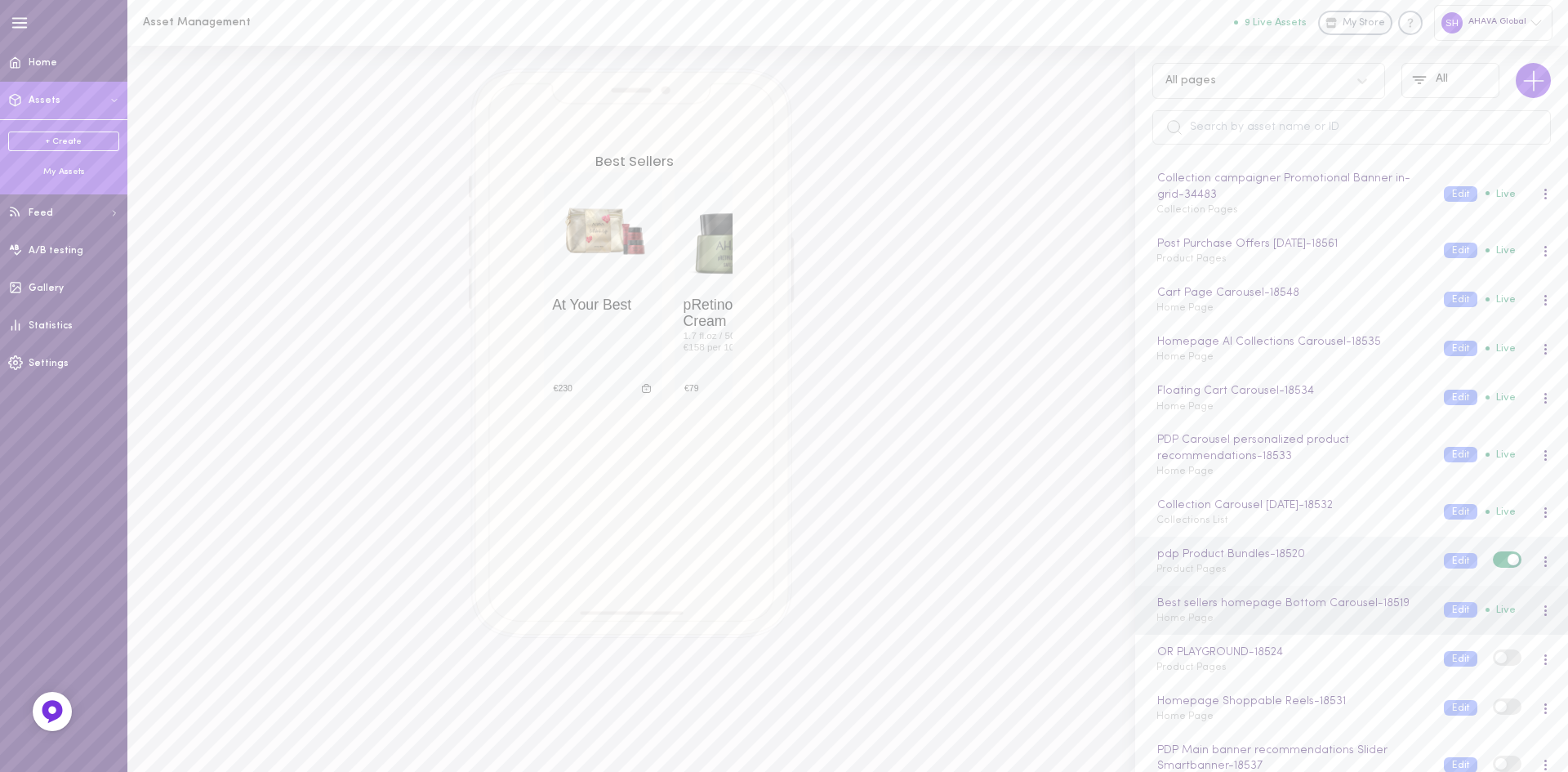
click at [1171, 565] on span "Product Pages" at bounding box center [1191, 569] width 70 height 9
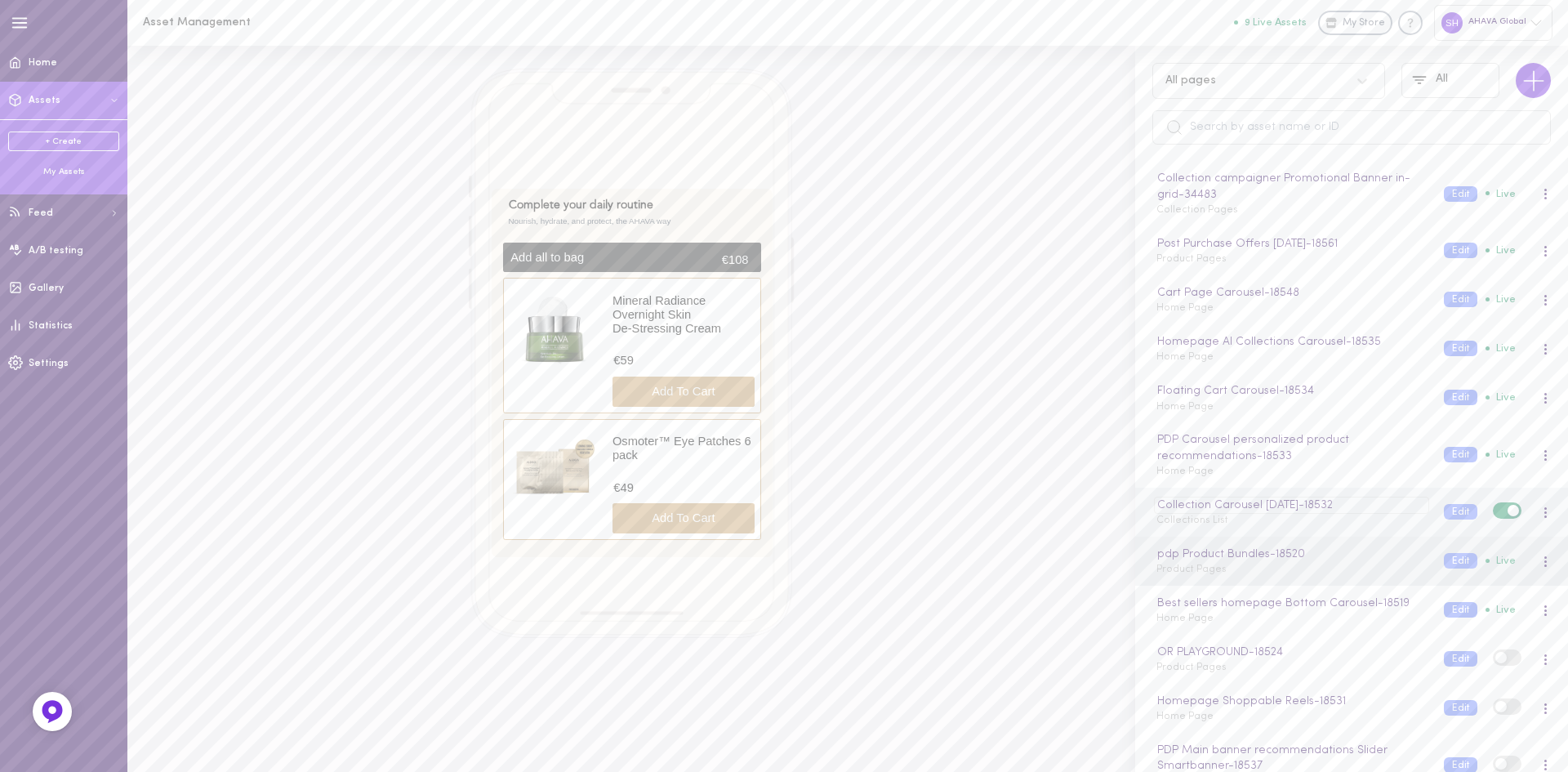
click at [1165, 499] on div "Collection Carousel [DATE] - 18532" at bounding box center [1291, 505] width 274 height 18
click at [1149, 524] on div "Collection Carousel [DATE] Collections List" at bounding box center [1287, 513] width 287 height 32
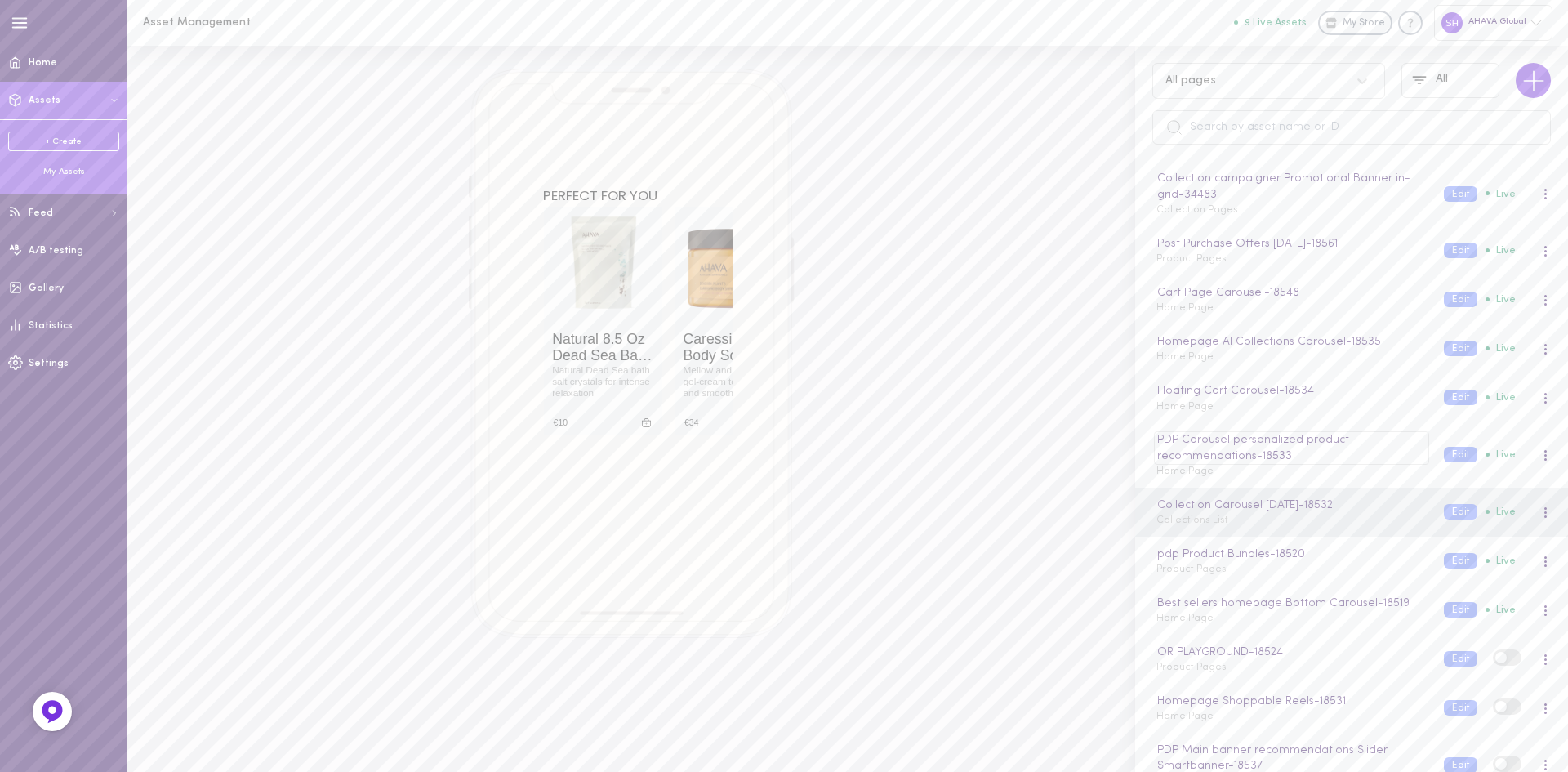
click at [1163, 456] on div "PDP Carousel personalized product recommendations - 18533" at bounding box center [1291, 448] width 274 height 34
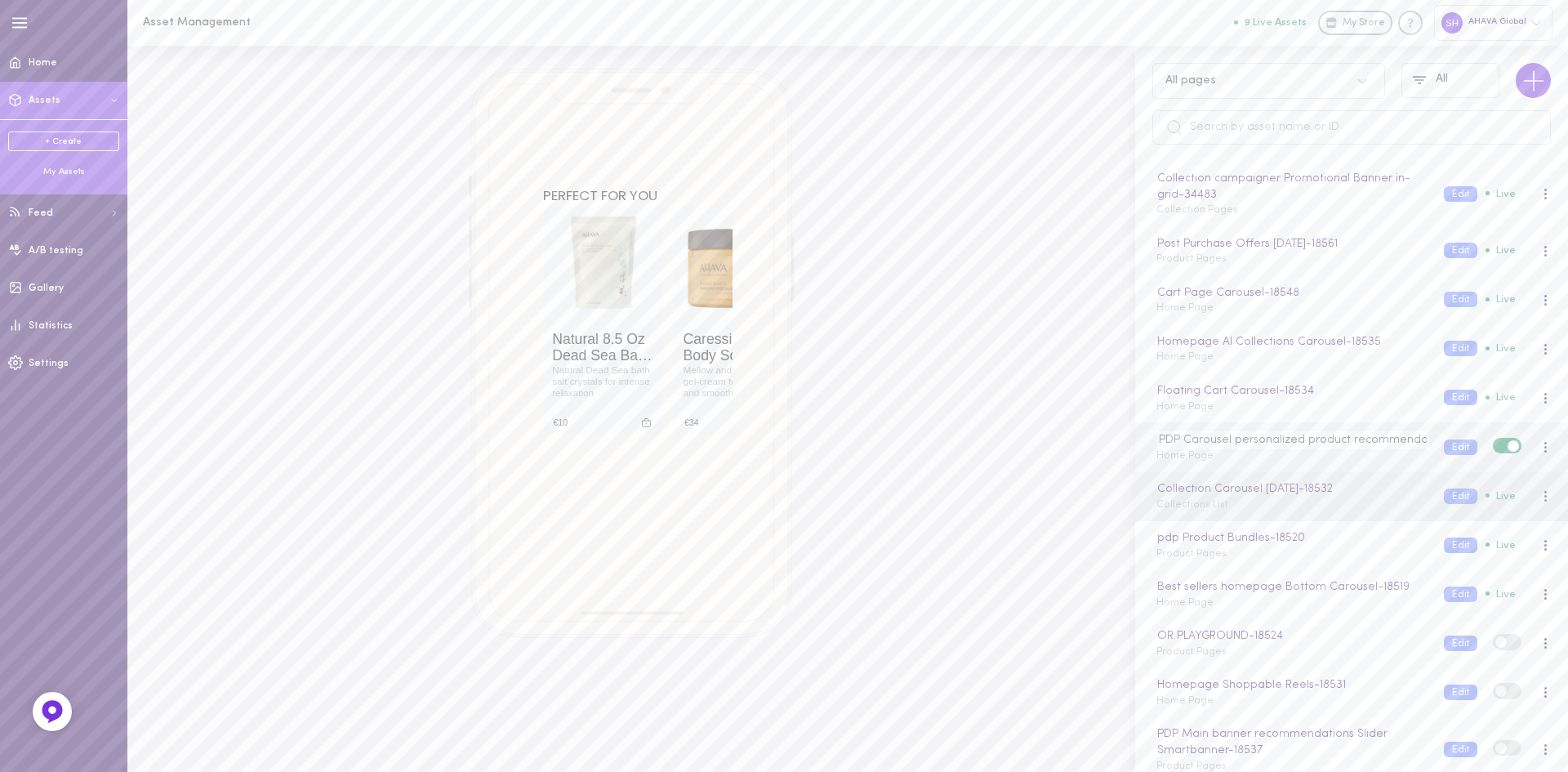
click at [1154, 458] on div "PDP Carousel personalized product recommendations Home Page" at bounding box center [1287, 447] width 287 height 32
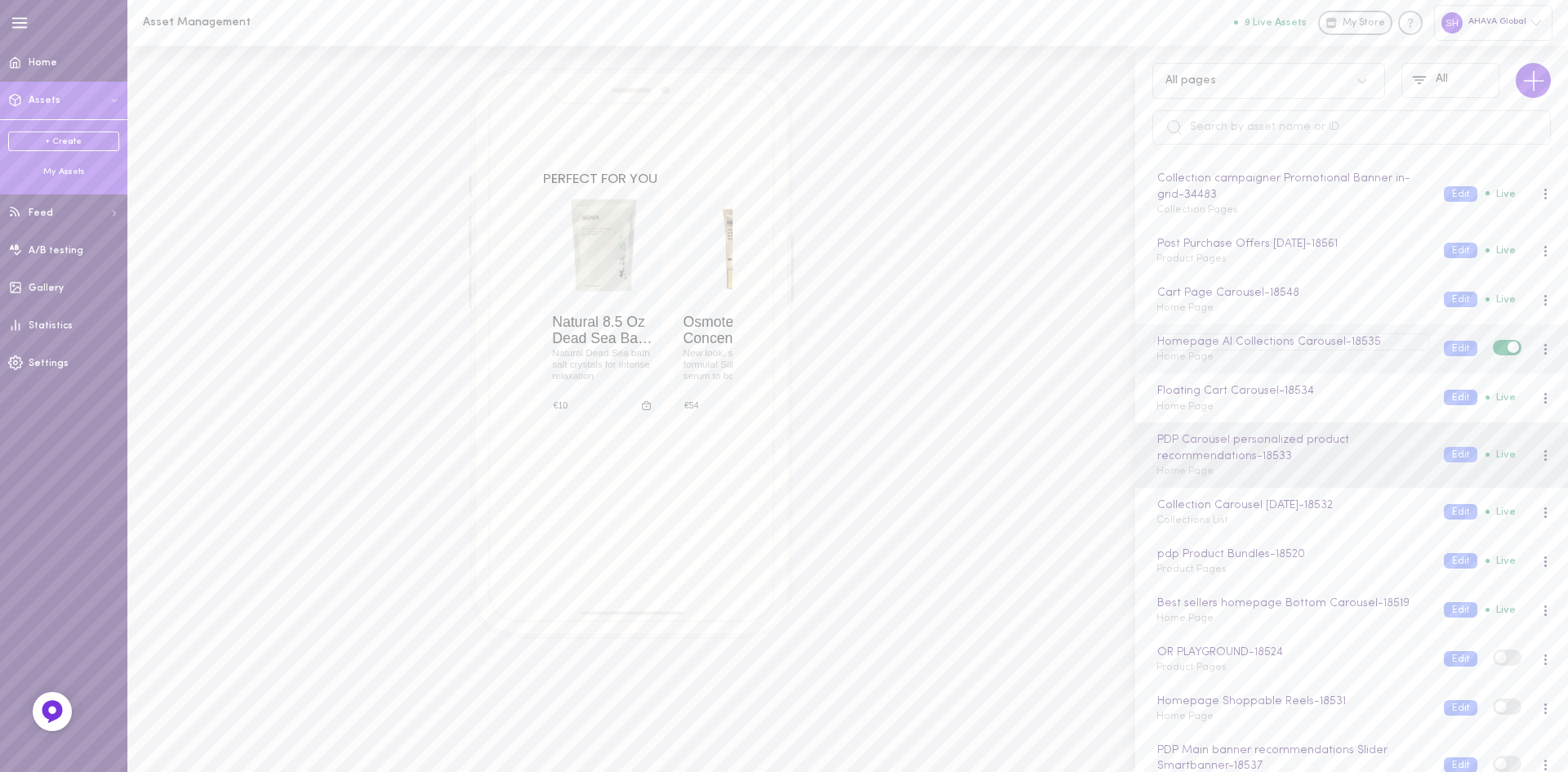
click at [1162, 349] on div "Homepage AI Collections Carousel - 18535" at bounding box center [1291, 342] width 274 height 18
click at [1163, 367] on div "Homepage AI Collections Carousel Home Page Edit Live" at bounding box center [1352, 349] width 433 height 49
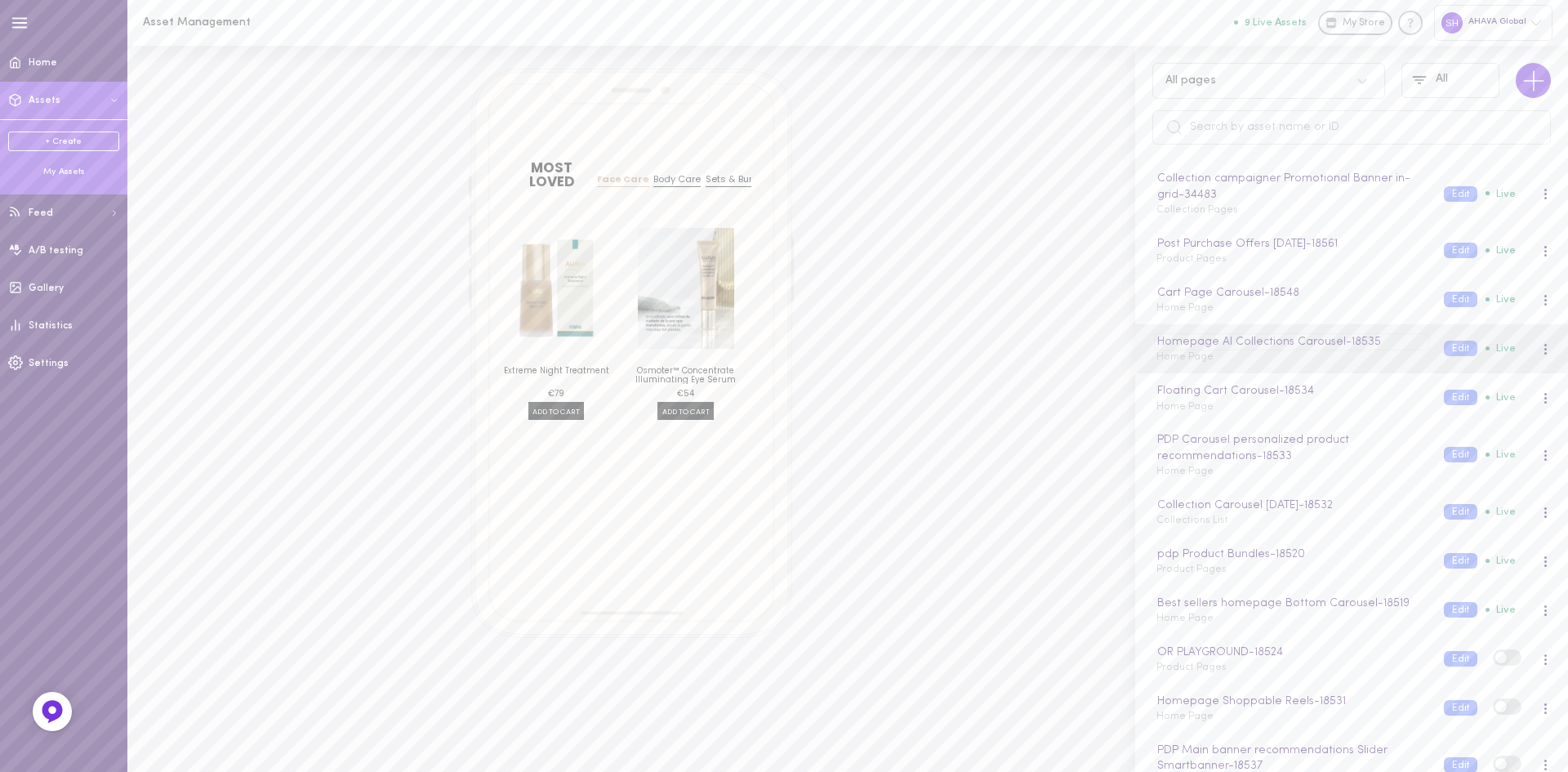
drag, startPoint x: 1157, startPoint y: 339, endPoint x: 1339, endPoint y: 345, distance: 182.1
click at [1339, 345] on div "Homepage AI Collections Carousel - 18535" at bounding box center [1291, 342] width 274 height 18
drag, startPoint x: 1158, startPoint y: 345, endPoint x: 1337, endPoint y: 344, distance: 179.0
click at [1337, 344] on div "Homepage AI Collections Carousel - 18535" at bounding box center [1291, 342] width 274 height 18
click at [1170, 347] on div "Homepage AI Collections Carousel - 18535" at bounding box center [1291, 342] width 274 height 18
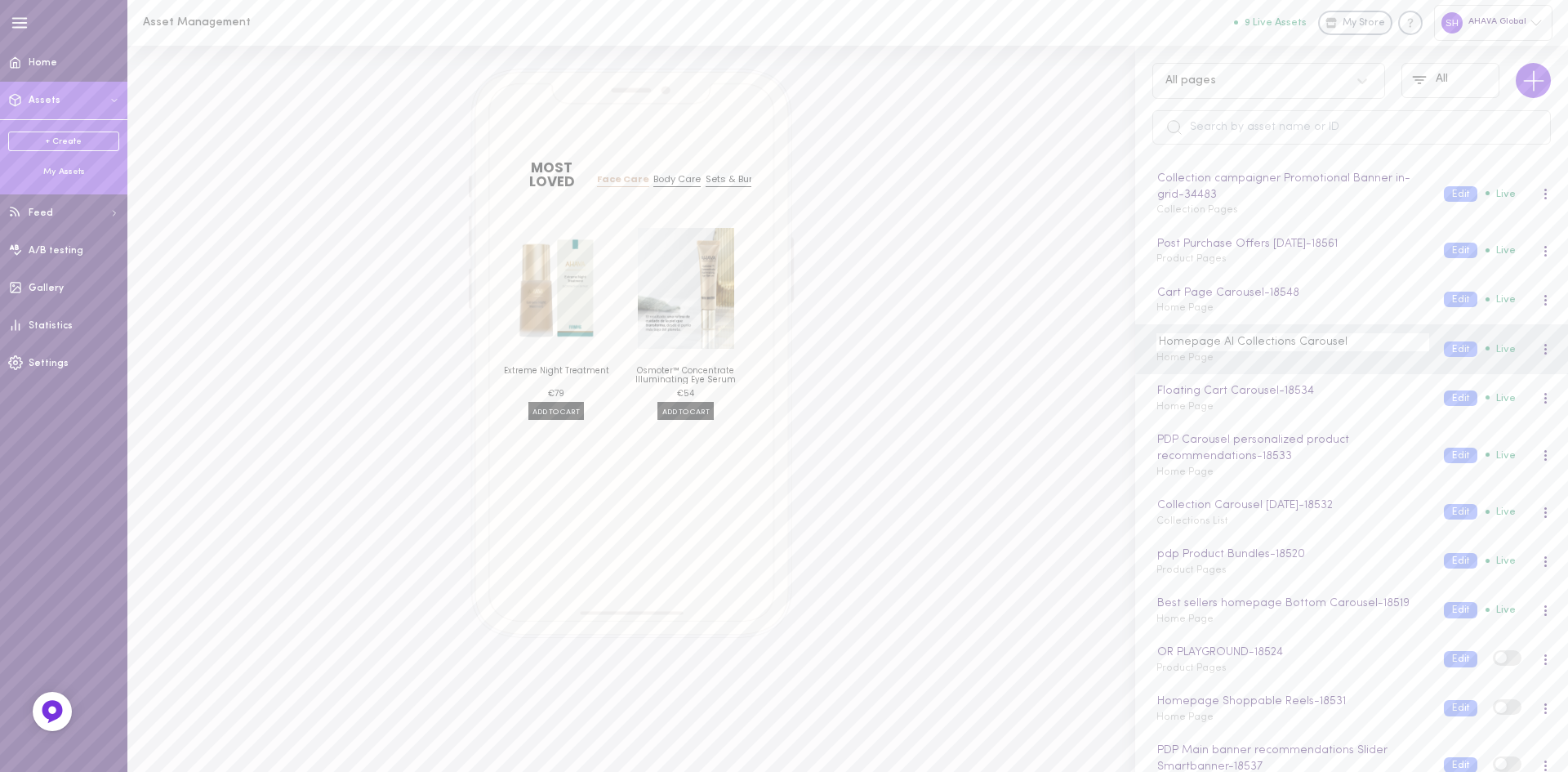
drag, startPoint x: 1161, startPoint y: 344, endPoint x: 1373, endPoint y: 347, distance: 212.0
click at [1373, 347] on input "Homepage AI Collections Carousel" at bounding box center [1292, 342] width 272 height 18
click at [1252, 190] on div "Collection campaigner Promotional Banner in-grid - 34483" at bounding box center [1291, 187] width 274 height 34
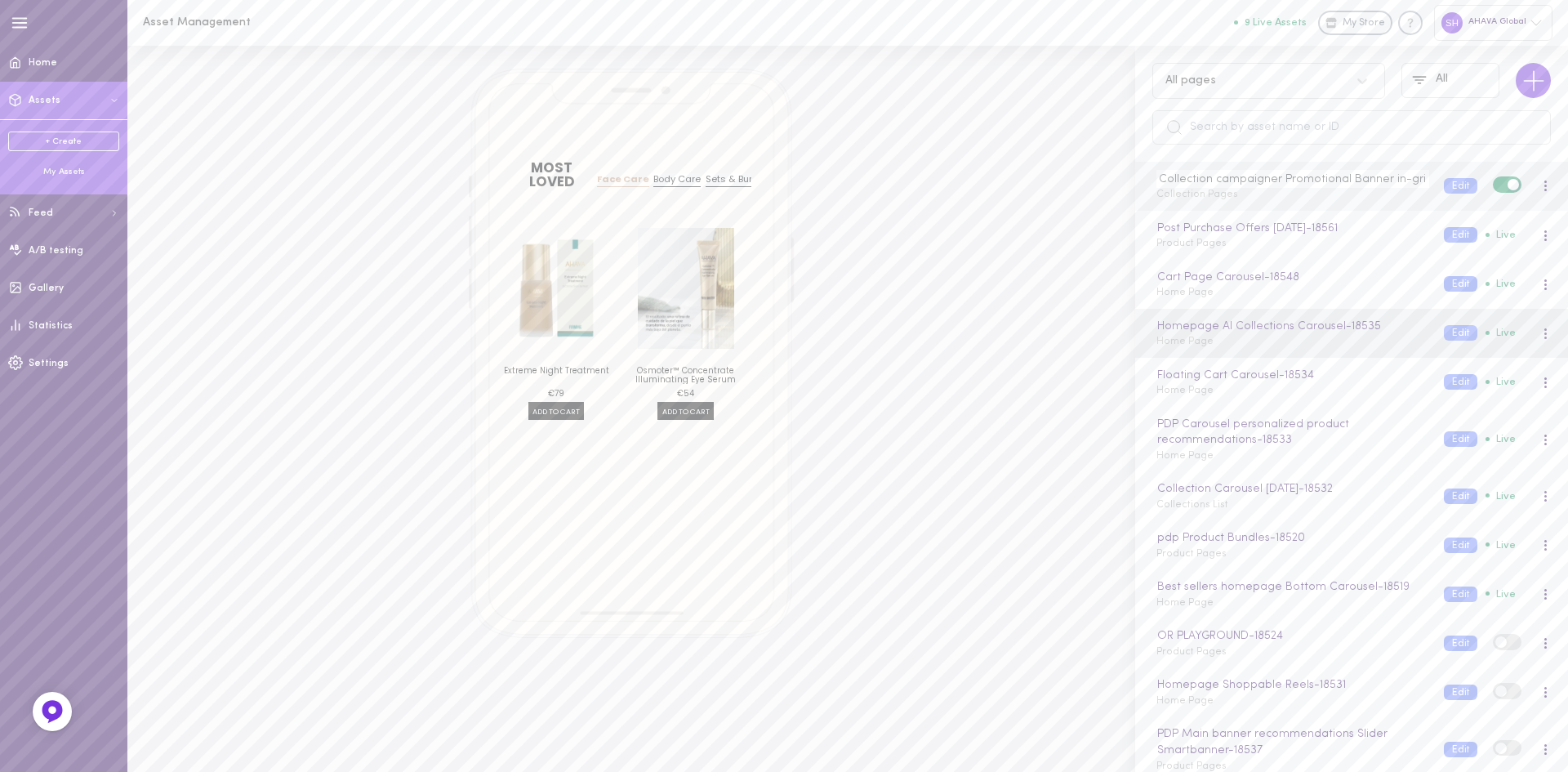
scroll to position [0, 10]
click at [1251, 192] on div "Collection campaigner Promotional Banner in-grid Collection Pages" at bounding box center [1287, 186] width 287 height 32
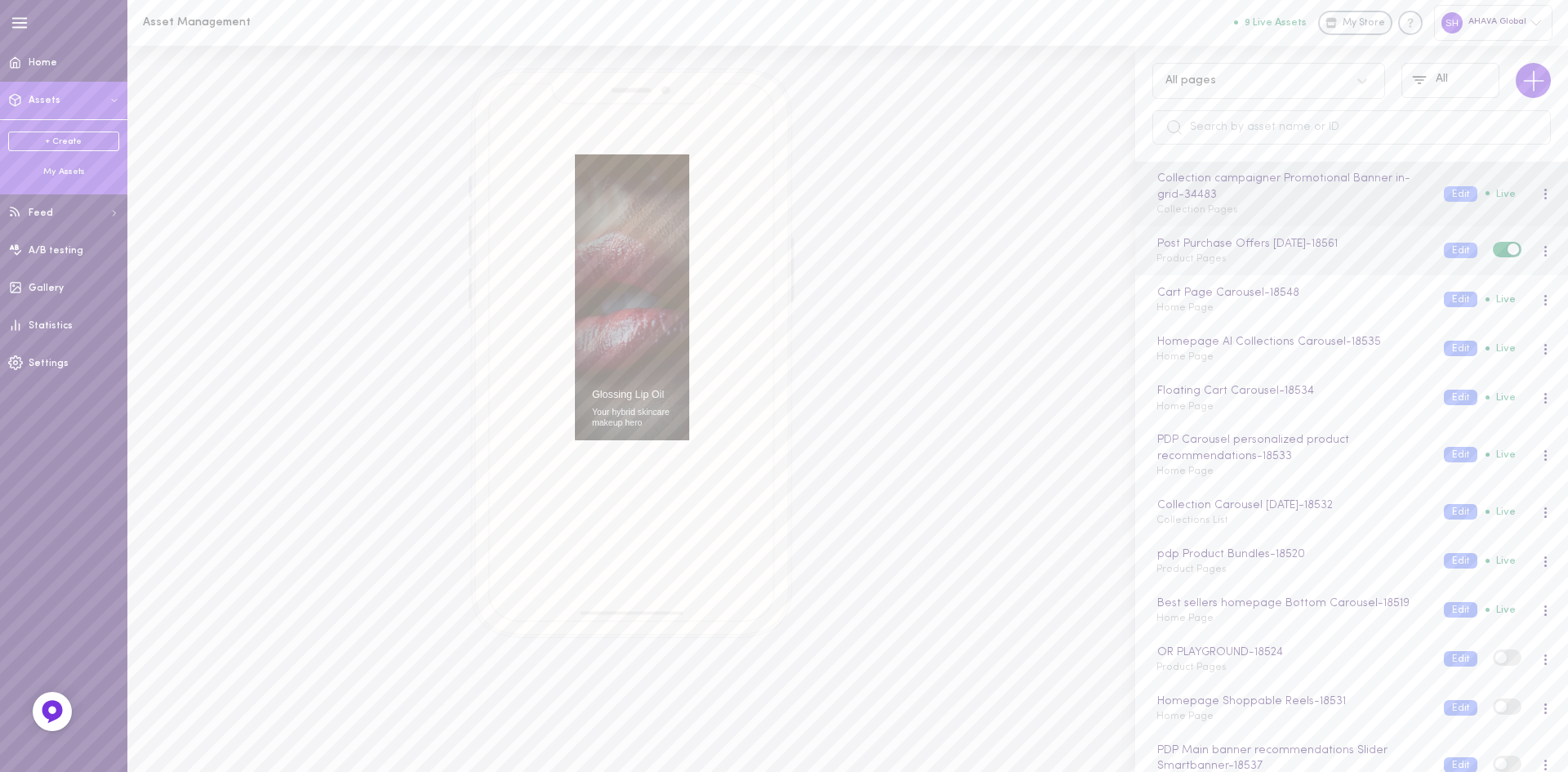
click at [1144, 264] on div "Post Purchase Offers [DATE] - 18561 Product Pages" at bounding box center [1287, 251] width 287 height 32
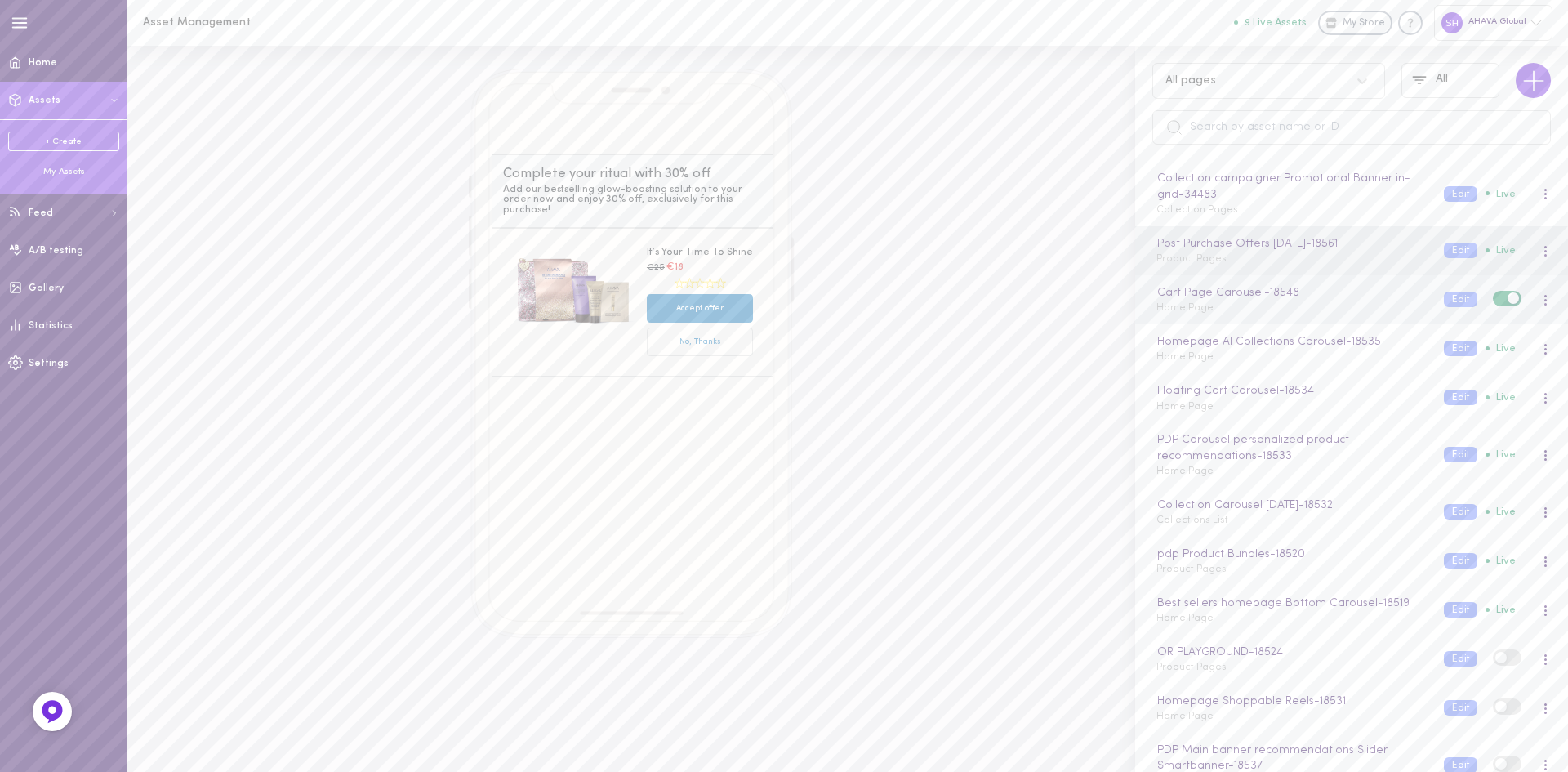
click at [1154, 301] on div "Cart Page Carousel - 18548 Home Page" at bounding box center [1287, 300] width 287 height 32
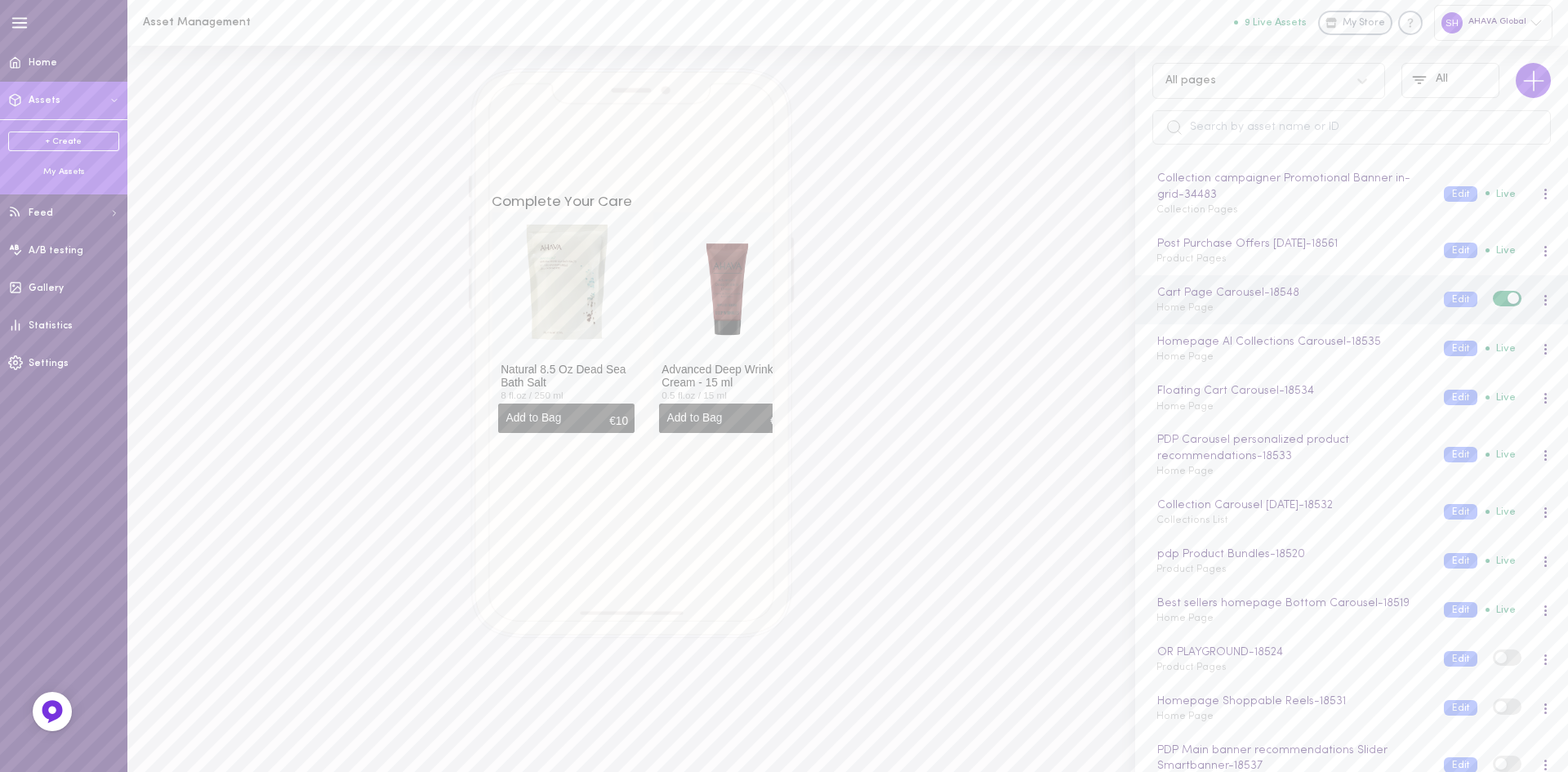
click at [1212, 305] on span "Home Page" at bounding box center [1184, 308] width 57 height 9
click at [1391, 312] on div "Cart Page Carousel - 18548 Home Page" at bounding box center [1287, 300] width 287 height 32
click at [1210, 298] on div "Cart Page Carousel - 18548" at bounding box center [1291, 293] width 274 height 18
click at [1541, 300] on div at bounding box center [1546, 300] width 9 height 18
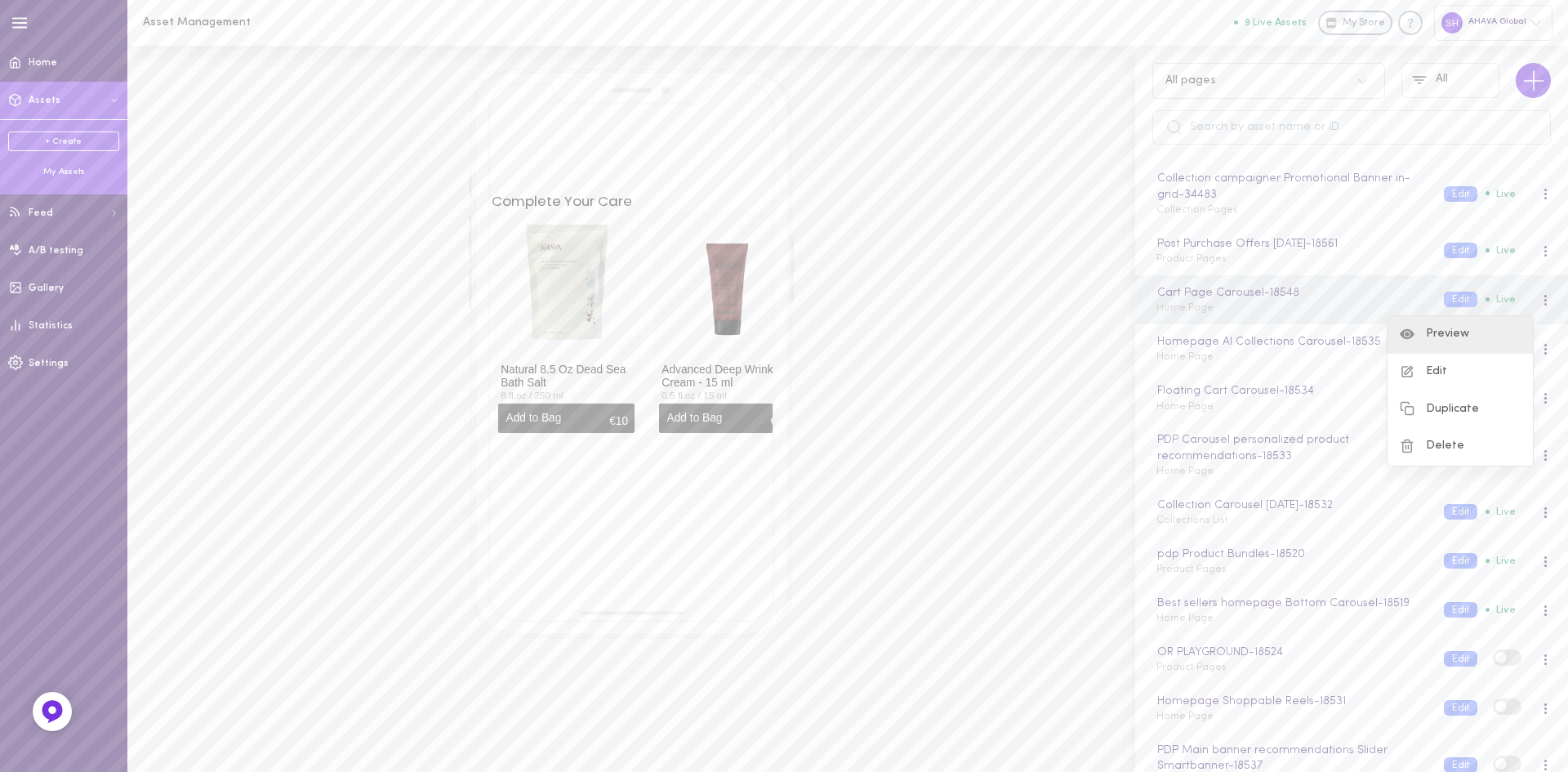
click at [1462, 328] on div "Preview" at bounding box center [1459, 335] width 145 height 37
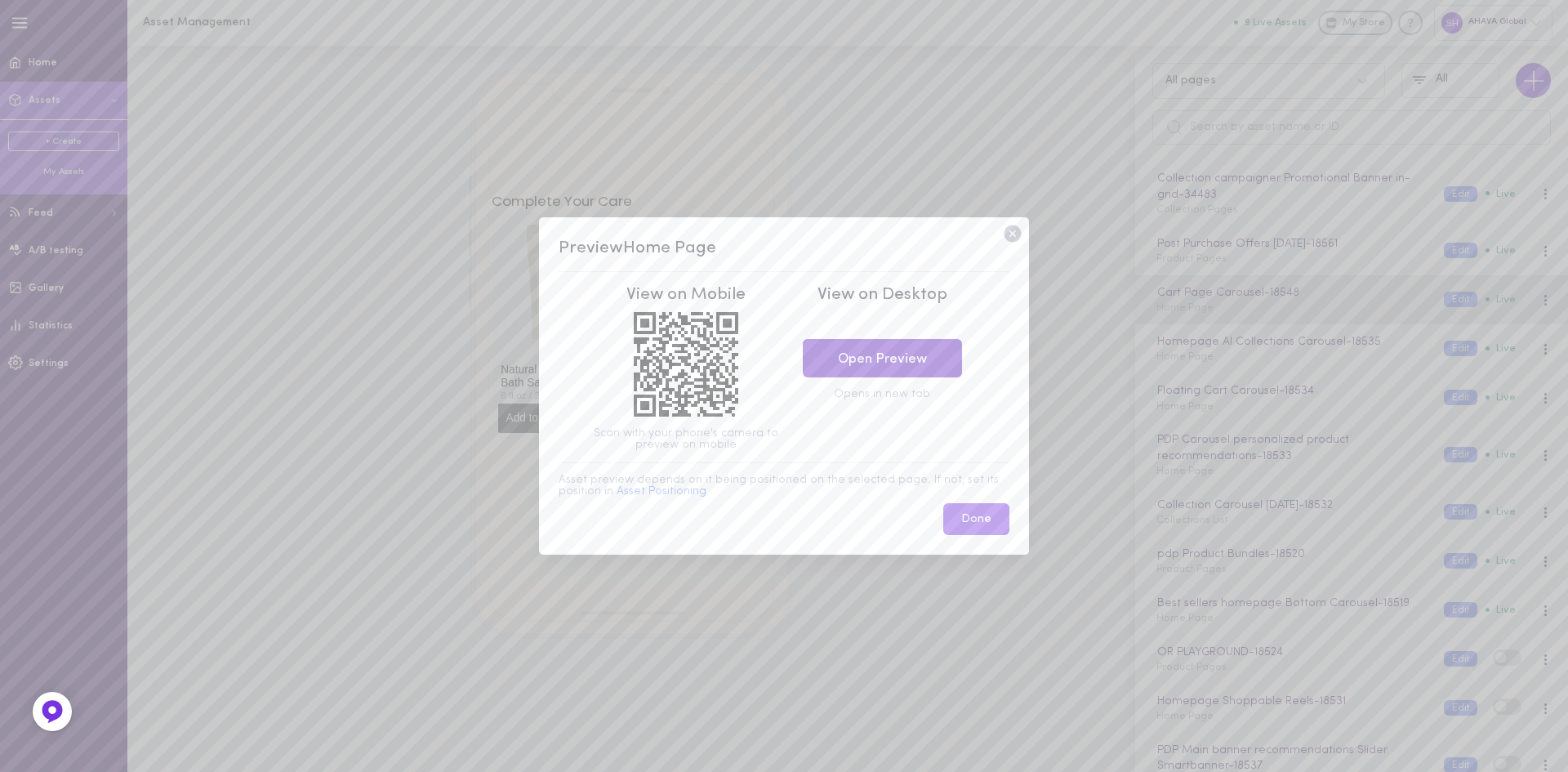
click at [912, 363] on link "Open Preview" at bounding box center [882, 357] width 159 height 38
click at [1012, 238] on icon at bounding box center [1012, 234] width 17 height 17
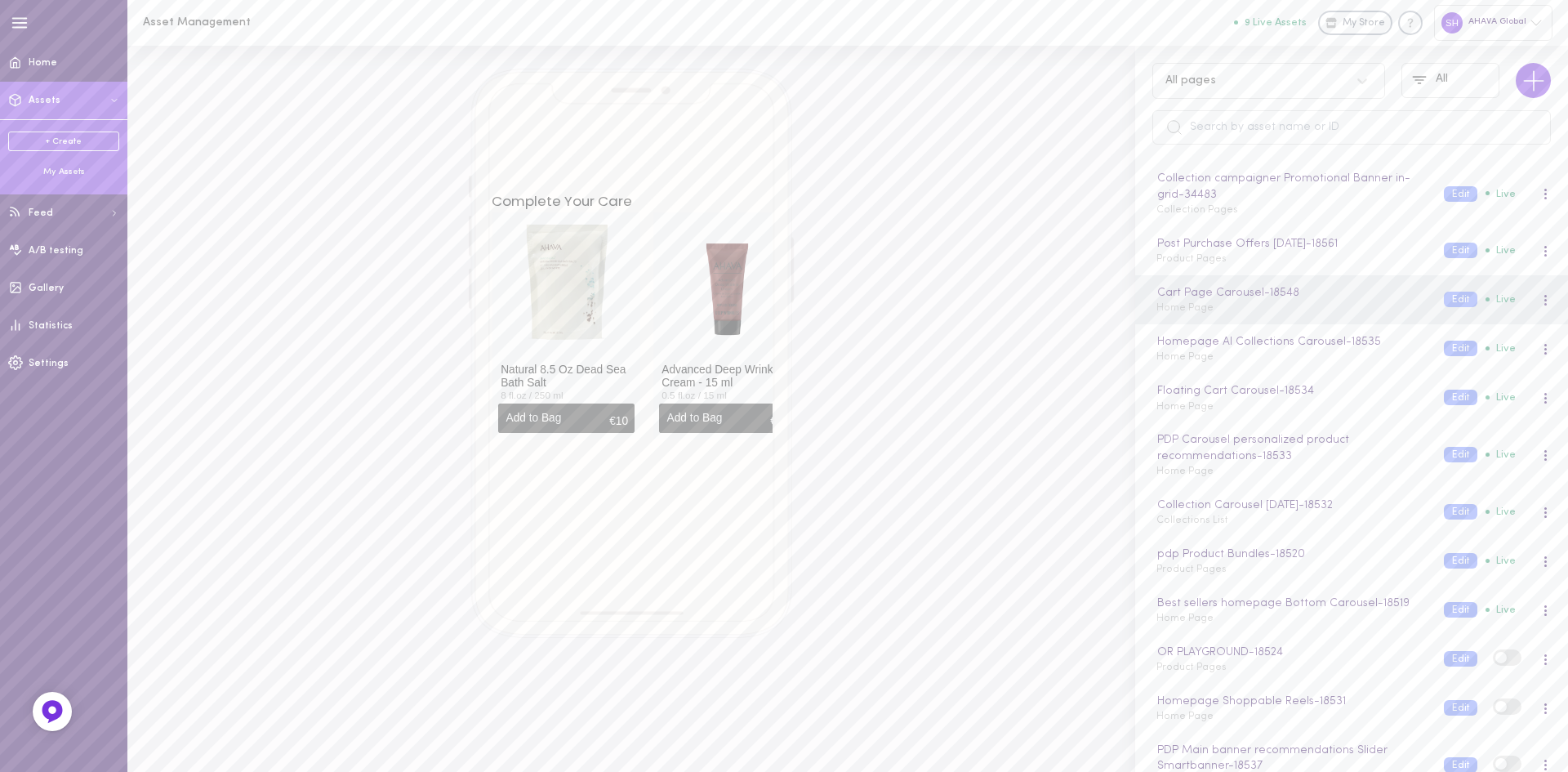
click at [1216, 362] on div "Homepage AI Collections Carousel - 18535 Home Page" at bounding box center [1287, 349] width 287 height 32
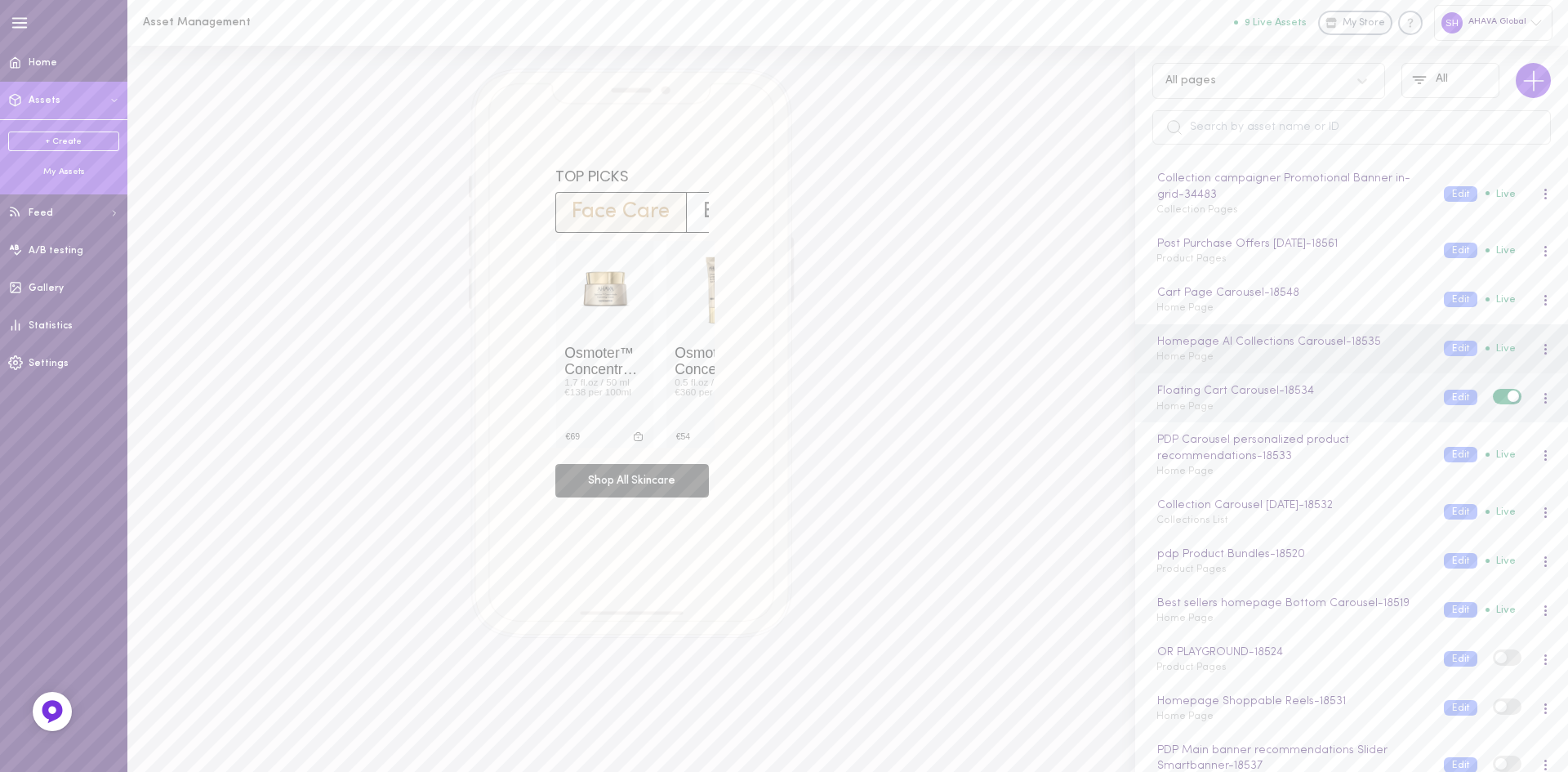
click at [1207, 407] on span "Home Page" at bounding box center [1184, 407] width 57 height 9
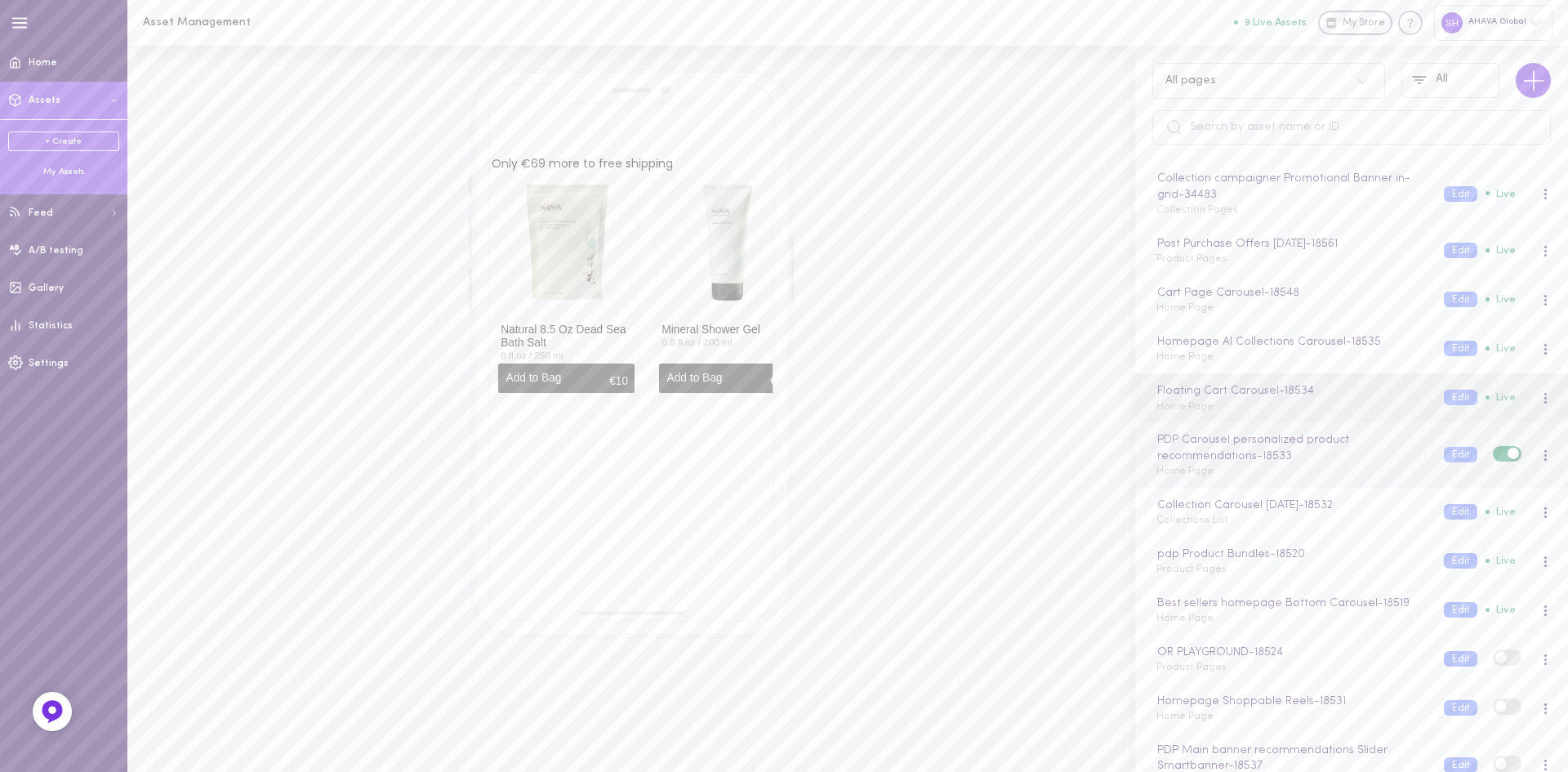
click at [1184, 466] on span "Home Page" at bounding box center [1184, 471] width 57 height 9
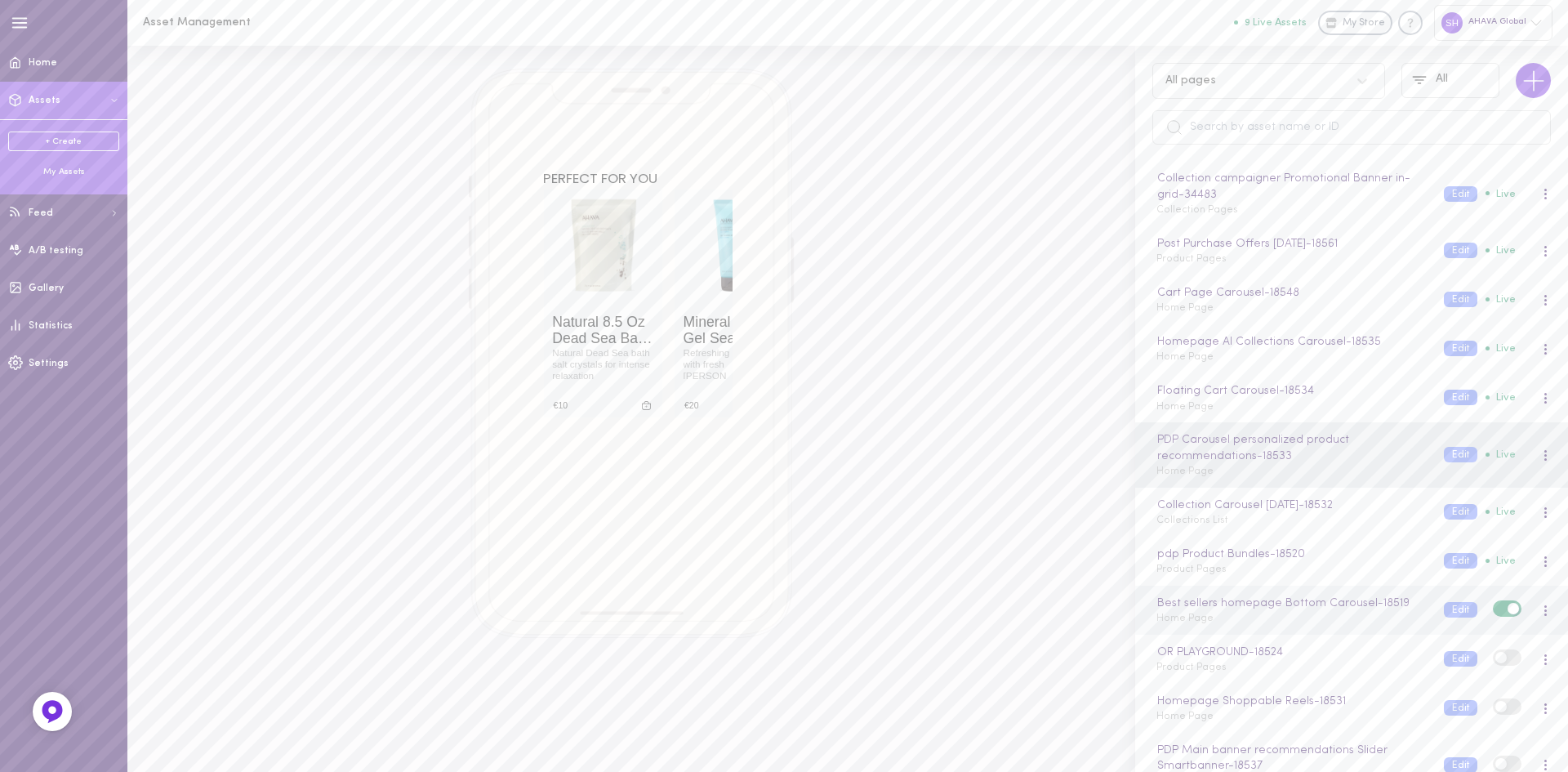
click at [1271, 620] on div "Best sellers homepage Bottom Carousel - 18519 Home Page" at bounding box center [1287, 611] width 287 height 32
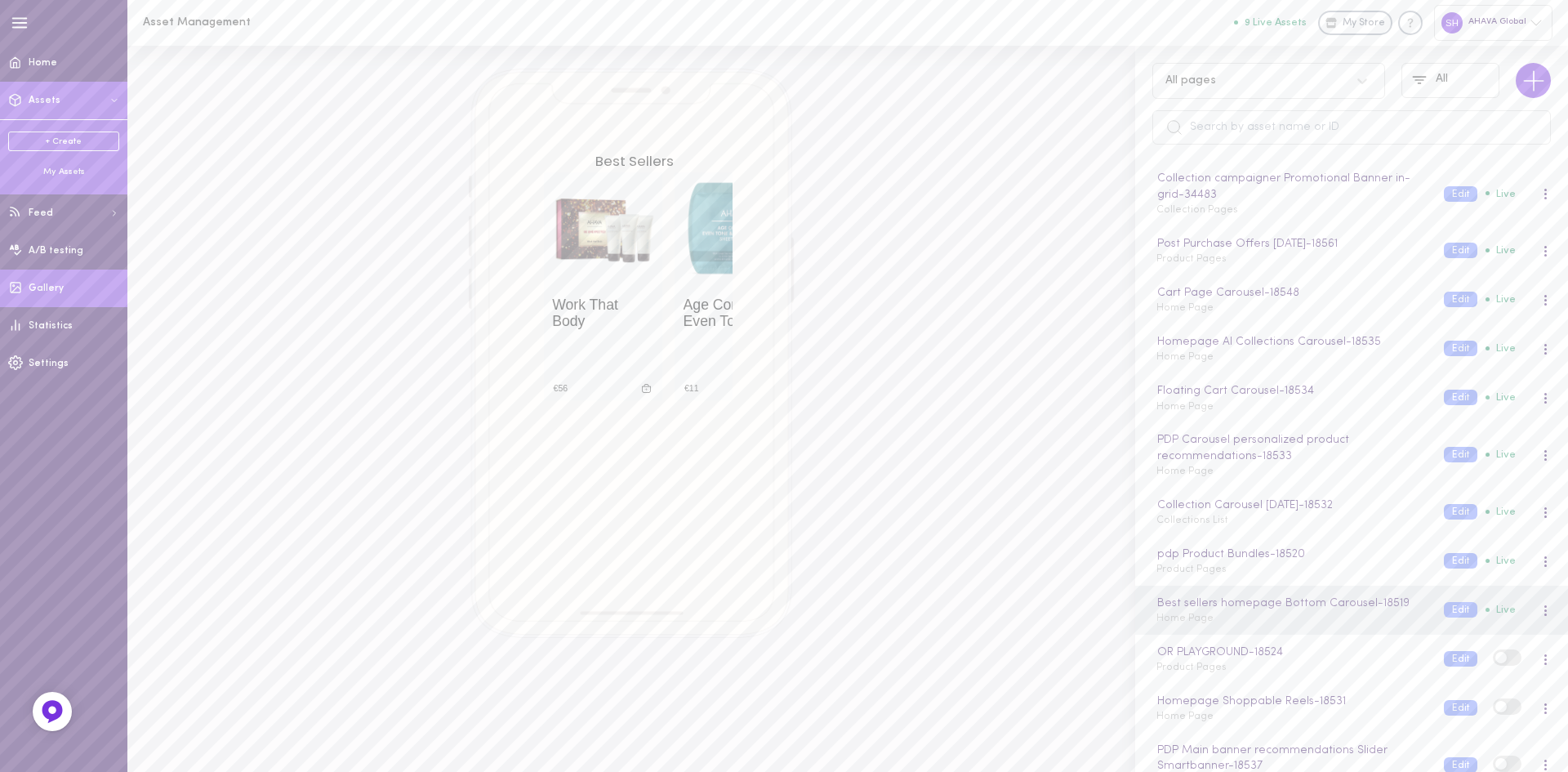
click at [50, 280] on link "Gallery" at bounding box center [64, 288] width 127 height 37
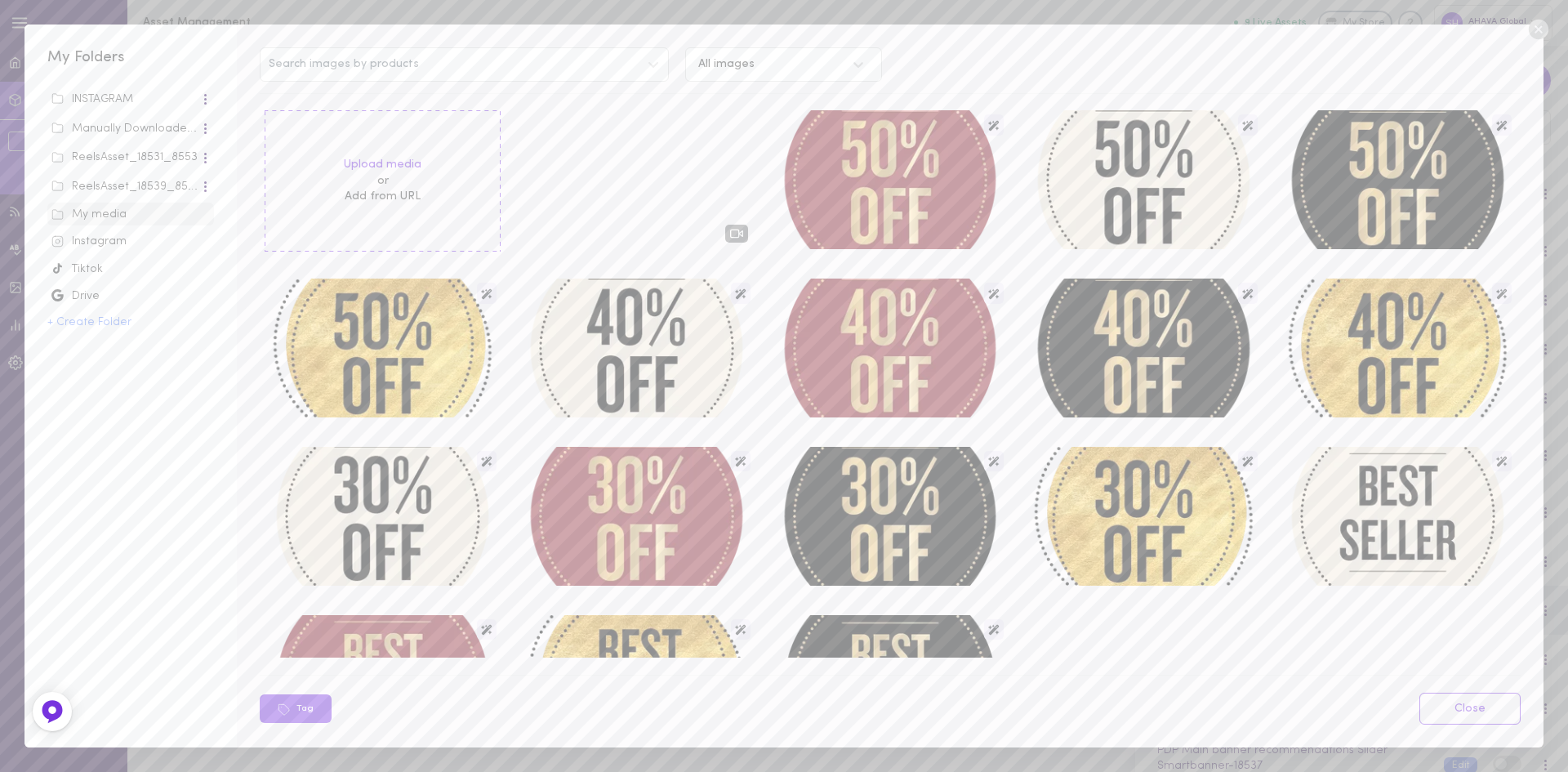
click at [111, 240] on div "Instagram" at bounding box center [130, 241] width 158 height 16
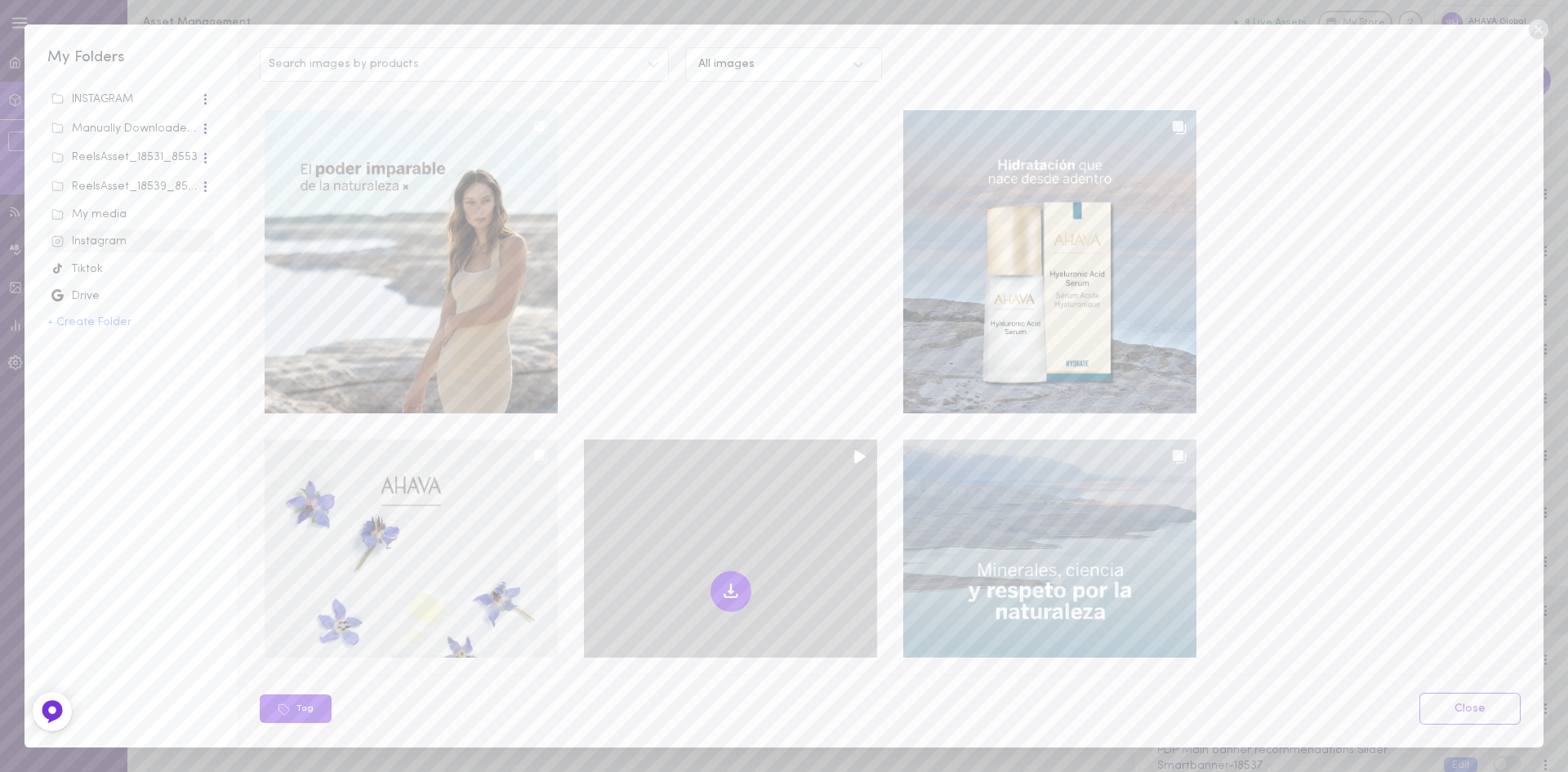
scroll to position [164, 0]
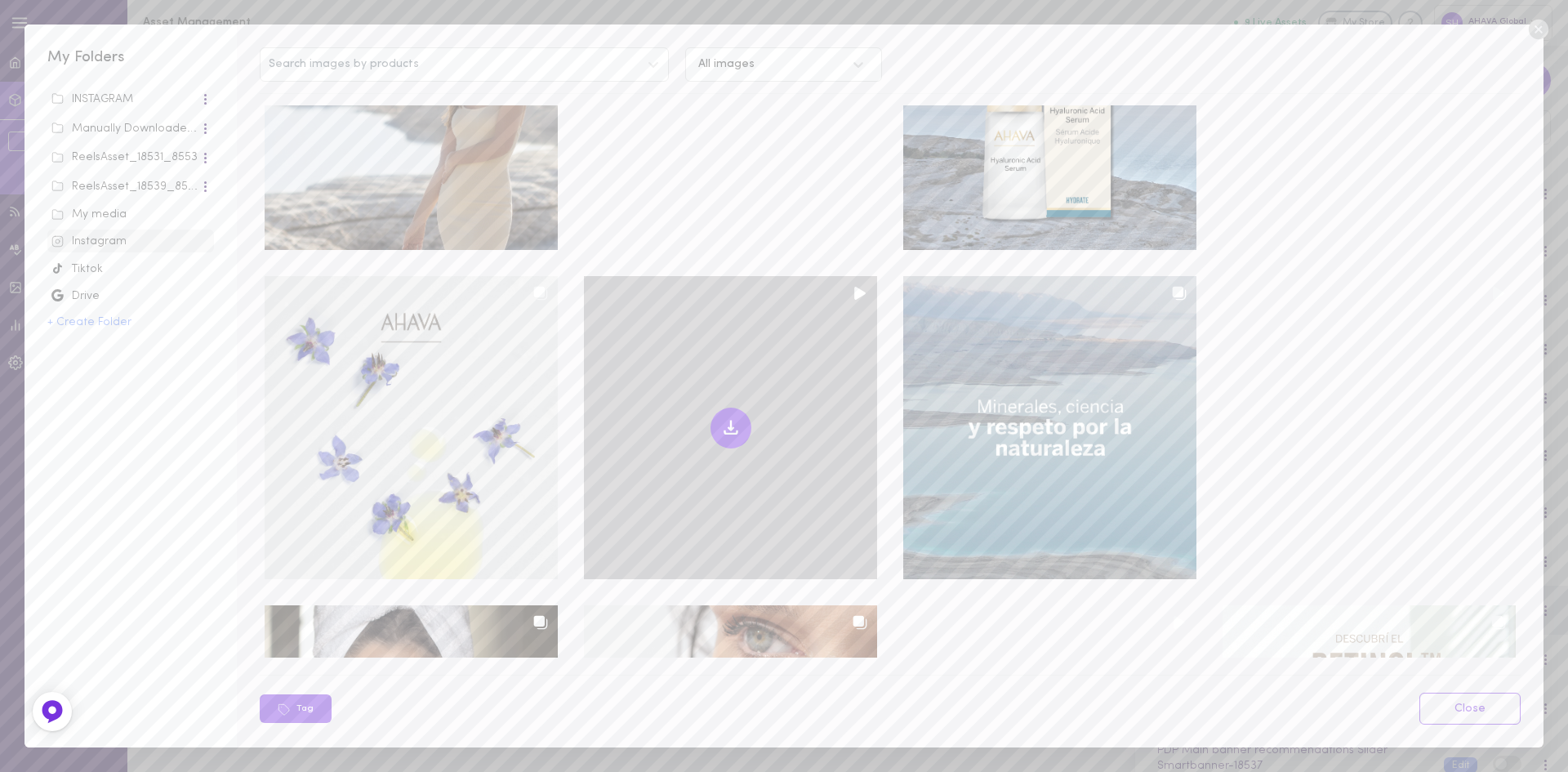
click at [847, 287] on div at bounding box center [730, 428] width 293 height 303
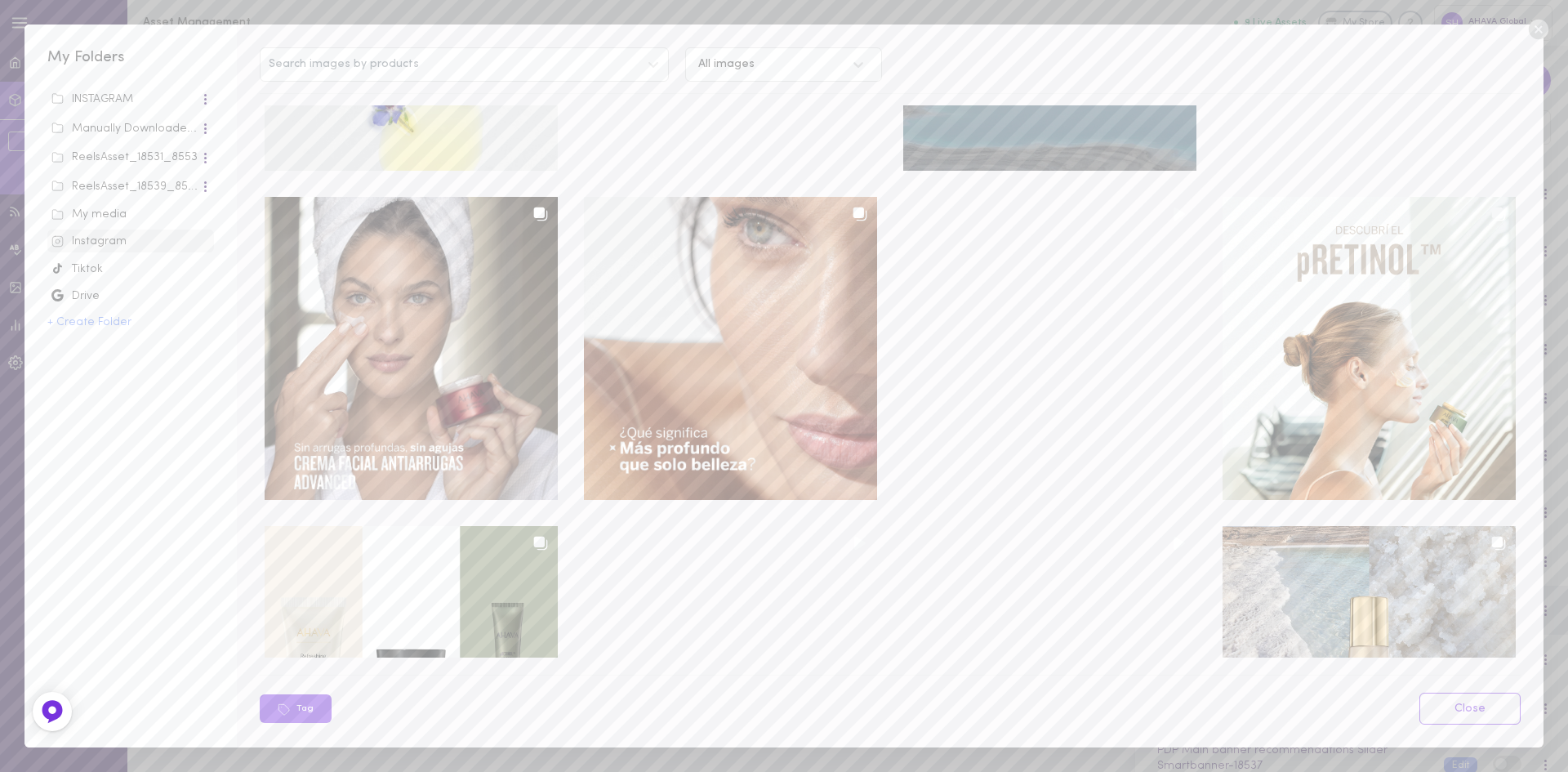
scroll to position [0, 0]
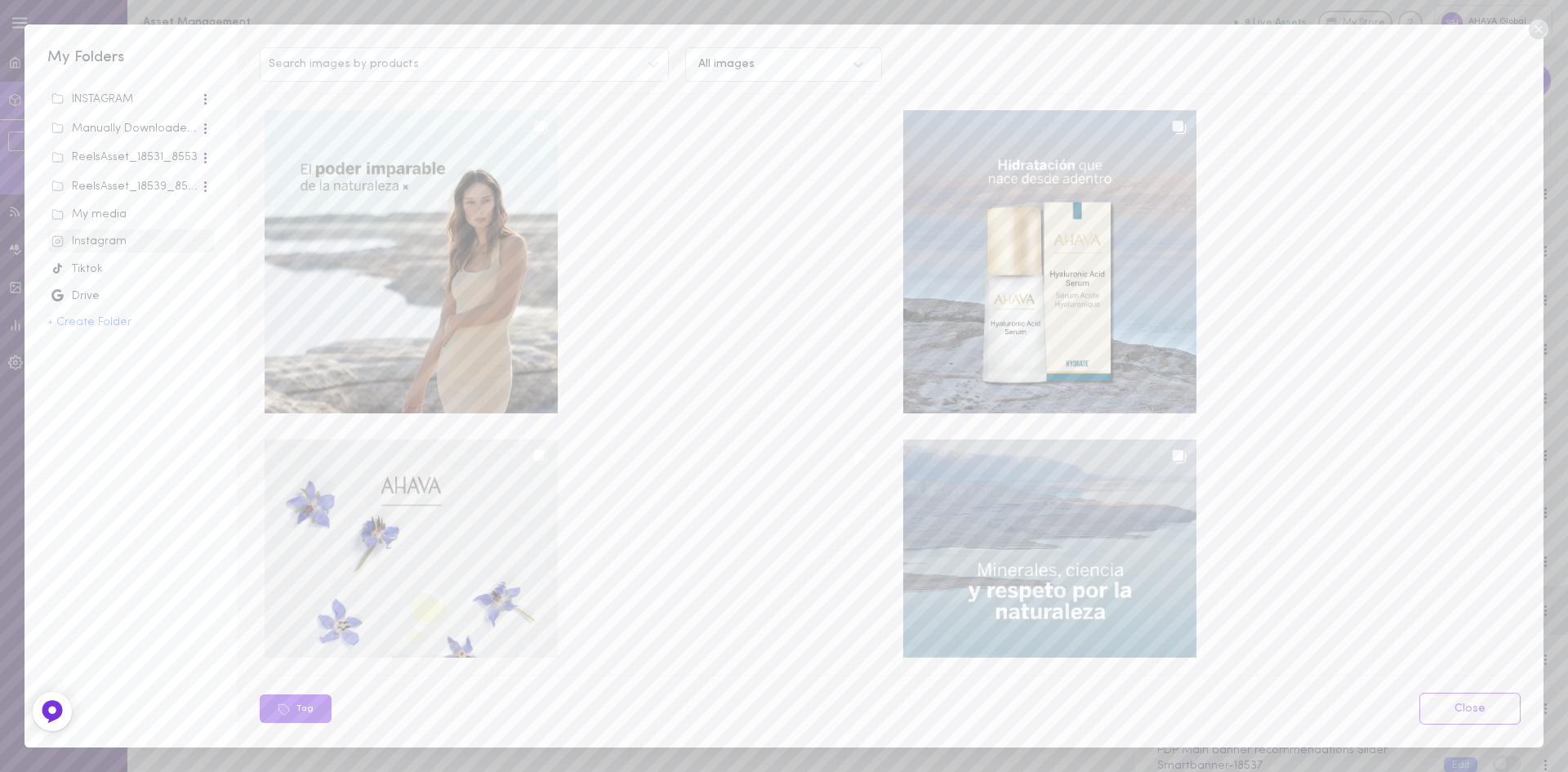
click at [1543, 32] on icon at bounding box center [1537, 29] width 20 height 20
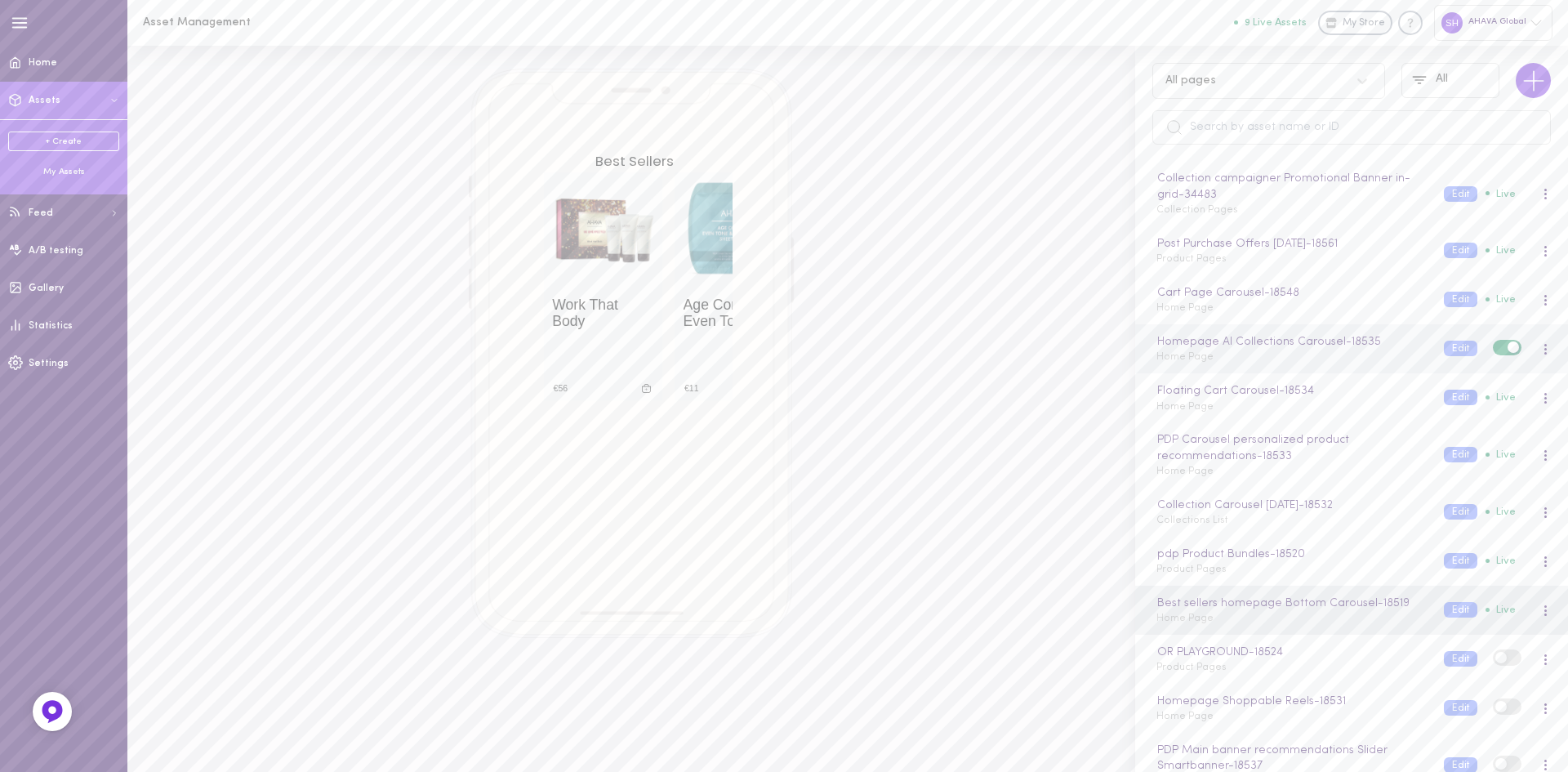
click at [1162, 355] on span "Home Page" at bounding box center [1184, 357] width 57 height 9
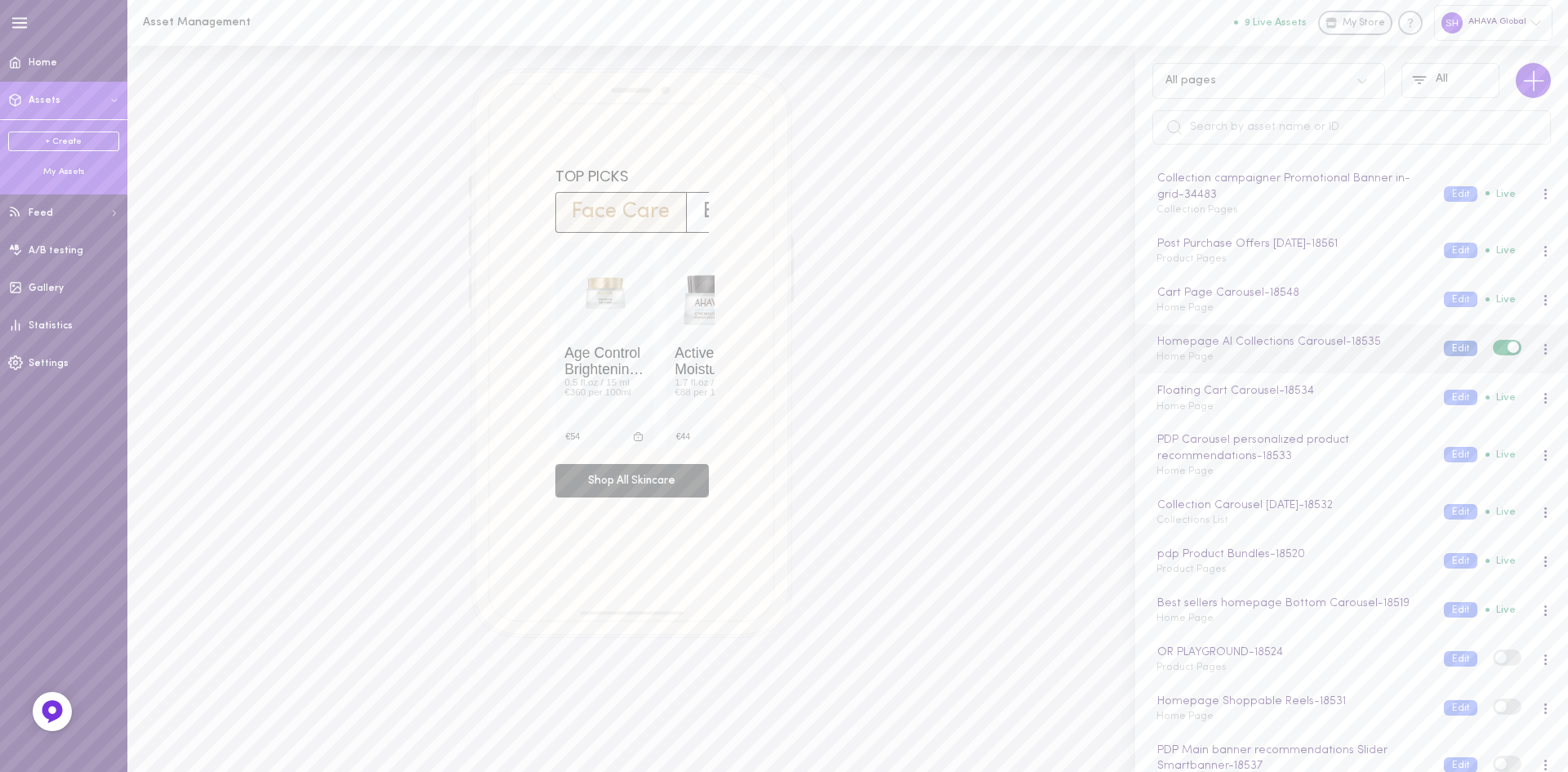
click at [1445, 347] on button "Edit" at bounding box center [1461, 348] width 34 height 16
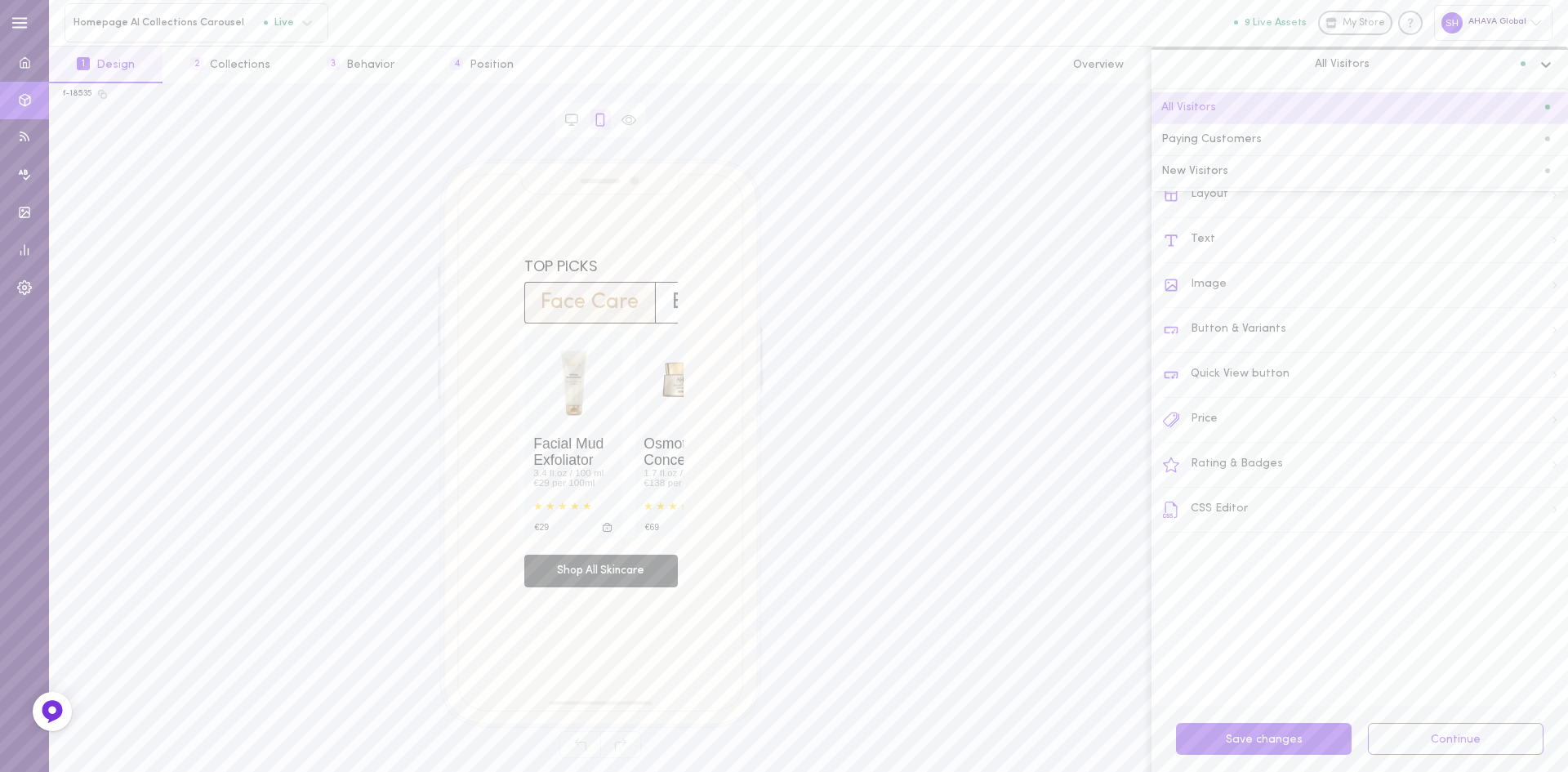
click at [1544, 68] on icon at bounding box center [1546, 64] width 16 height 16
click at [1347, 68] on span "All Visitors" at bounding box center [1343, 64] width 54 height 15
click at [1000, 197] on div "TOP PICKS Face Care Body Care Sets & Bundles Facial Mud Exfoliator 3.4 fl.oz / …" at bounding box center [600, 434] width 1075 height 550
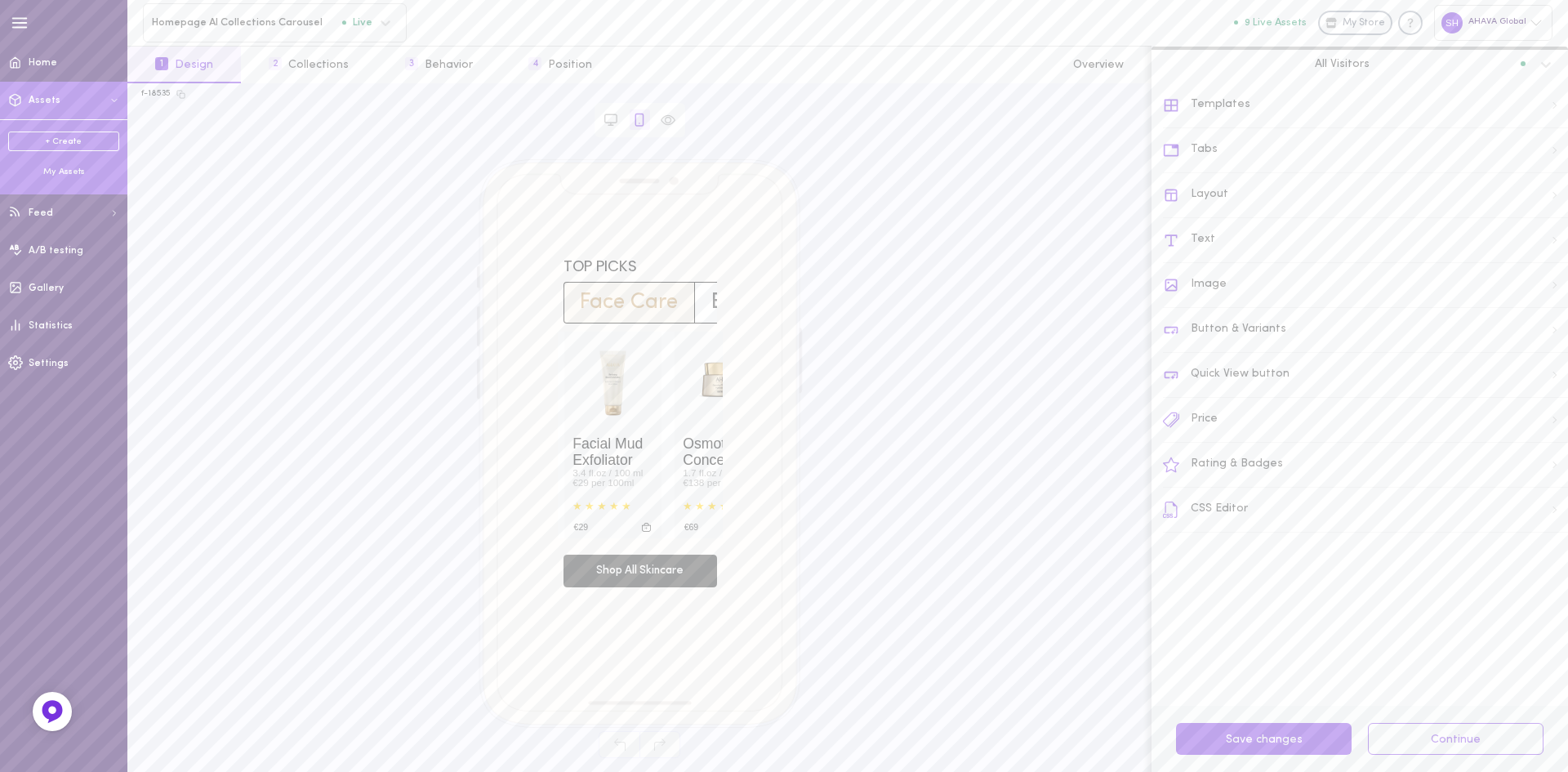
click at [62, 172] on div "My Assets" at bounding box center [64, 171] width 111 height 12
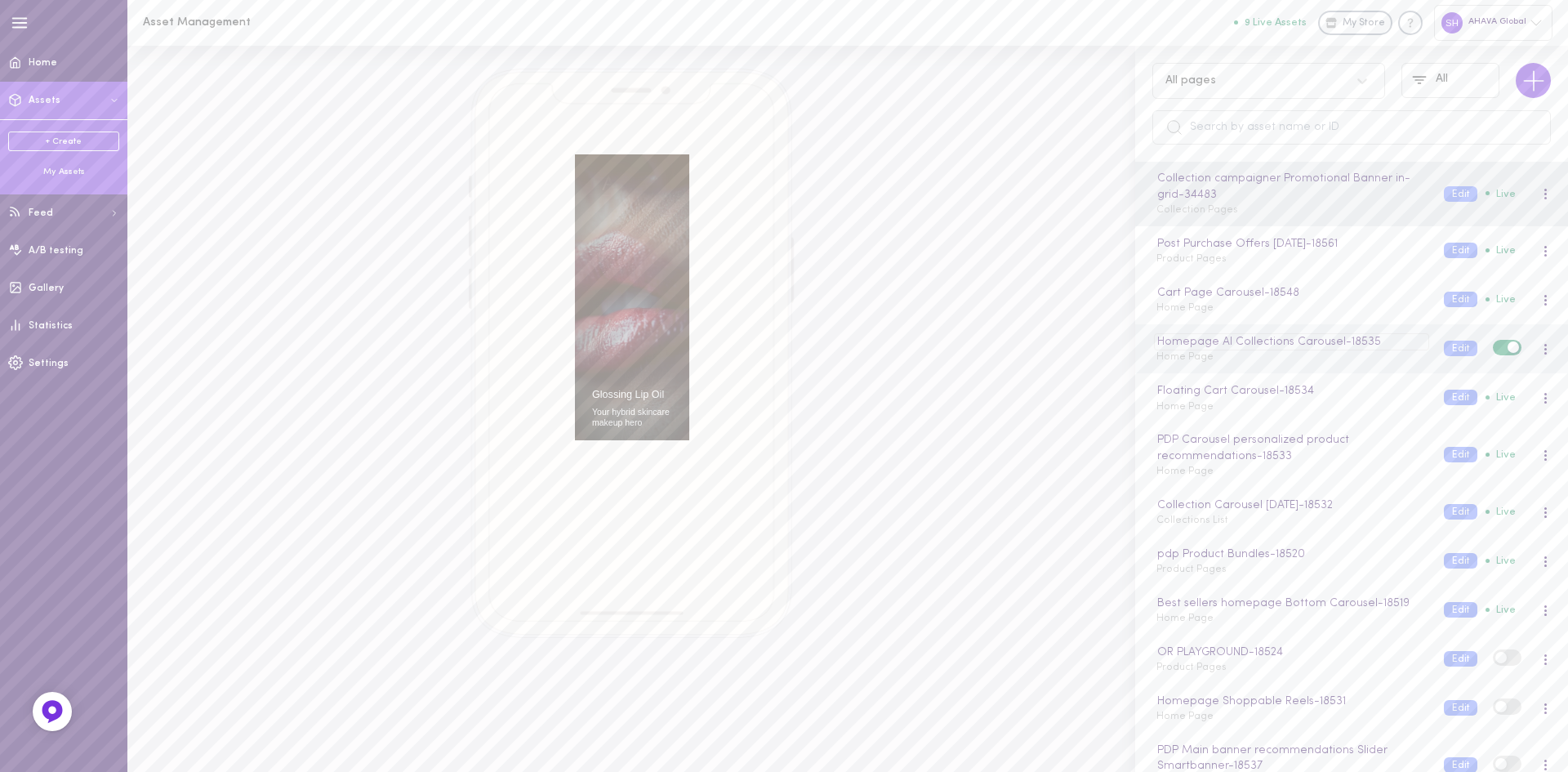
click at [1175, 348] on div "Homepage AI Collections Carousel - 18535" at bounding box center [1291, 342] width 274 height 18
click at [1451, 347] on button "Edit" at bounding box center [1461, 349] width 34 height 16
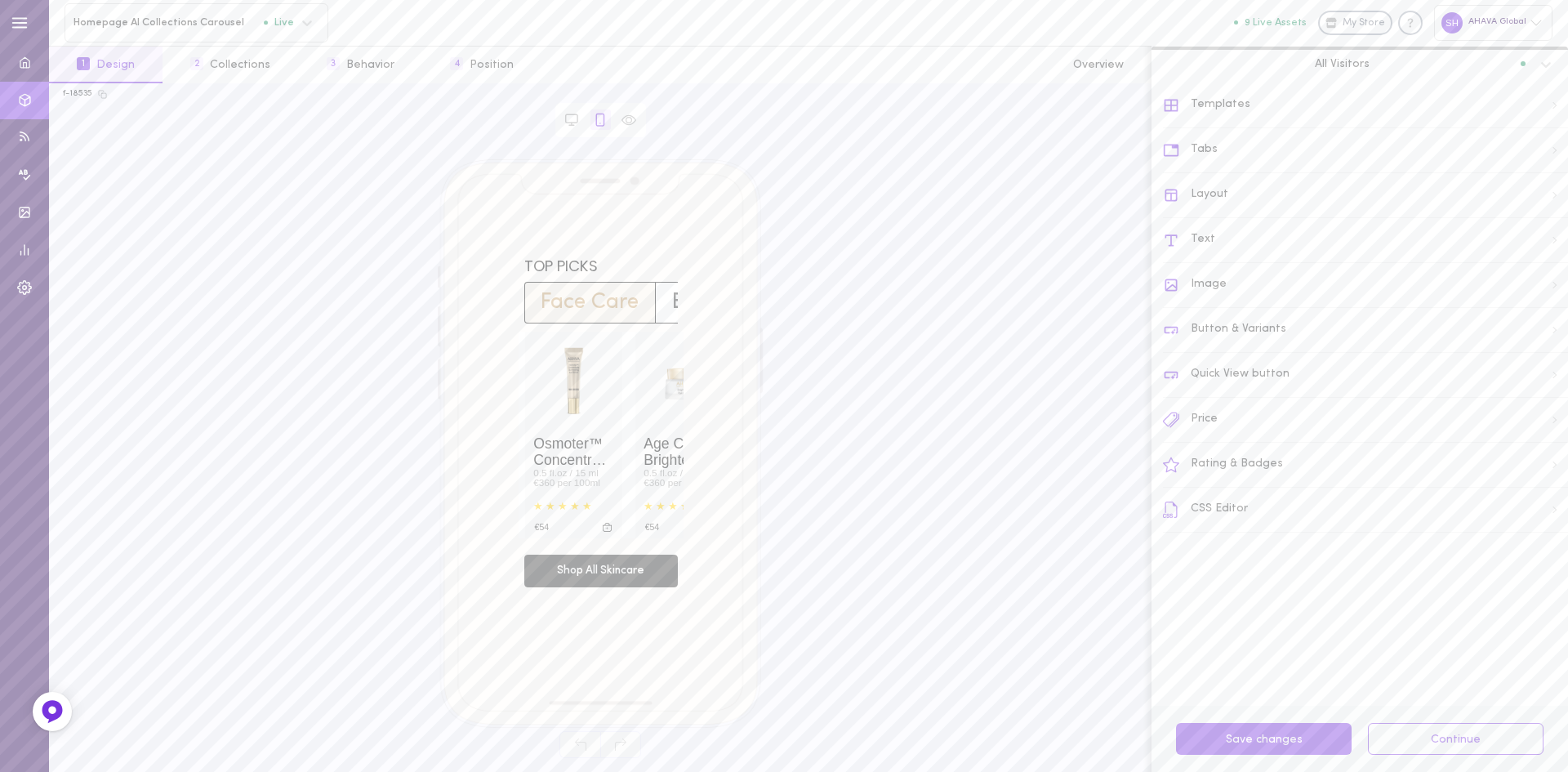
click at [1221, 109] on div "Templates" at bounding box center [1365, 106] width 405 height 45
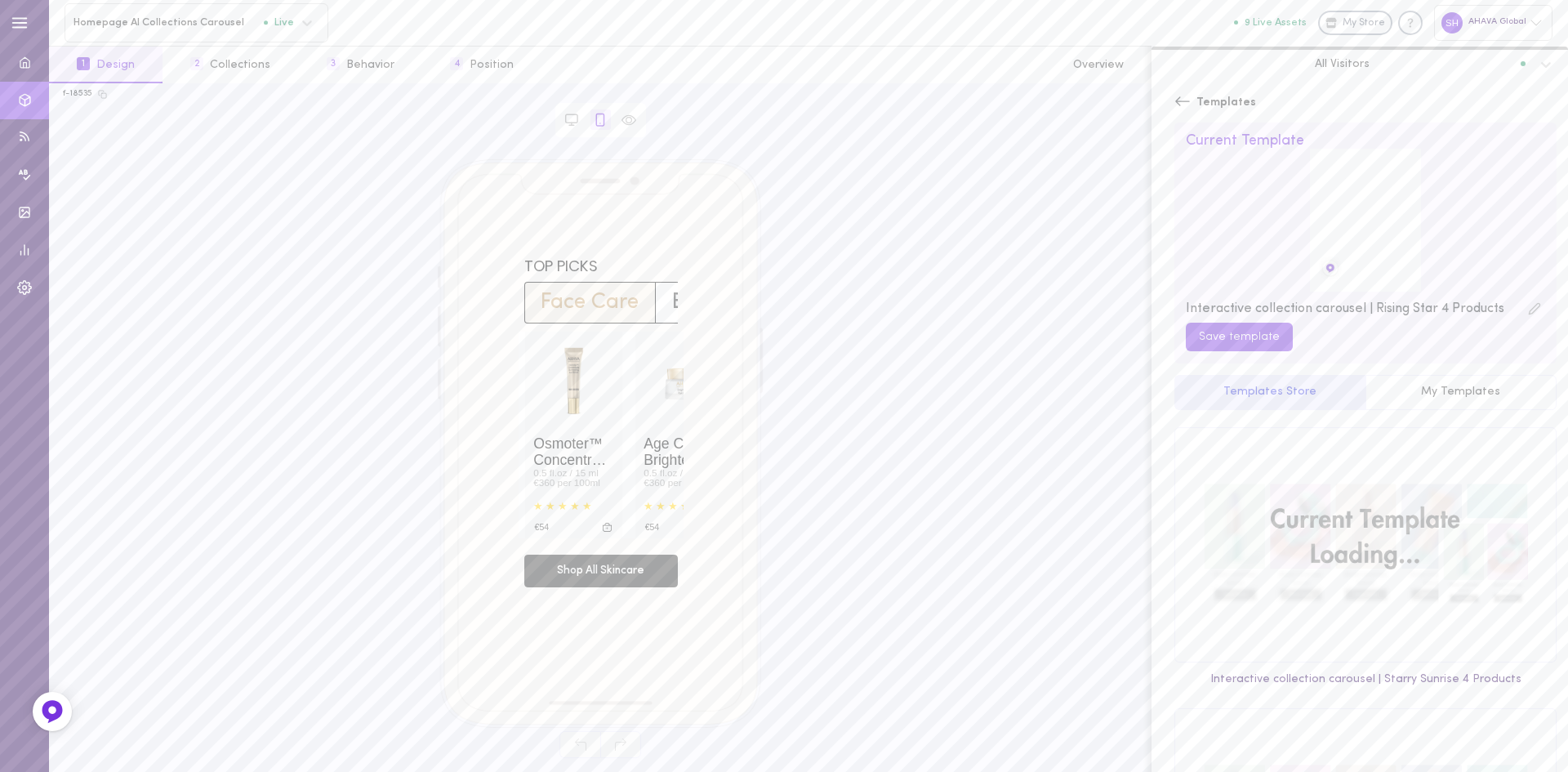
click at [1424, 388] on button "My Templates" at bounding box center [1461, 393] width 192 height 36
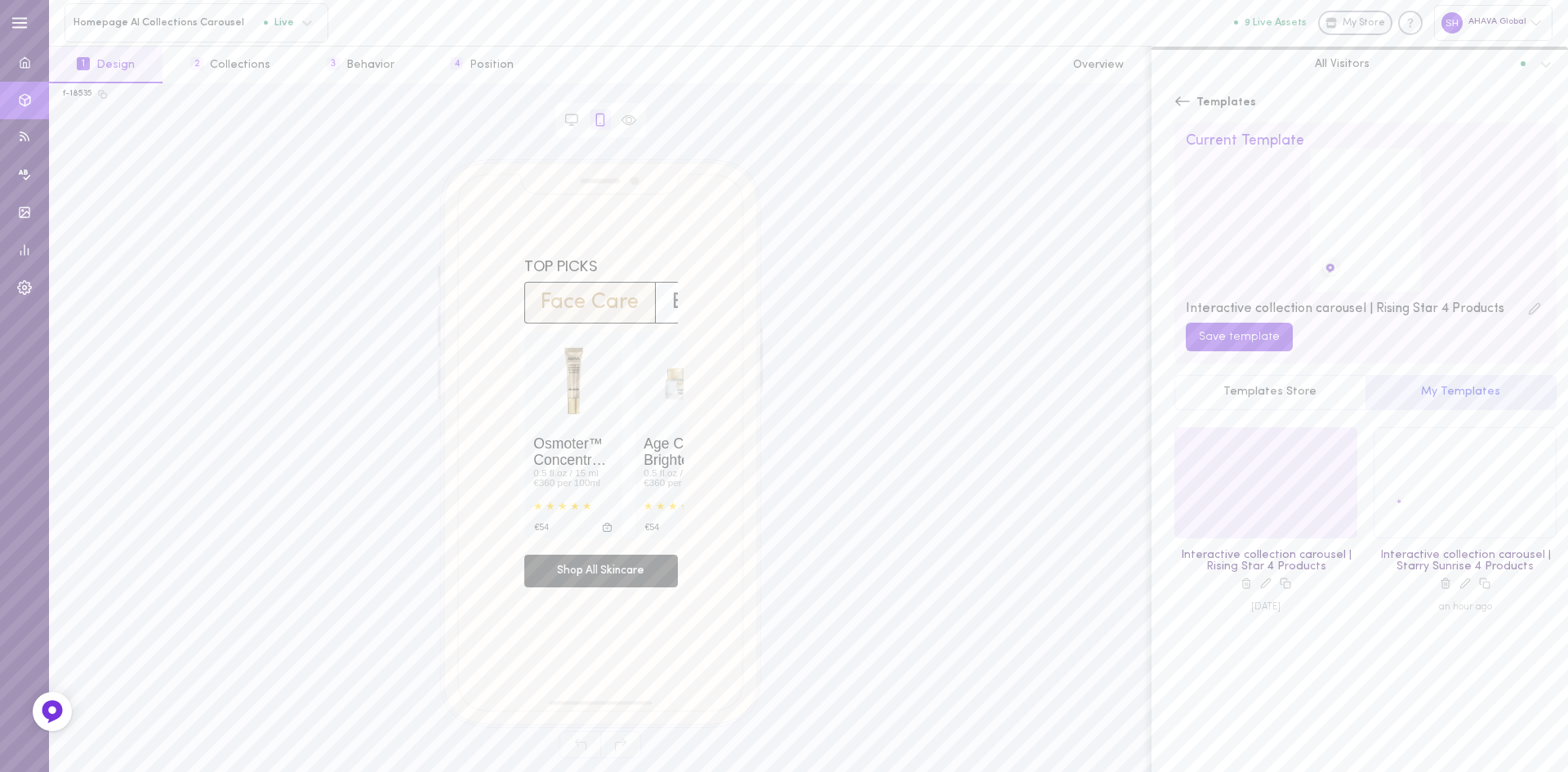
click at [1295, 488] on div at bounding box center [1266, 482] width 181 height 109
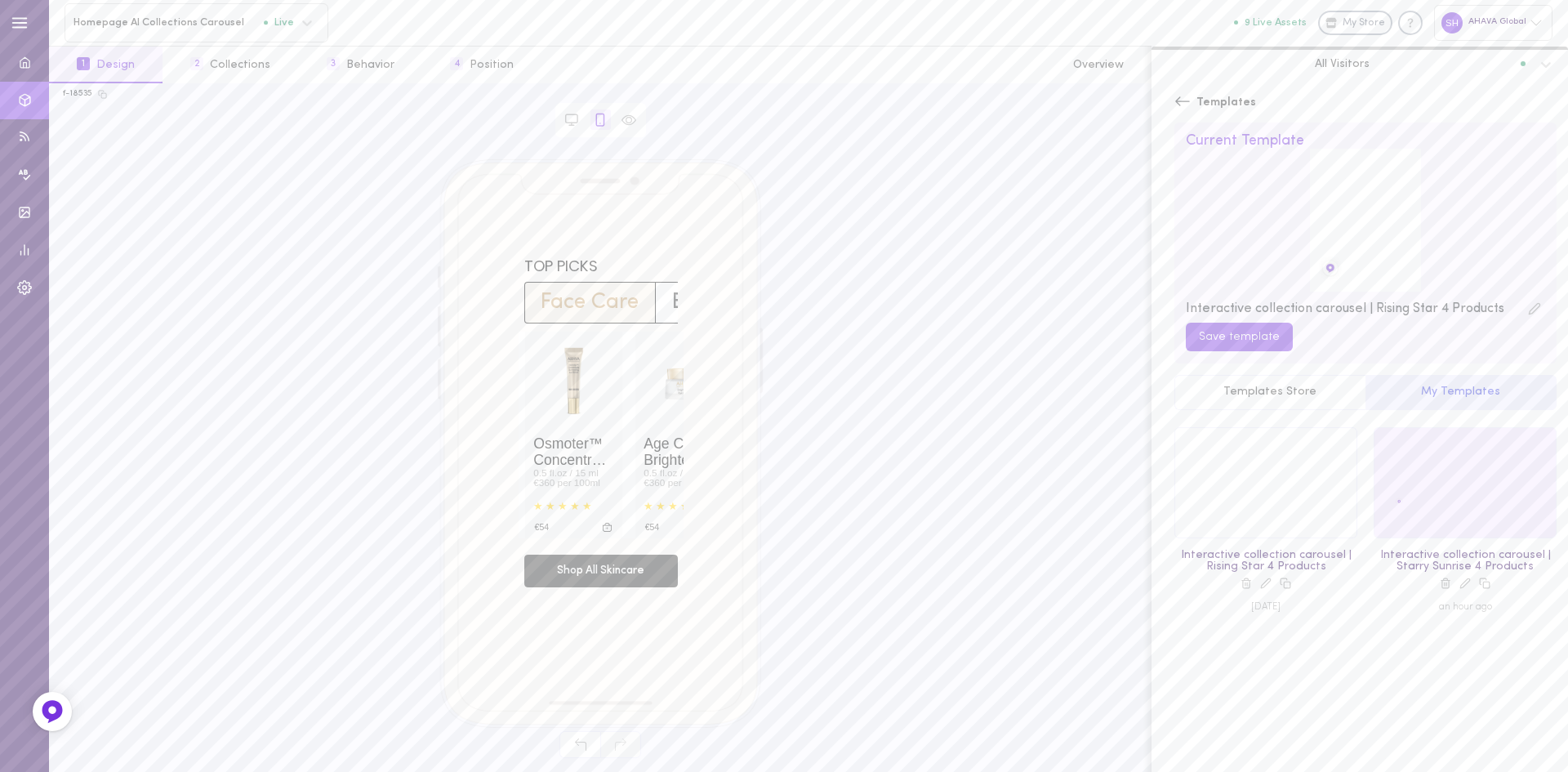
click at [1410, 492] on div at bounding box center [1465, 482] width 181 height 109
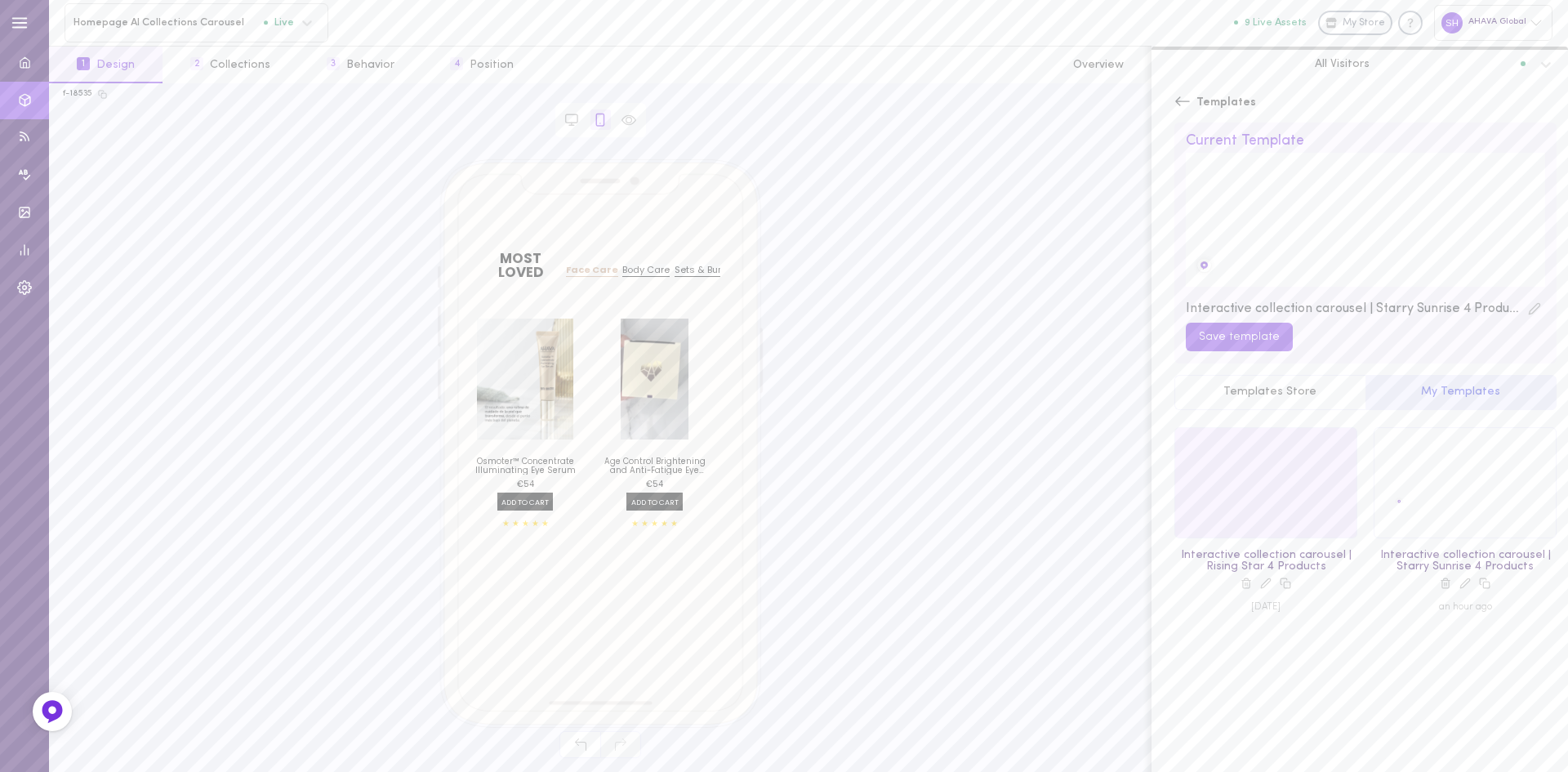
click at [1296, 490] on div at bounding box center [1266, 482] width 181 height 109
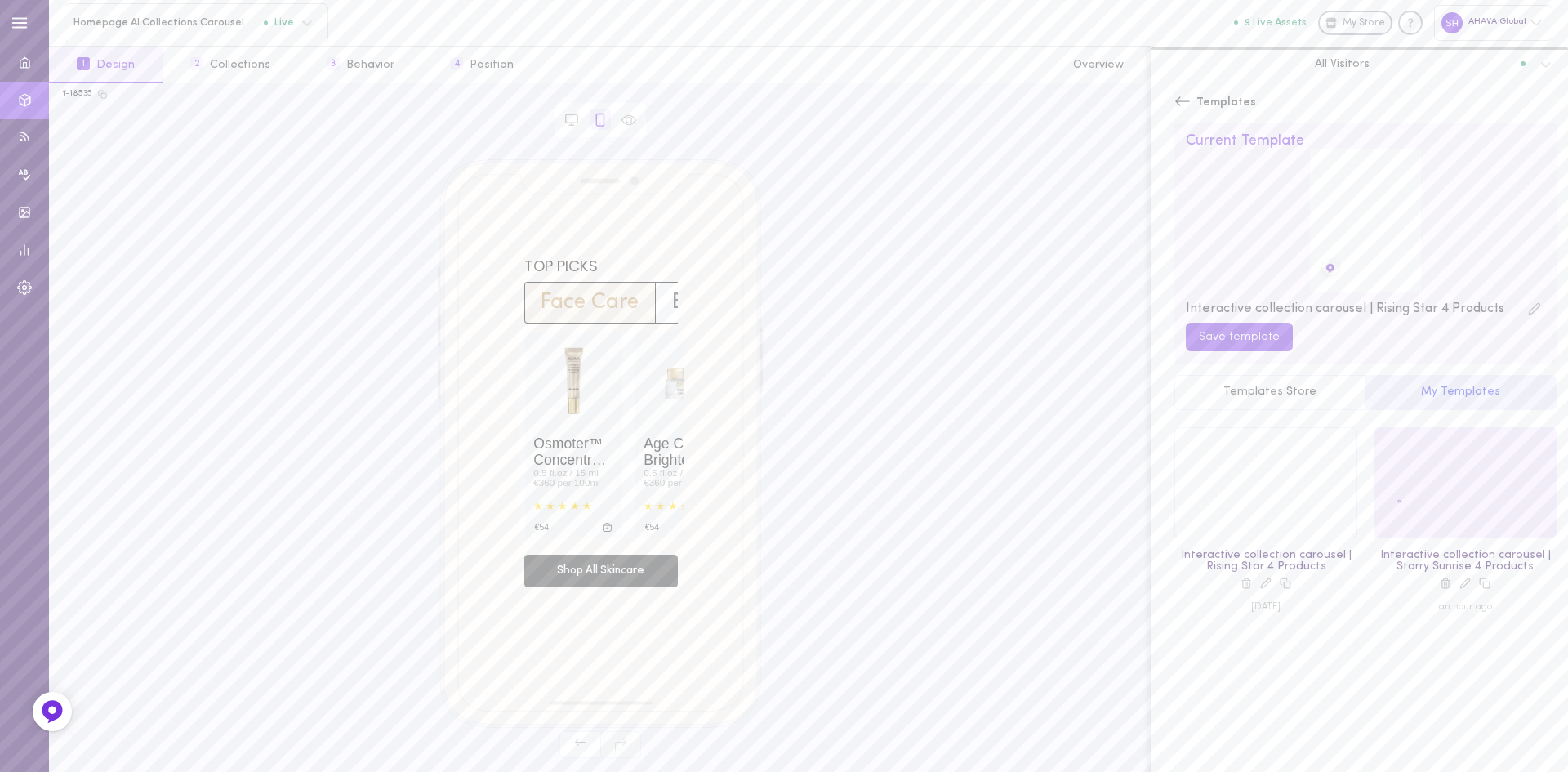
click at [1422, 494] on div at bounding box center [1465, 482] width 181 height 109
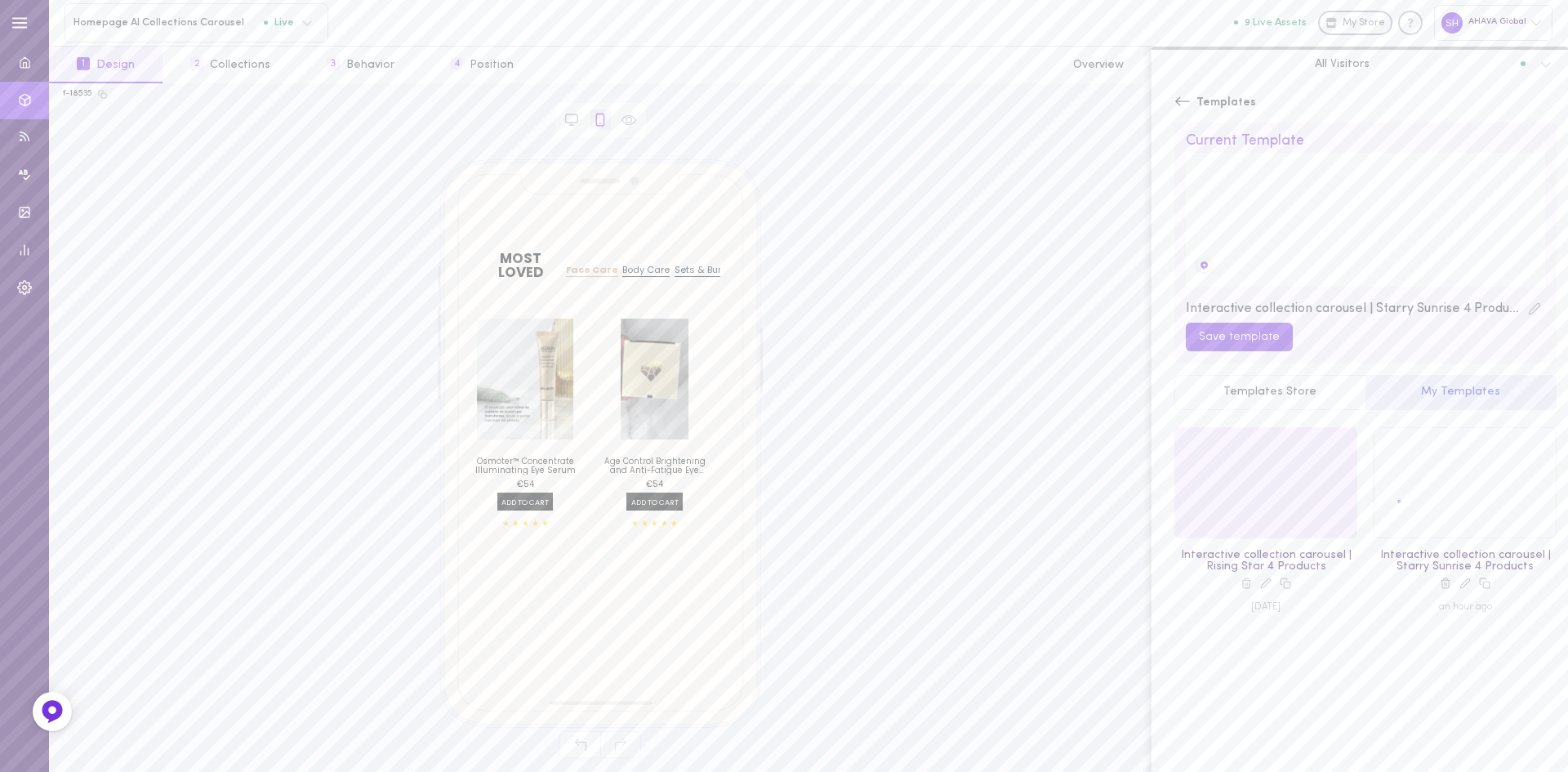
click at [1301, 476] on div at bounding box center [1266, 482] width 181 height 109
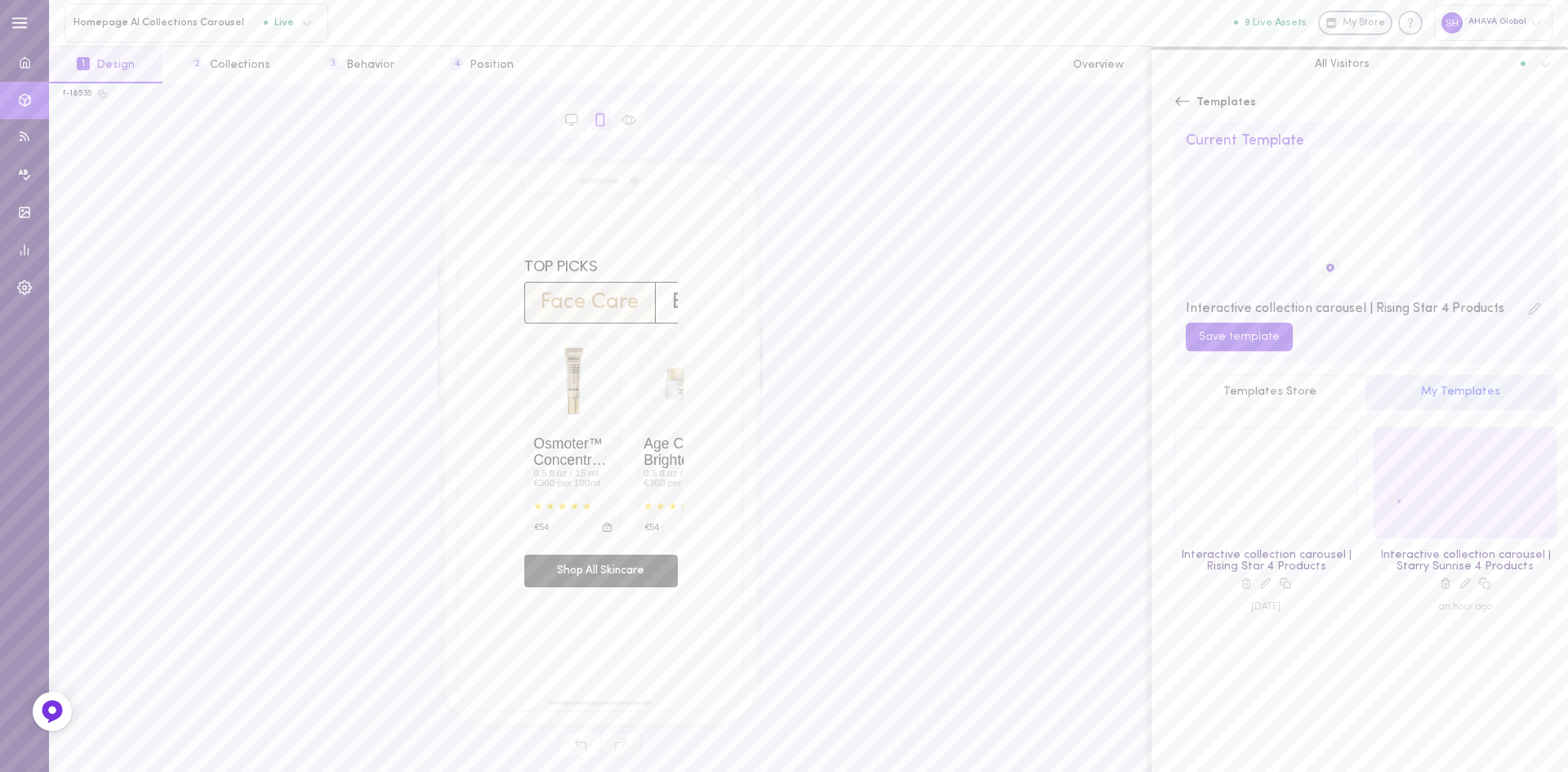
click at [1385, 478] on div at bounding box center [1465, 482] width 181 height 109
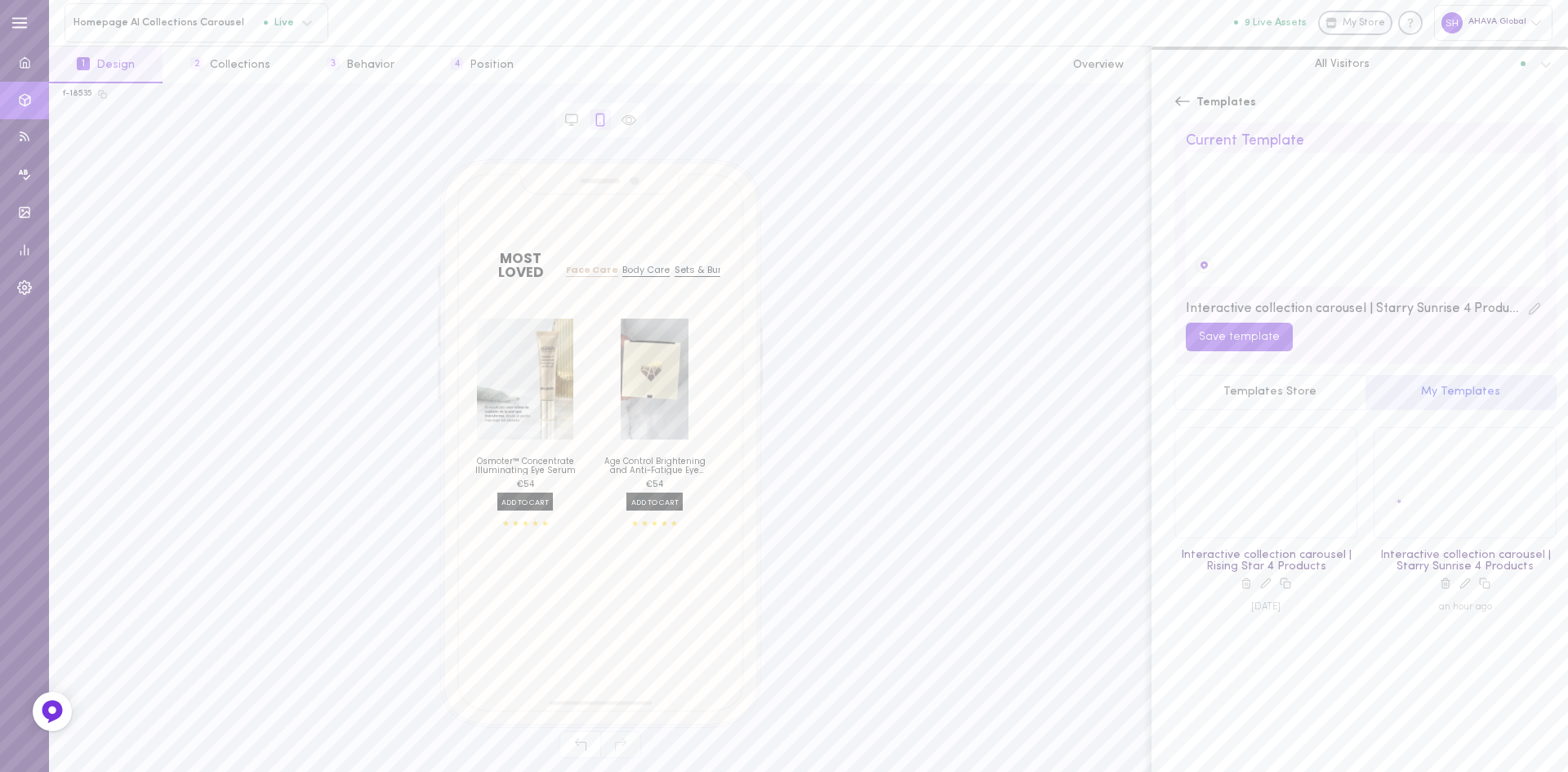
click at [1176, 100] on icon at bounding box center [1182, 101] width 16 height 16
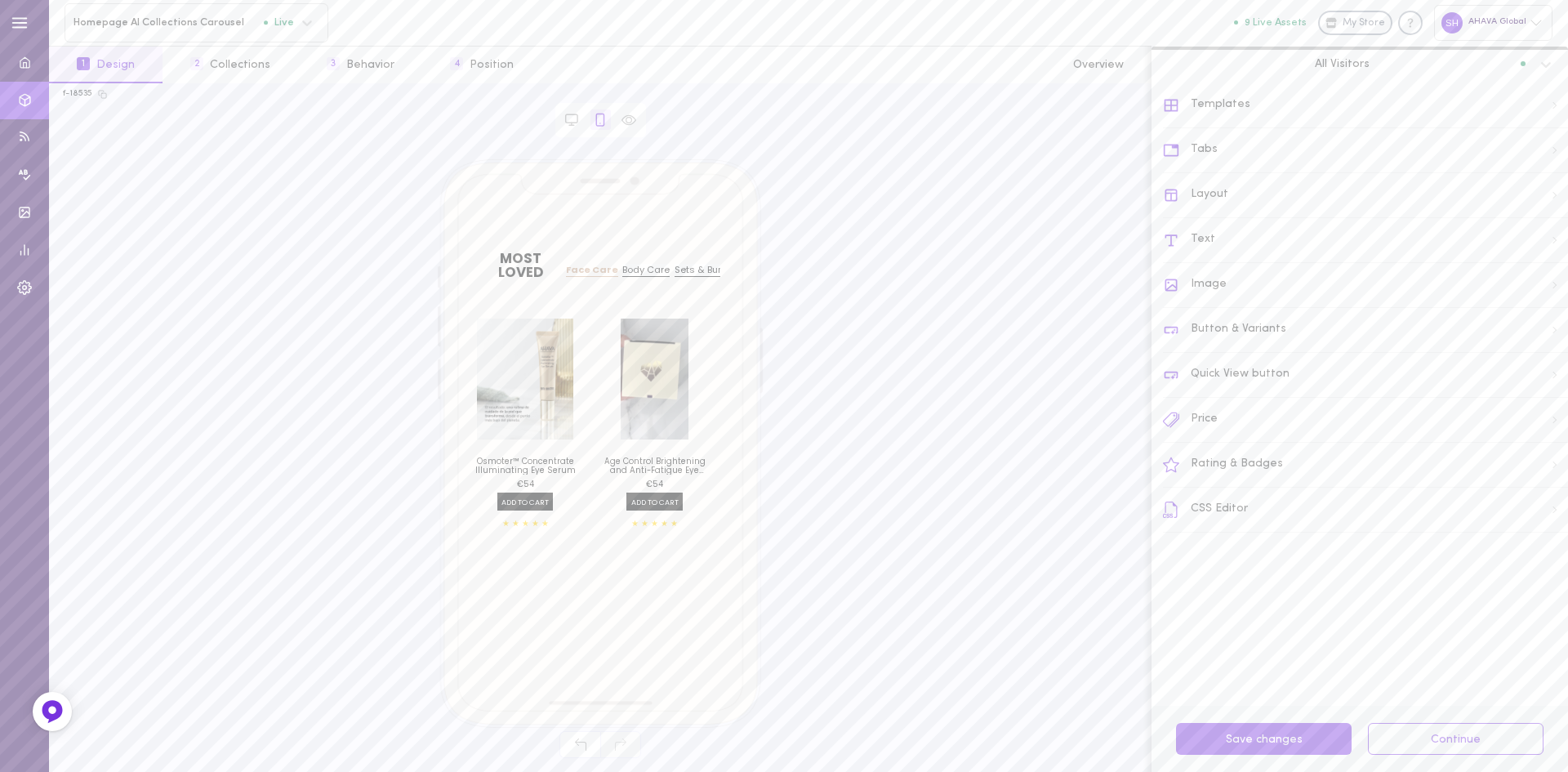
click at [1237, 347] on div "Button & Variants" at bounding box center [1365, 330] width 405 height 45
click at [1253, 387] on span "Button Container" at bounding box center [1223, 383] width 95 height 11
click at [1497, 597] on label at bounding box center [1511, 595] width 29 height 16
click at [0, 0] on input "checkbox" at bounding box center [0, 0] width 0 height 0
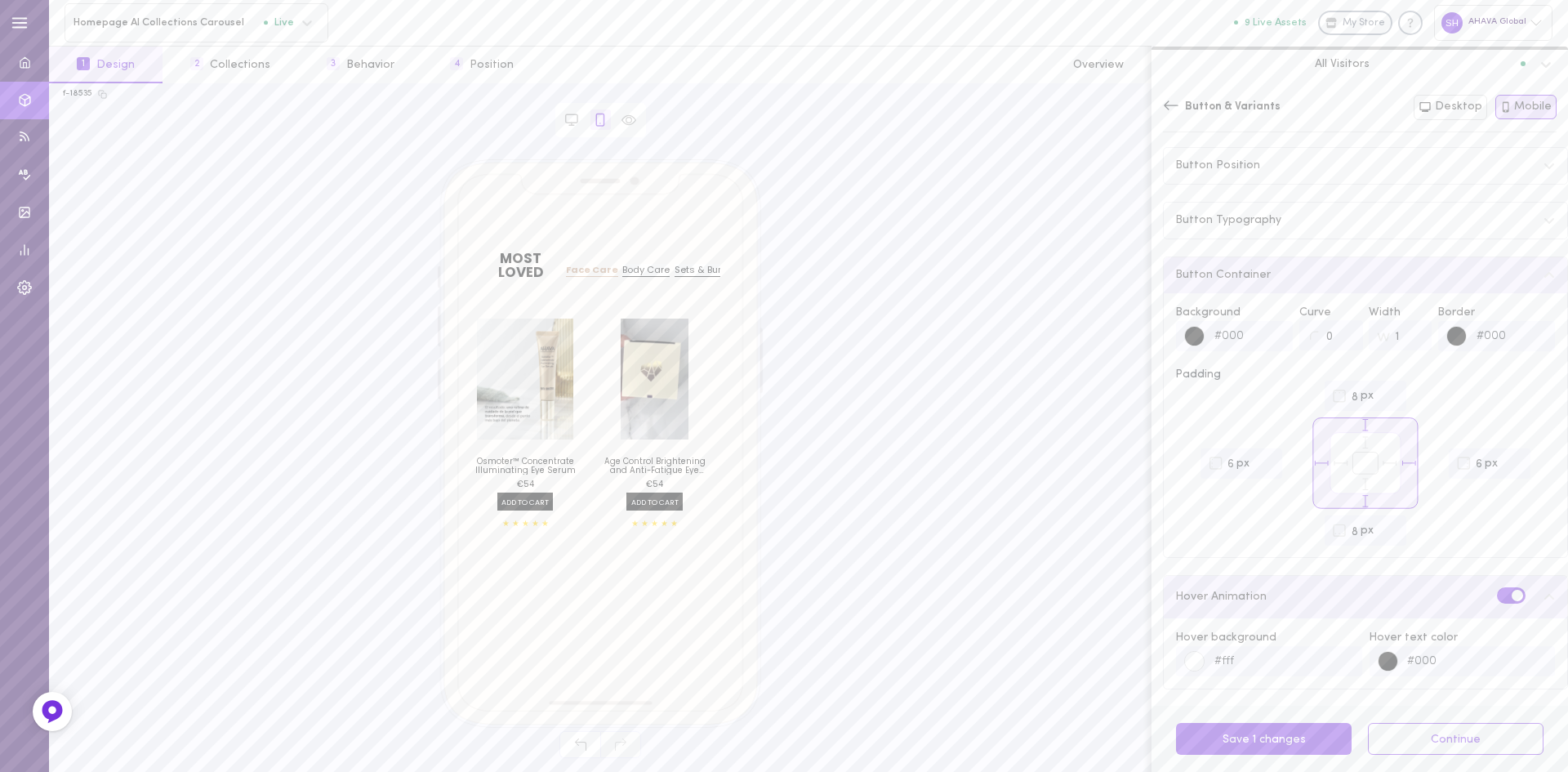
click at [1512, 597] on span at bounding box center [1517, 595] width 11 height 11
click at [0, 0] on input "checkbox" at bounding box center [0, 0] width 0 height 0
click at [1497, 597] on label at bounding box center [1511, 595] width 29 height 16
click at [0, 0] on input "checkbox" at bounding box center [0, 0] width 0 height 0
click at [1512, 597] on span at bounding box center [1517, 595] width 11 height 11
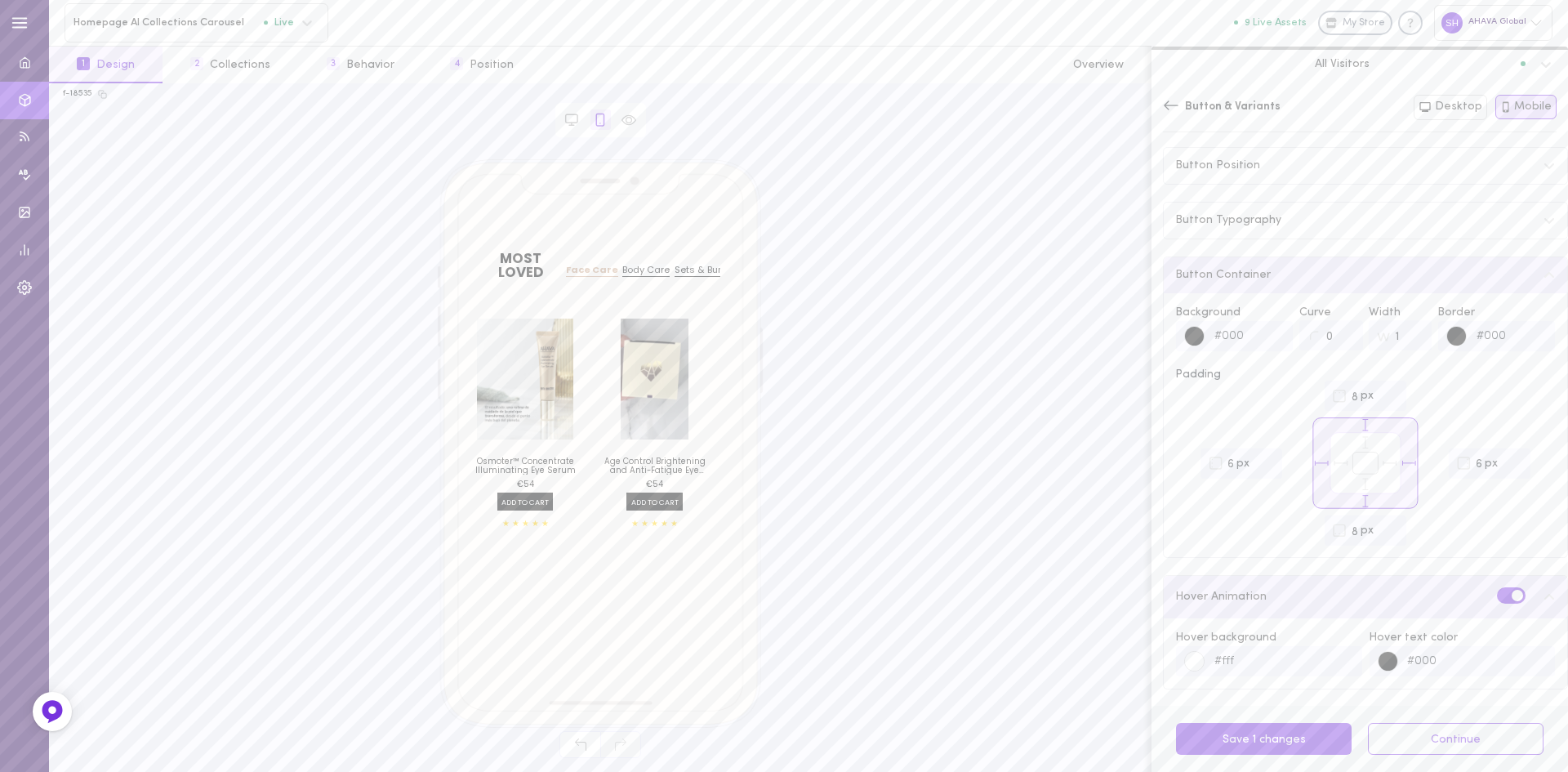
click at [0, 0] on input "checkbox" at bounding box center [0, 0] width 0 height 0
click at [657, 266] on div "Body Care" at bounding box center [646, 270] width 48 height 13
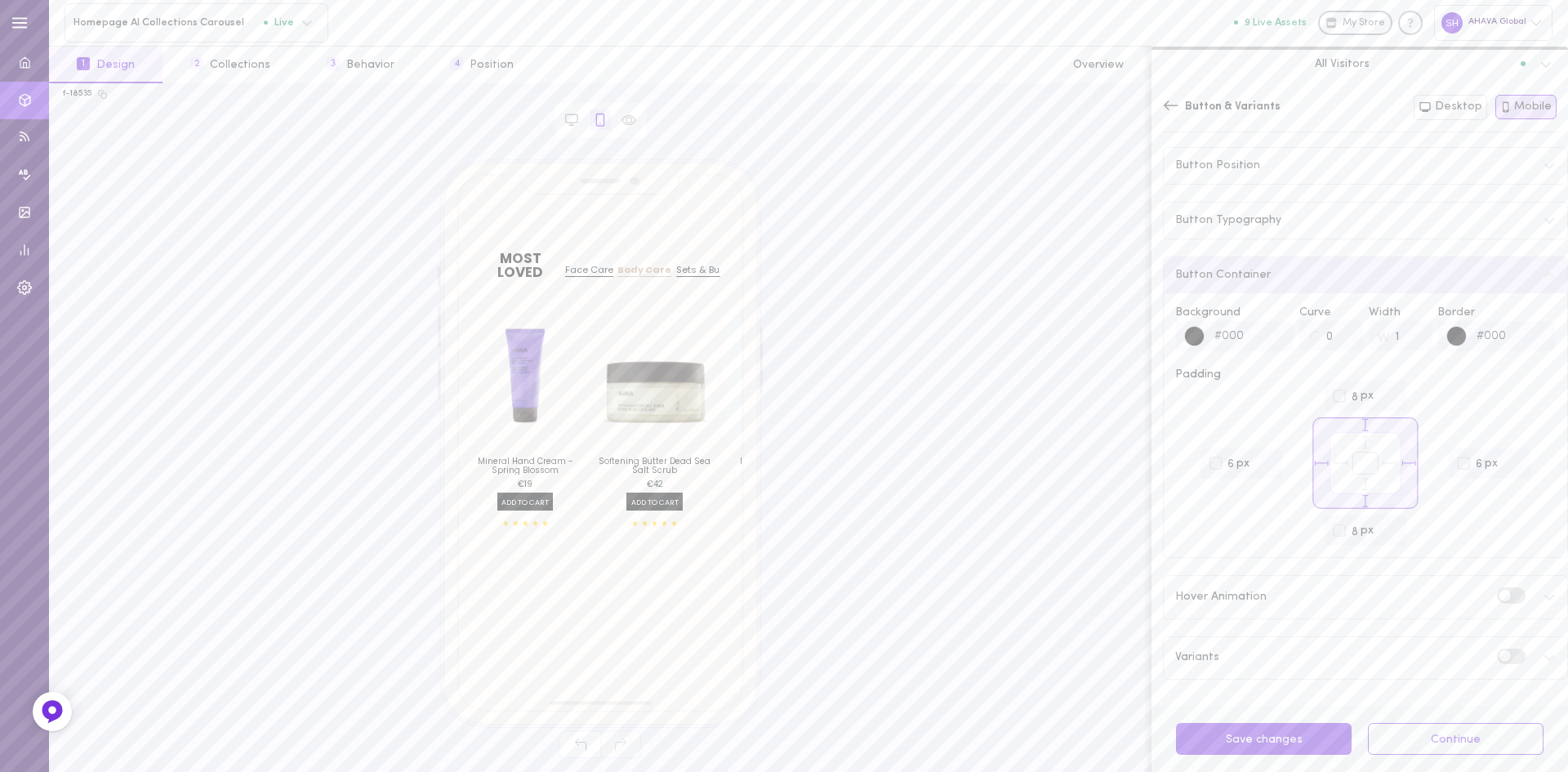
drag, startPoint x: 542, startPoint y: 392, endPoint x: 647, endPoint y: 391, distance: 105.0
click at [646, 391] on div "Mineral Hand Cream - Spring Blossom 3.4 fl.oz / 100 ml €19 per 100ml € 19 € 19 …" at bounding box center [601, 418] width 281 height 226
drag, startPoint x: 660, startPoint y: 391, endPoint x: 480, endPoint y: 411, distance: 181.1
click at [480, 411] on div "Mineral Hand Cream - Spring Blossom 3.4 fl.oz / 100 ml €19 per 100ml € 19 € 19 …" at bounding box center [601, 418] width 281 height 226
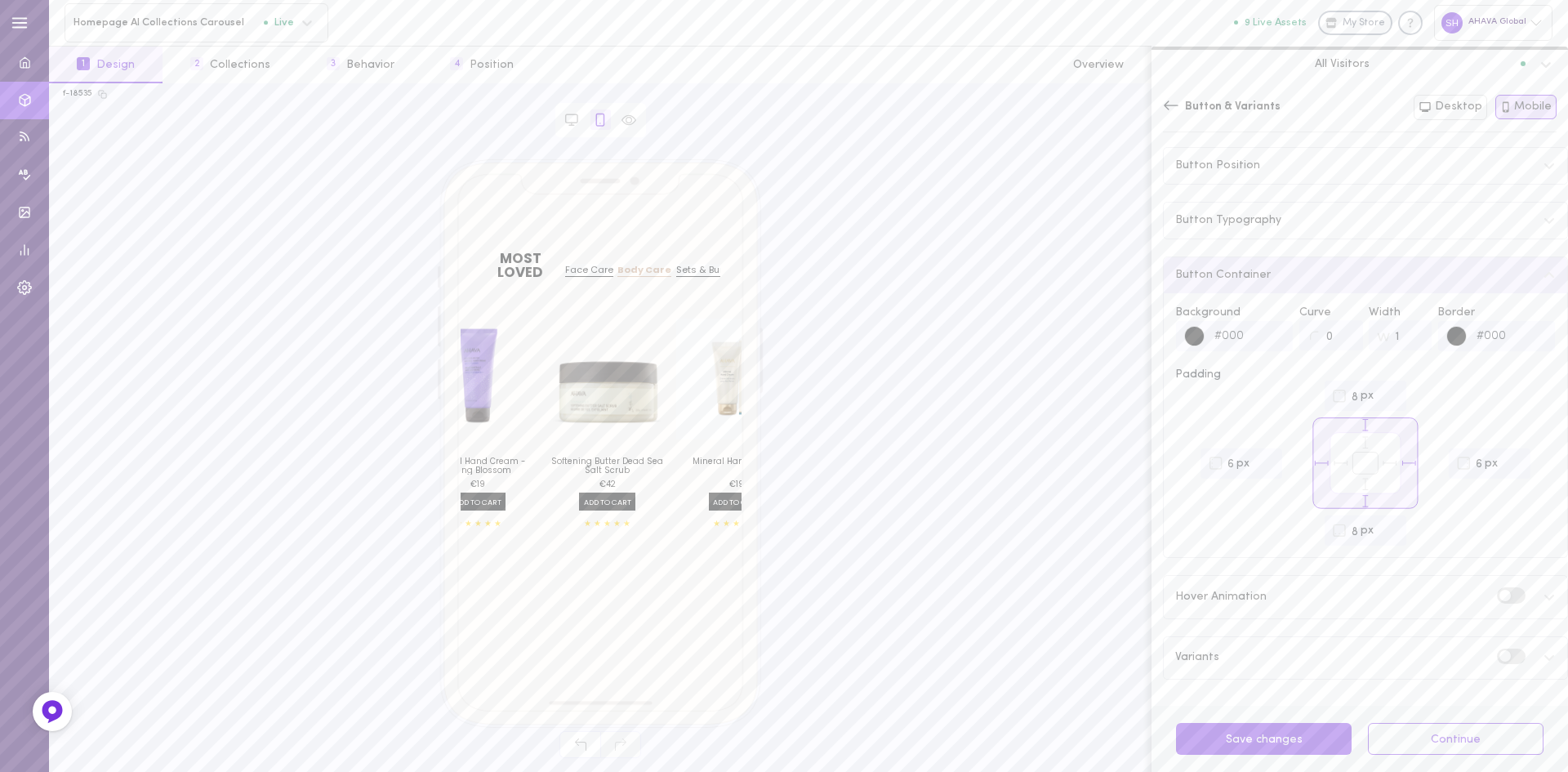
scroll to position [0, 77]
drag, startPoint x: 630, startPoint y: 406, endPoint x: 553, endPoint y: 407, distance: 77.0
click at [553, 407] on span at bounding box center [601, 378] width 122 height 121
click at [1290, 740] on button "Save changes" at bounding box center [1264, 739] width 176 height 32
click at [1167, 106] on icon at bounding box center [1171, 105] width 15 height 9
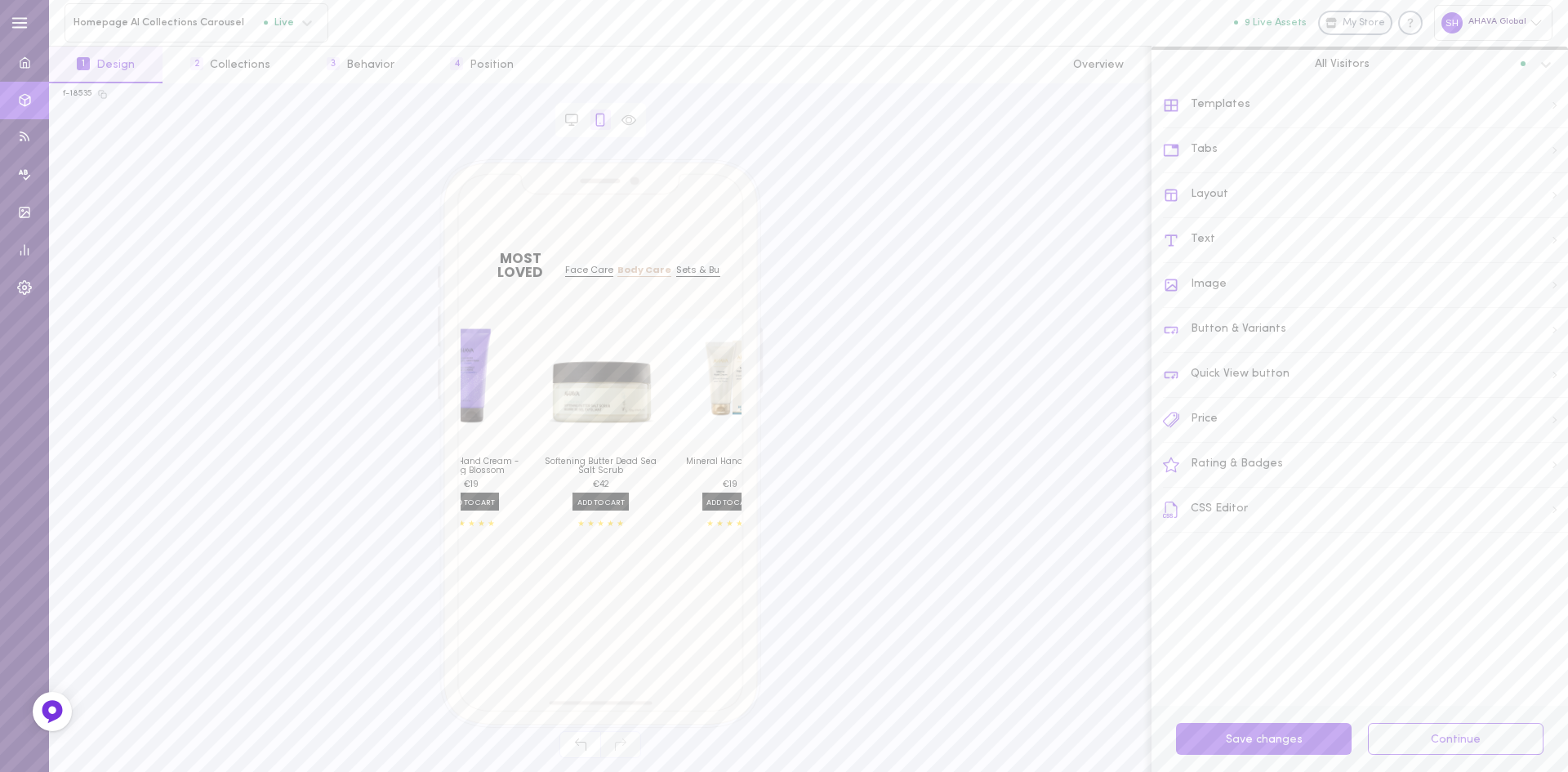
scroll to position [0, 0]
click at [1177, 105] on icon at bounding box center [1171, 106] width 14 height 12
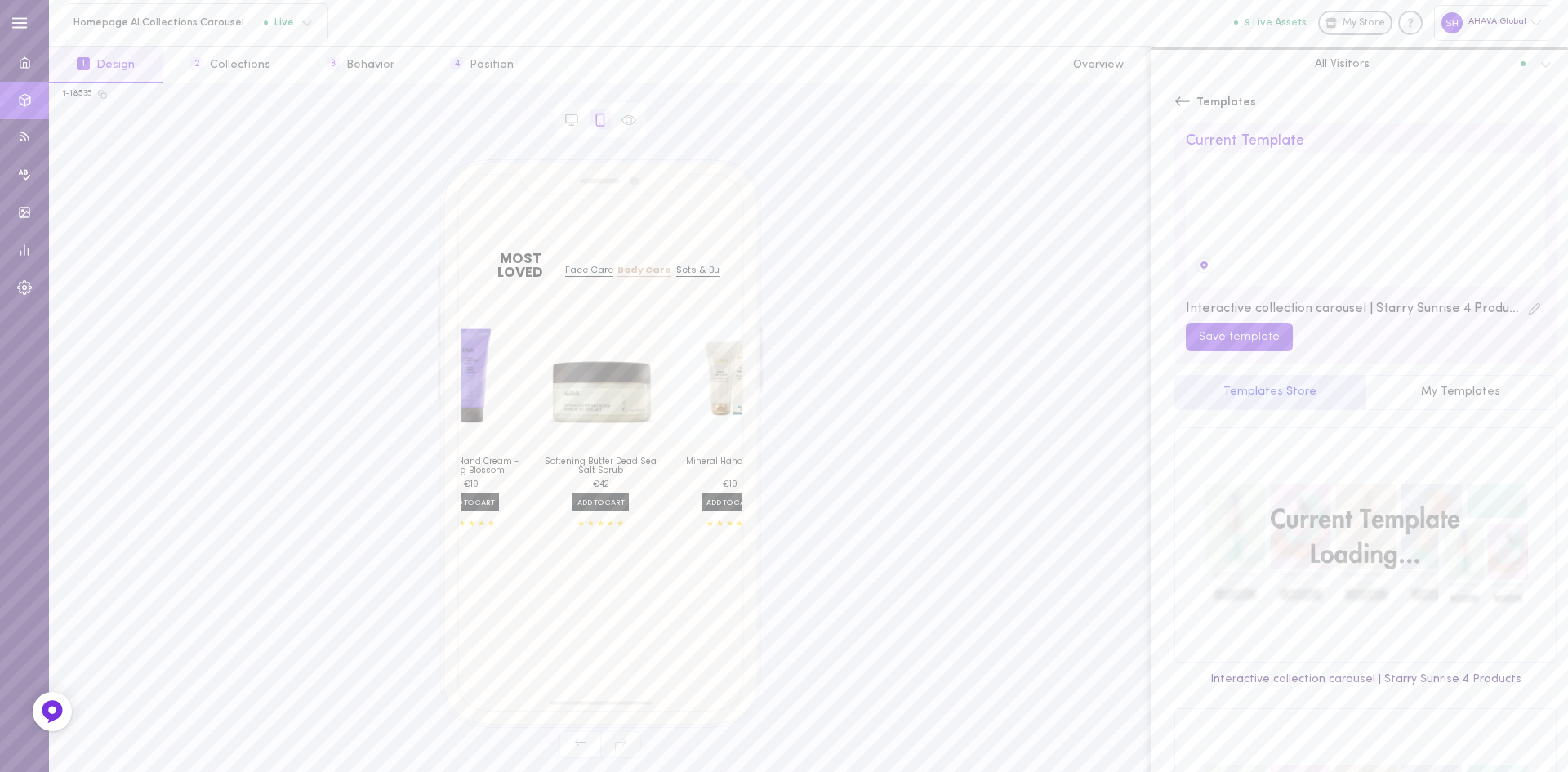
click at [1409, 396] on button "My Templates" at bounding box center [1461, 393] width 192 height 36
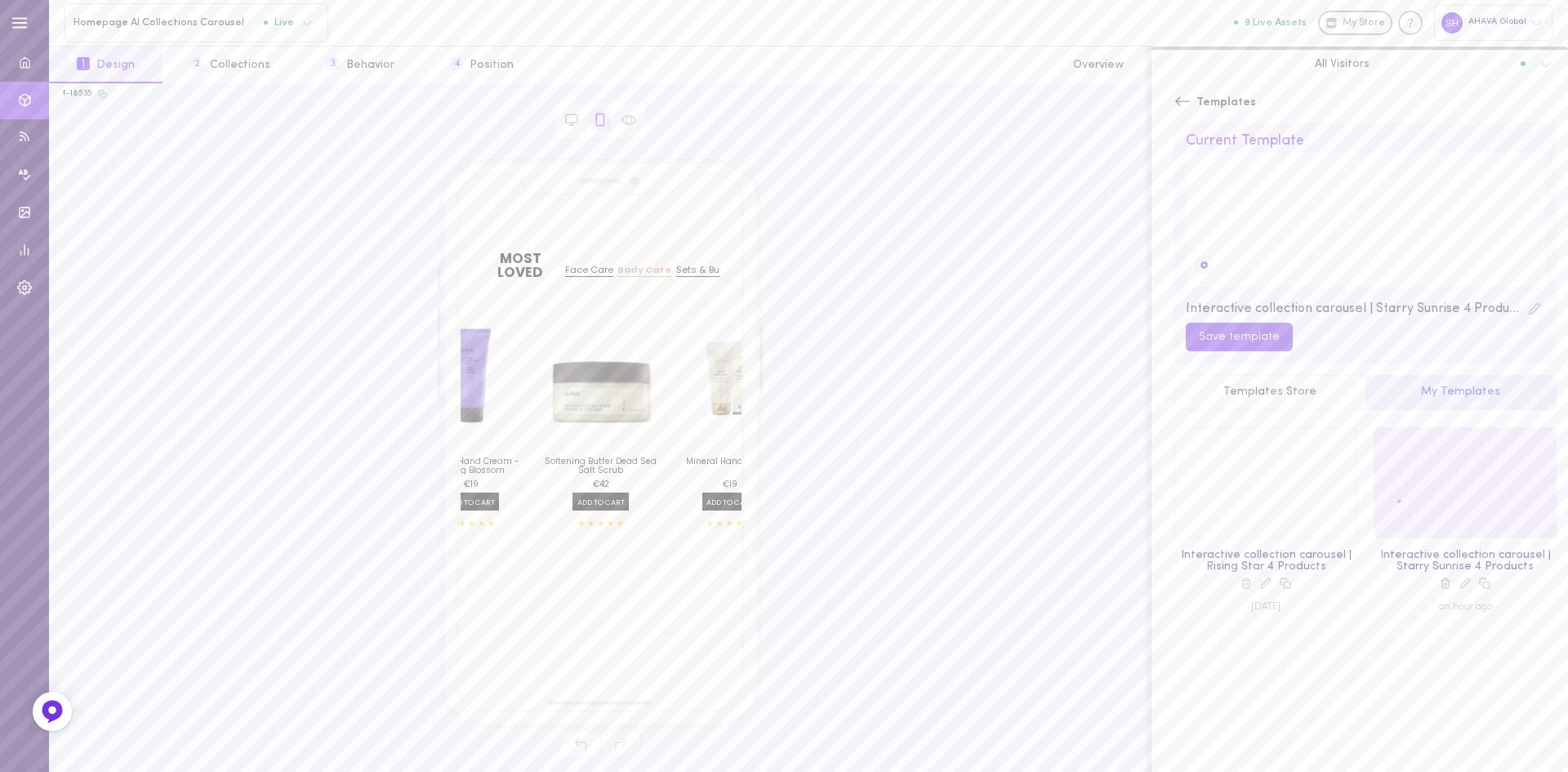
click at [1433, 492] on div at bounding box center [1465, 482] width 181 height 109
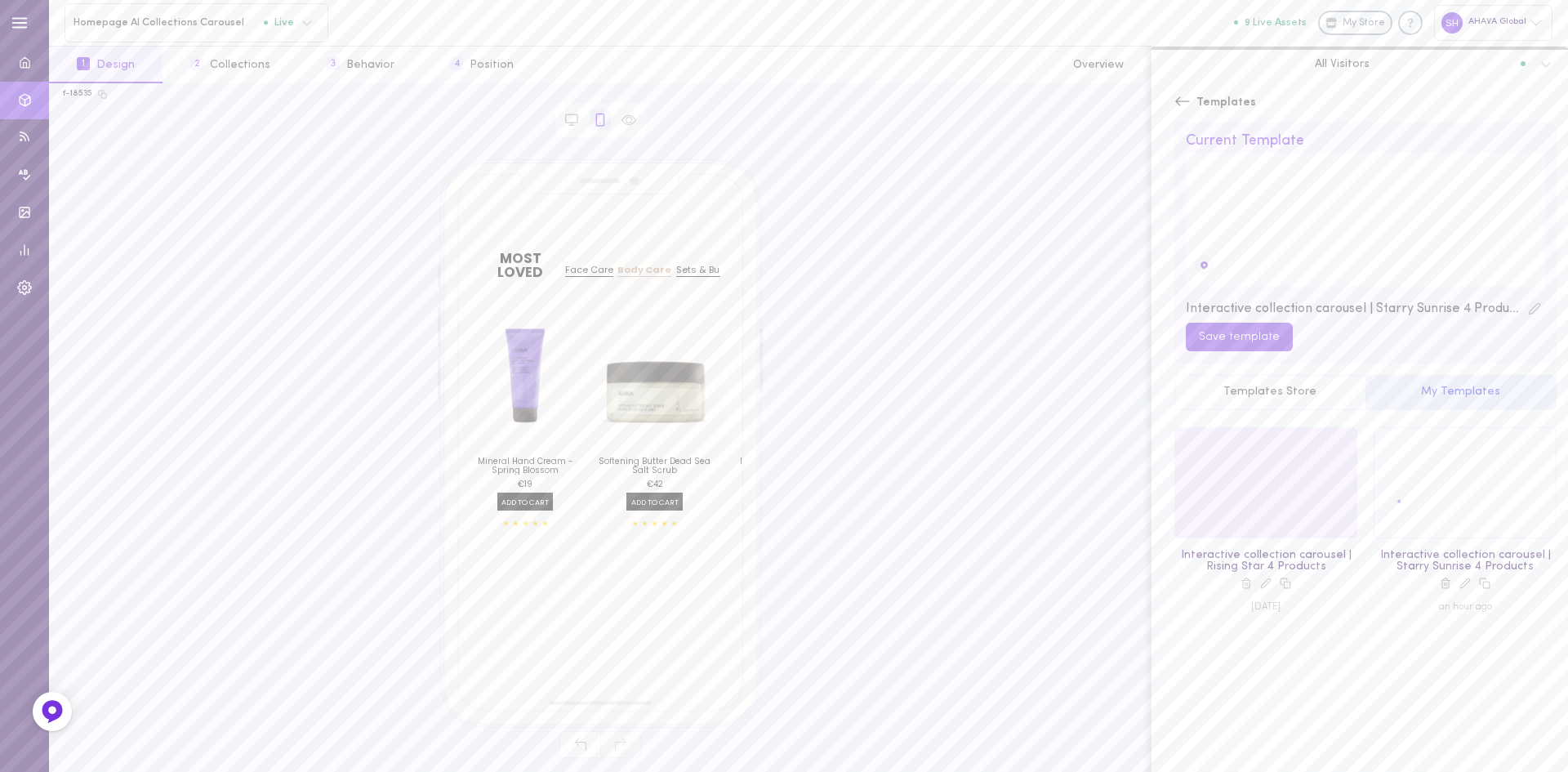
click at [1285, 494] on div at bounding box center [1266, 482] width 181 height 109
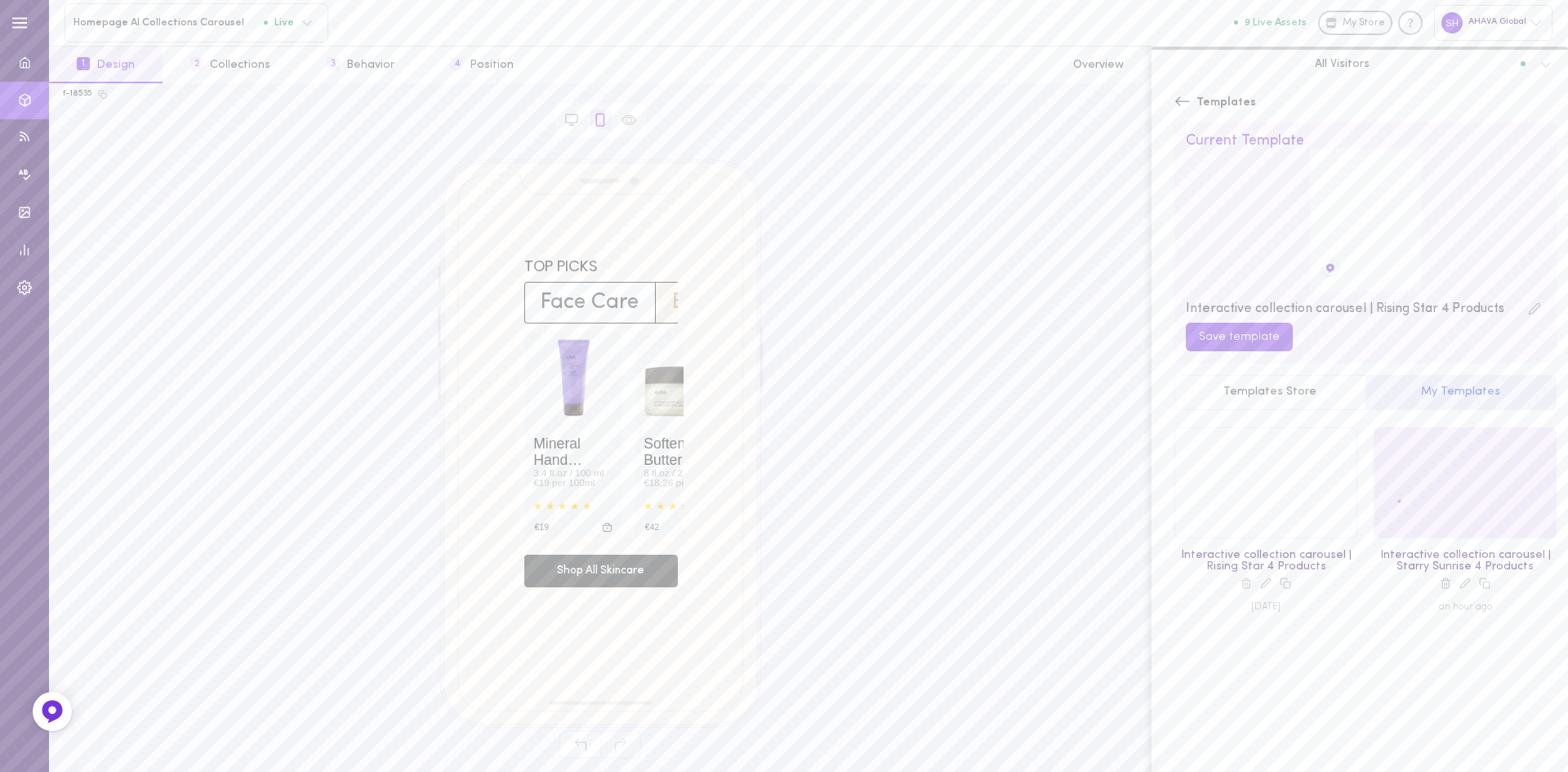
click at [1438, 492] on div at bounding box center [1465, 482] width 181 height 109
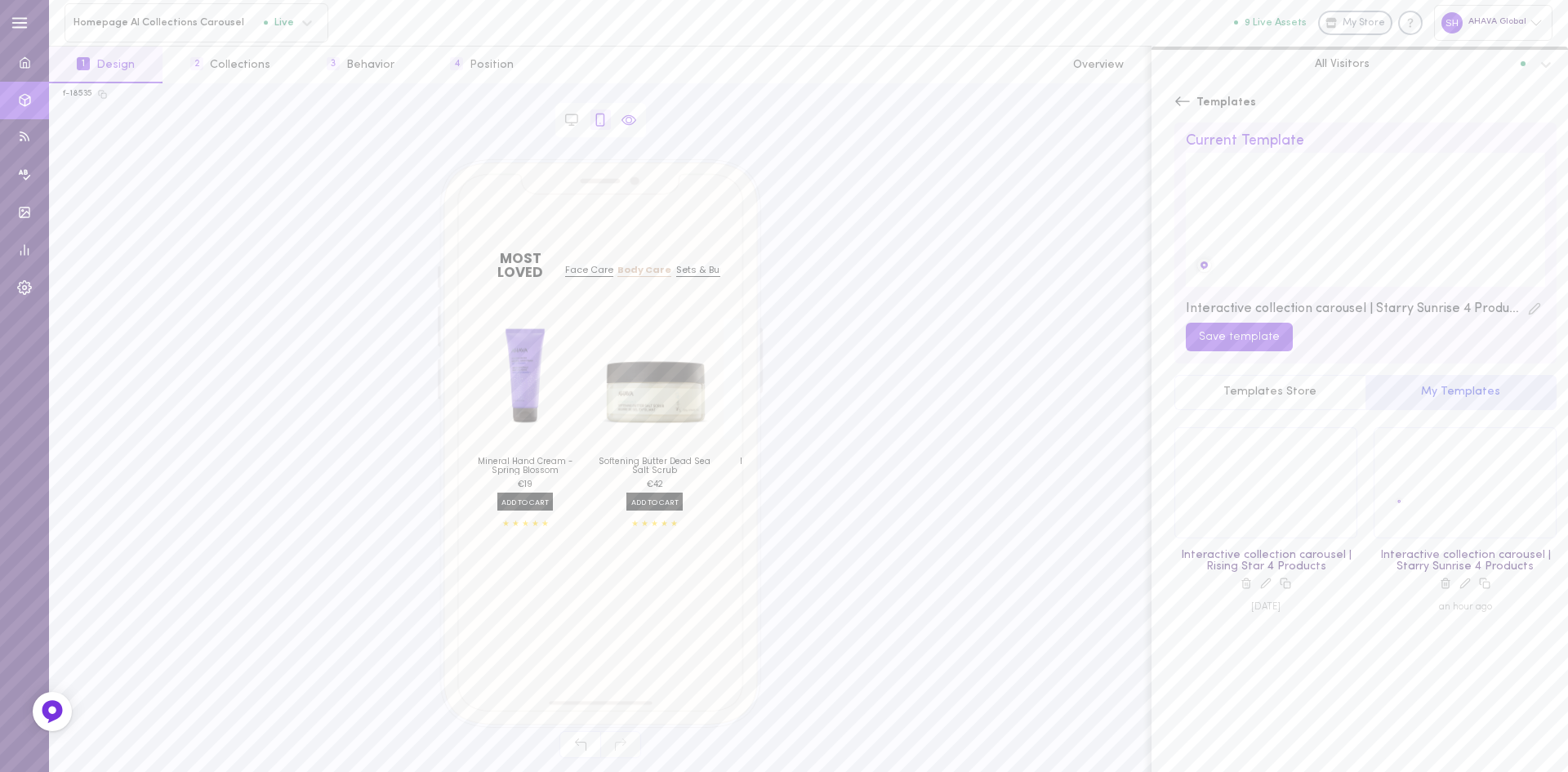
click at [631, 122] on icon at bounding box center [629, 120] width 7 height 7
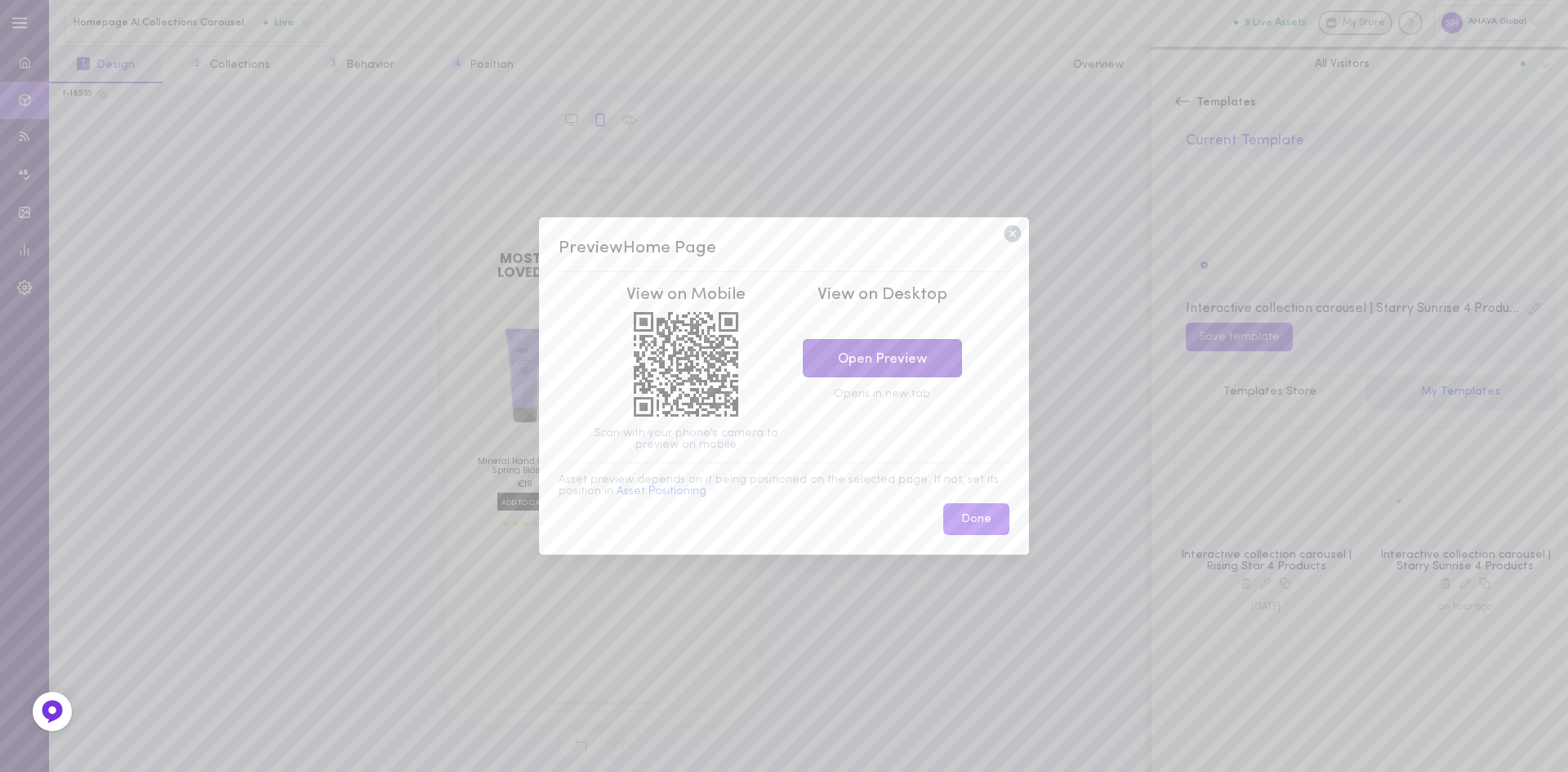
click at [874, 363] on link "Open Preview" at bounding box center [882, 357] width 159 height 38
click at [1005, 229] on icon at bounding box center [1012, 233] width 22 height 22
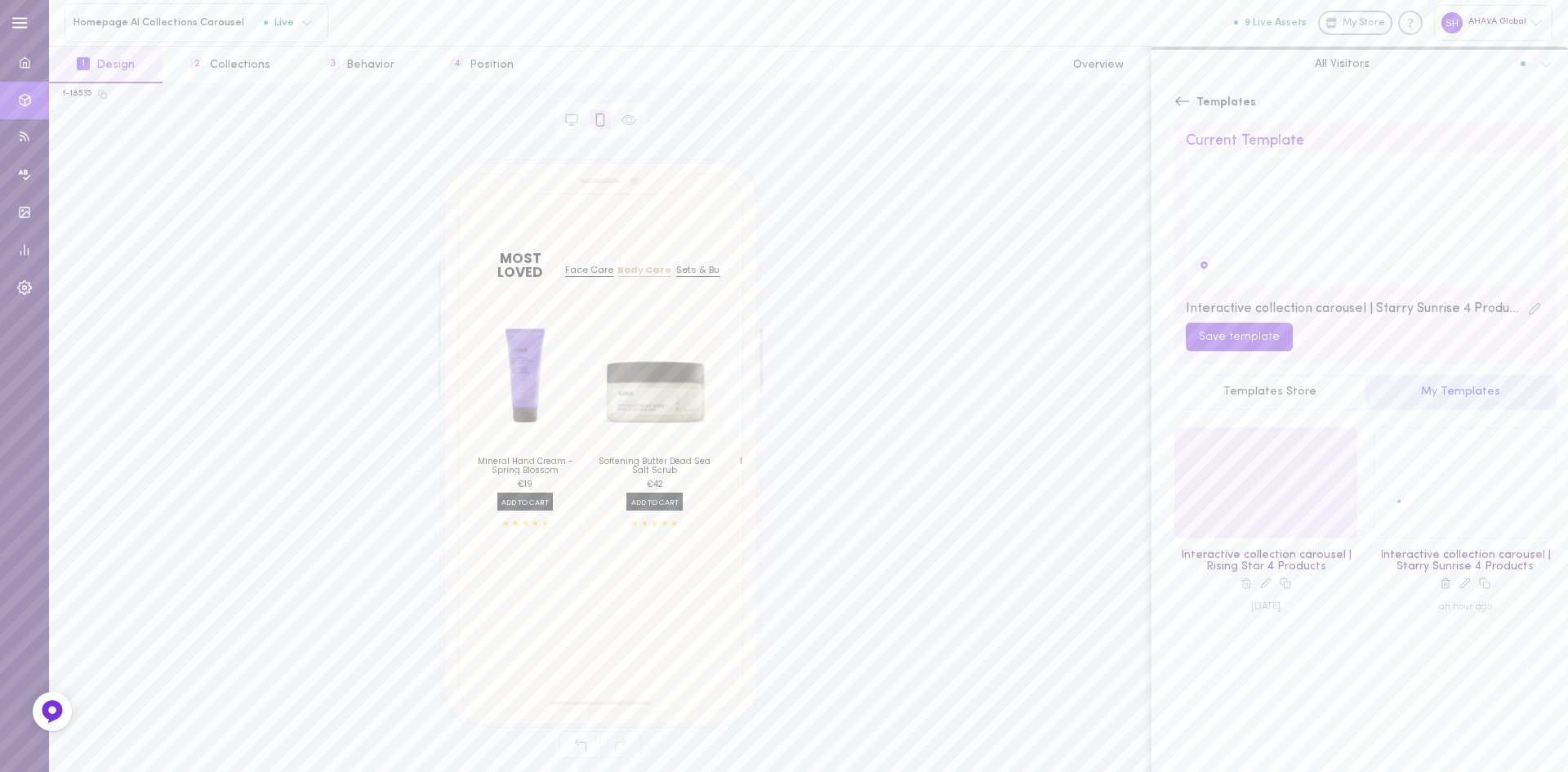
click at [1247, 517] on div at bounding box center [1266, 482] width 181 height 109
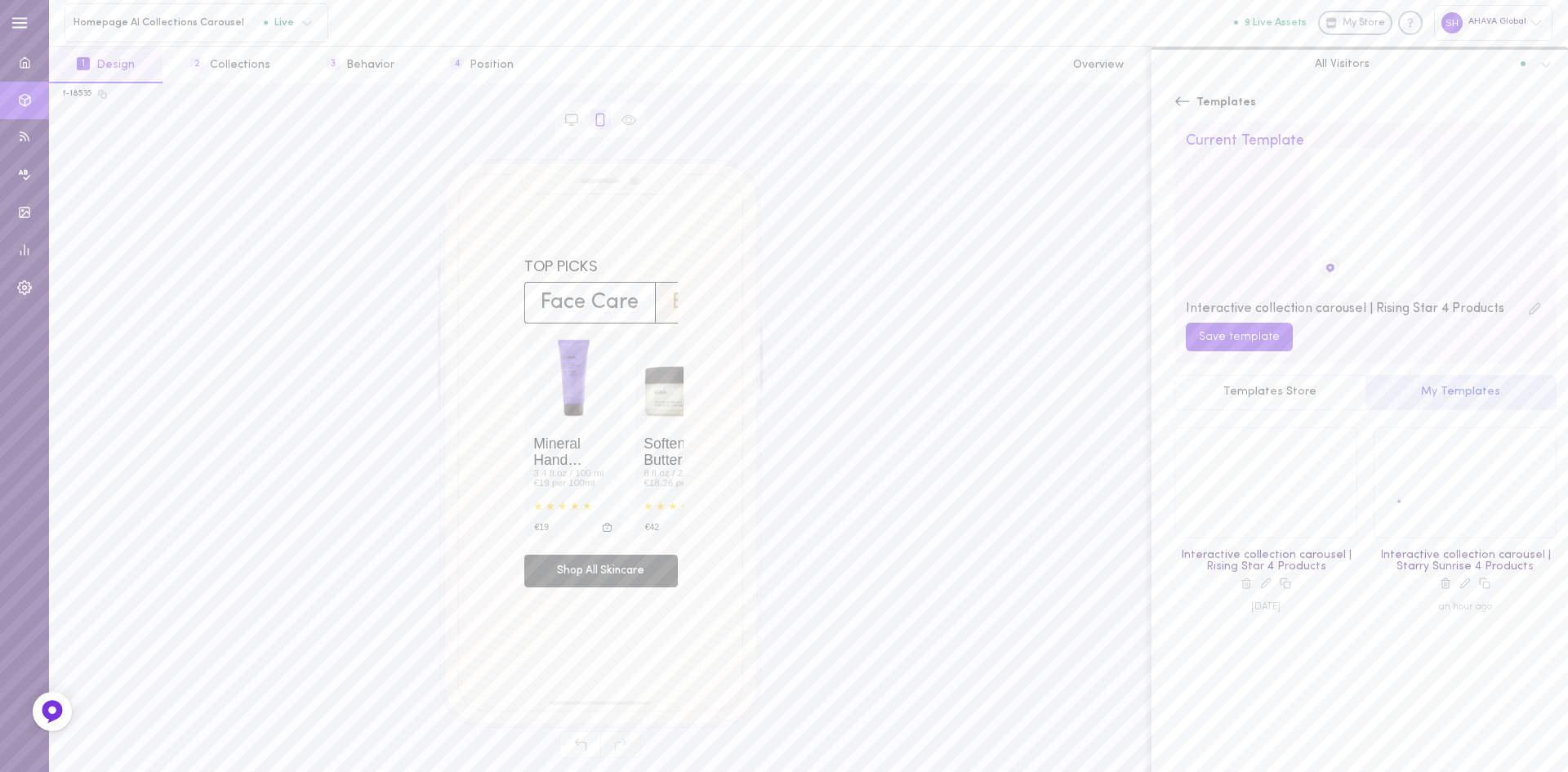
click at [1066, 486] on div "TOP PICKS Face Care Body Care Sets & Bundles Mineral Hand Cream - Spring Blosso…" at bounding box center [600, 434] width 1075 height 550
click at [1432, 492] on div at bounding box center [1465, 482] width 181 height 109
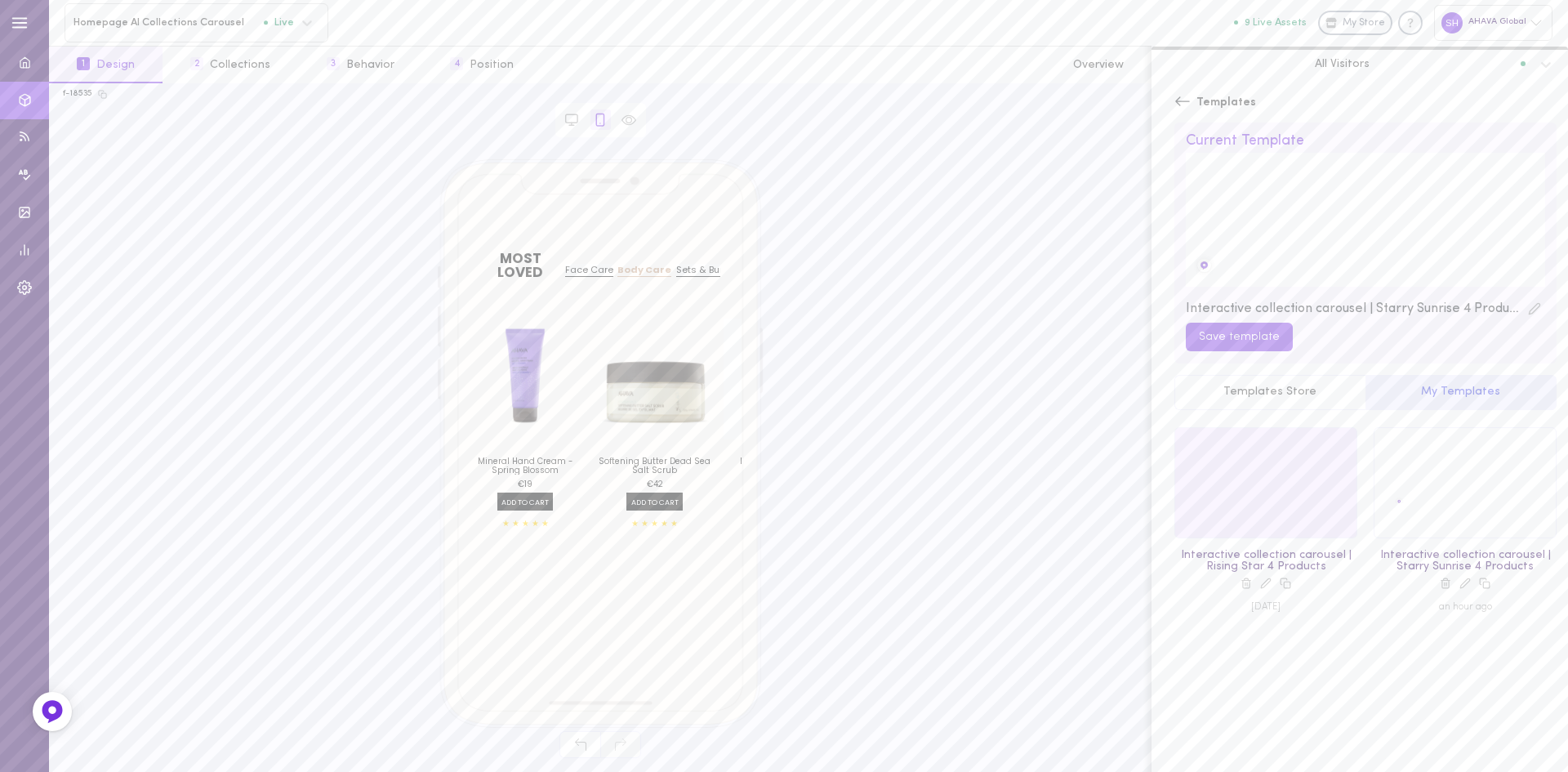
click at [1302, 480] on div at bounding box center [1266, 482] width 181 height 109
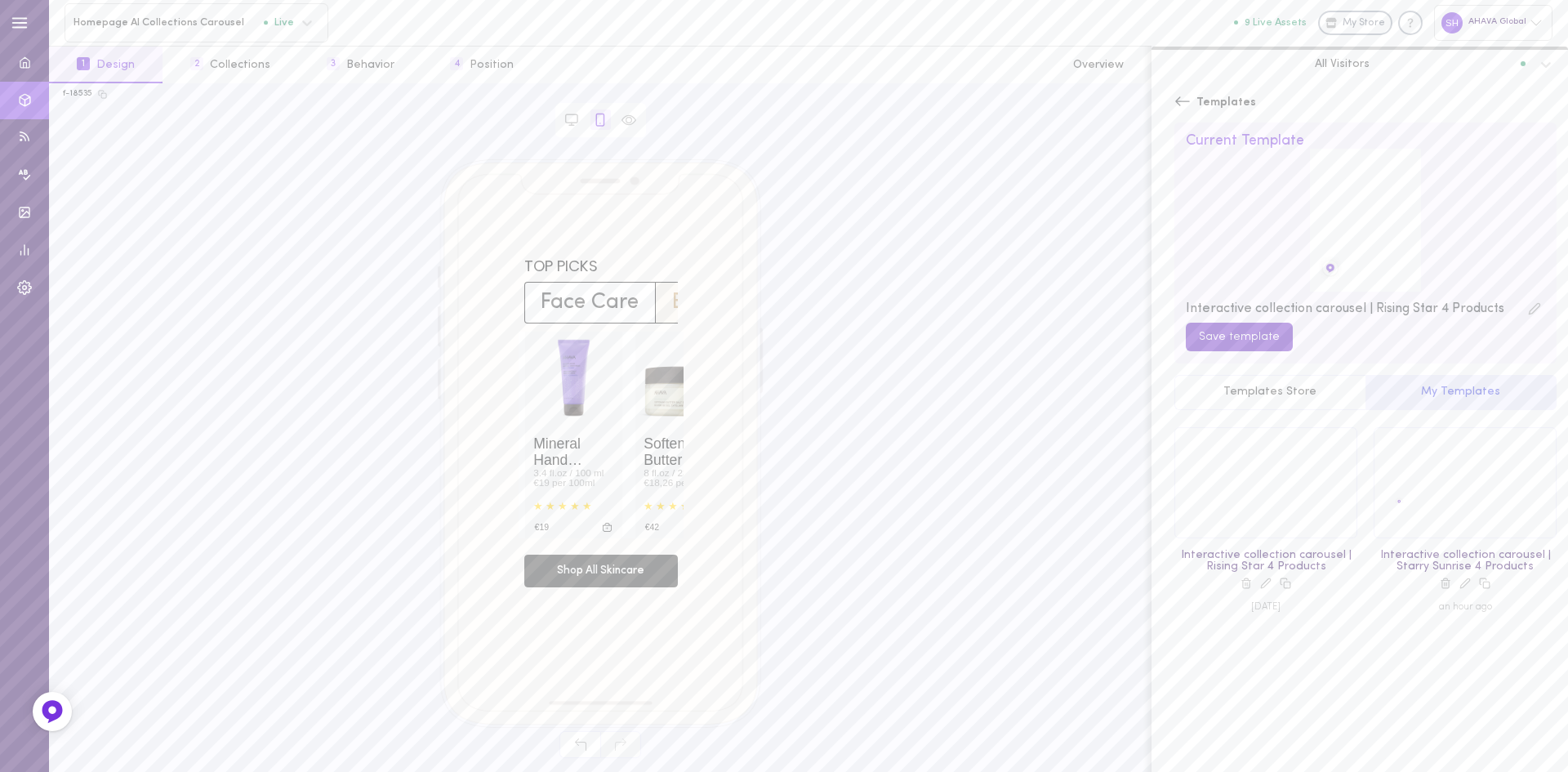
click at [1248, 345] on button "Save template" at bounding box center [1240, 337] width 107 height 29
click at [1421, 473] on div at bounding box center [1465, 482] width 181 height 109
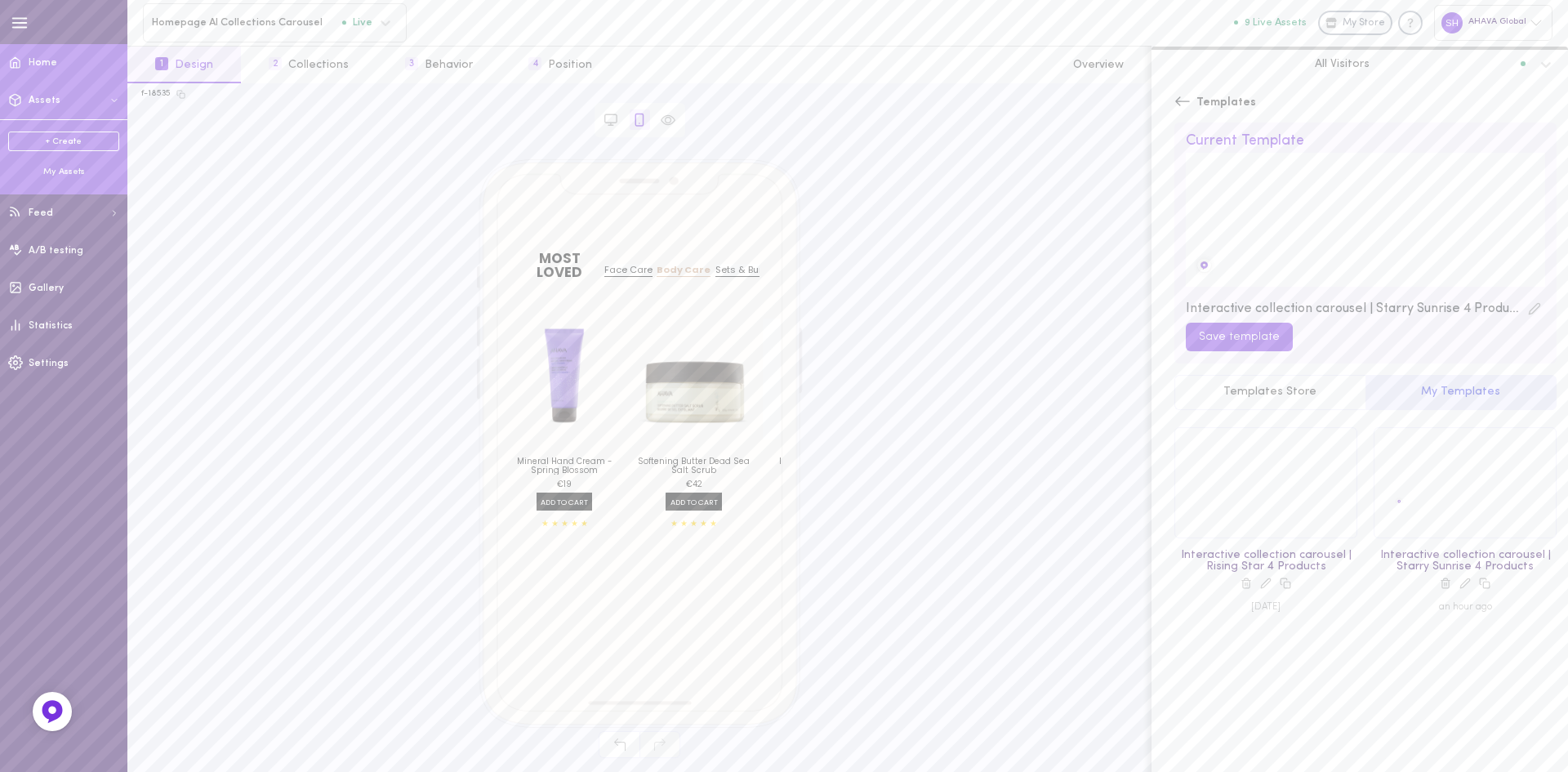
click at [36, 66] on span "Home" at bounding box center [43, 63] width 29 height 9
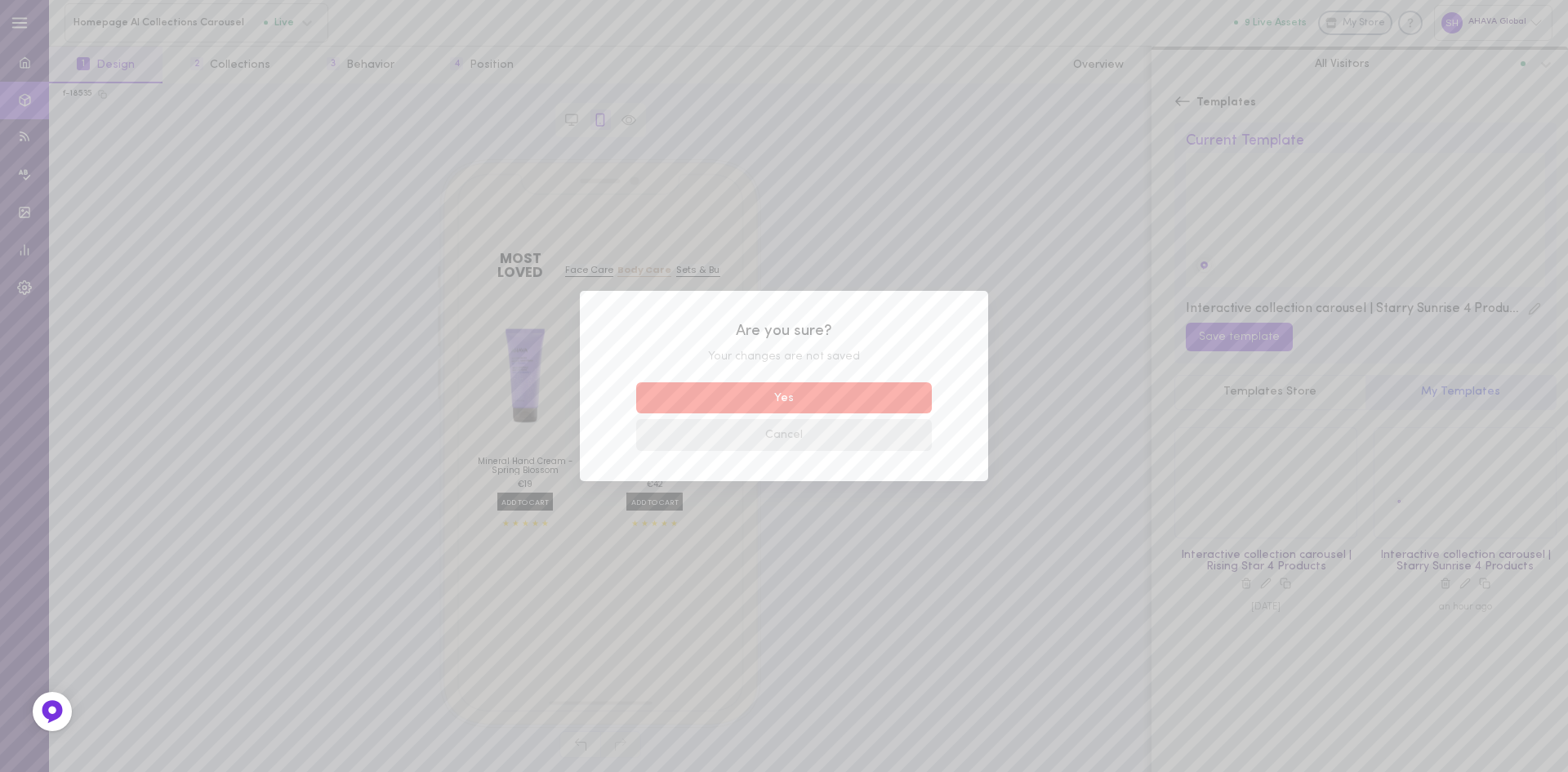
click at [796, 441] on button "Cancel" at bounding box center [784, 435] width 296 height 32
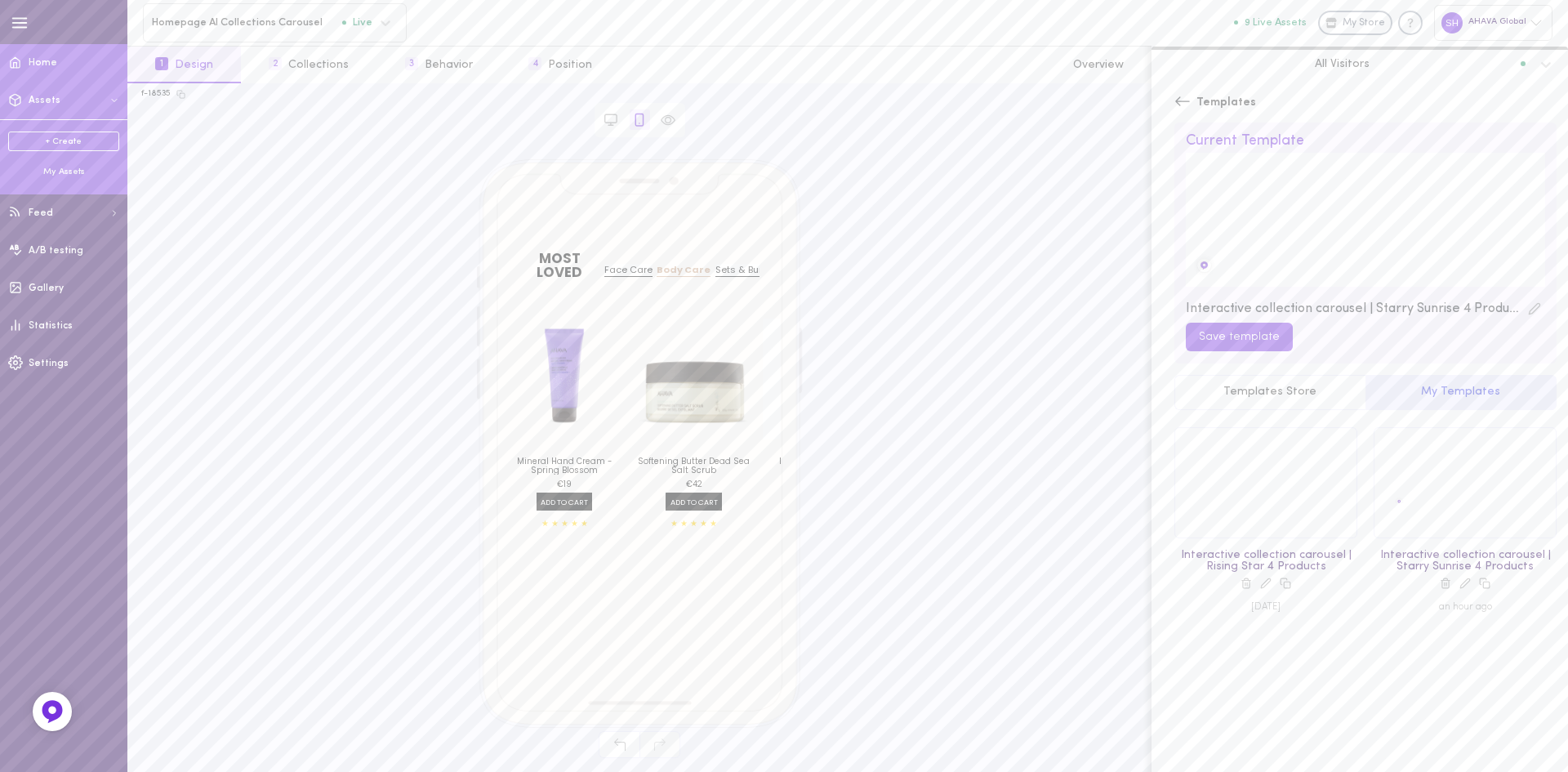
click at [44, 66] on span "Home" at bounding box center [43, 63] width 29 height 9
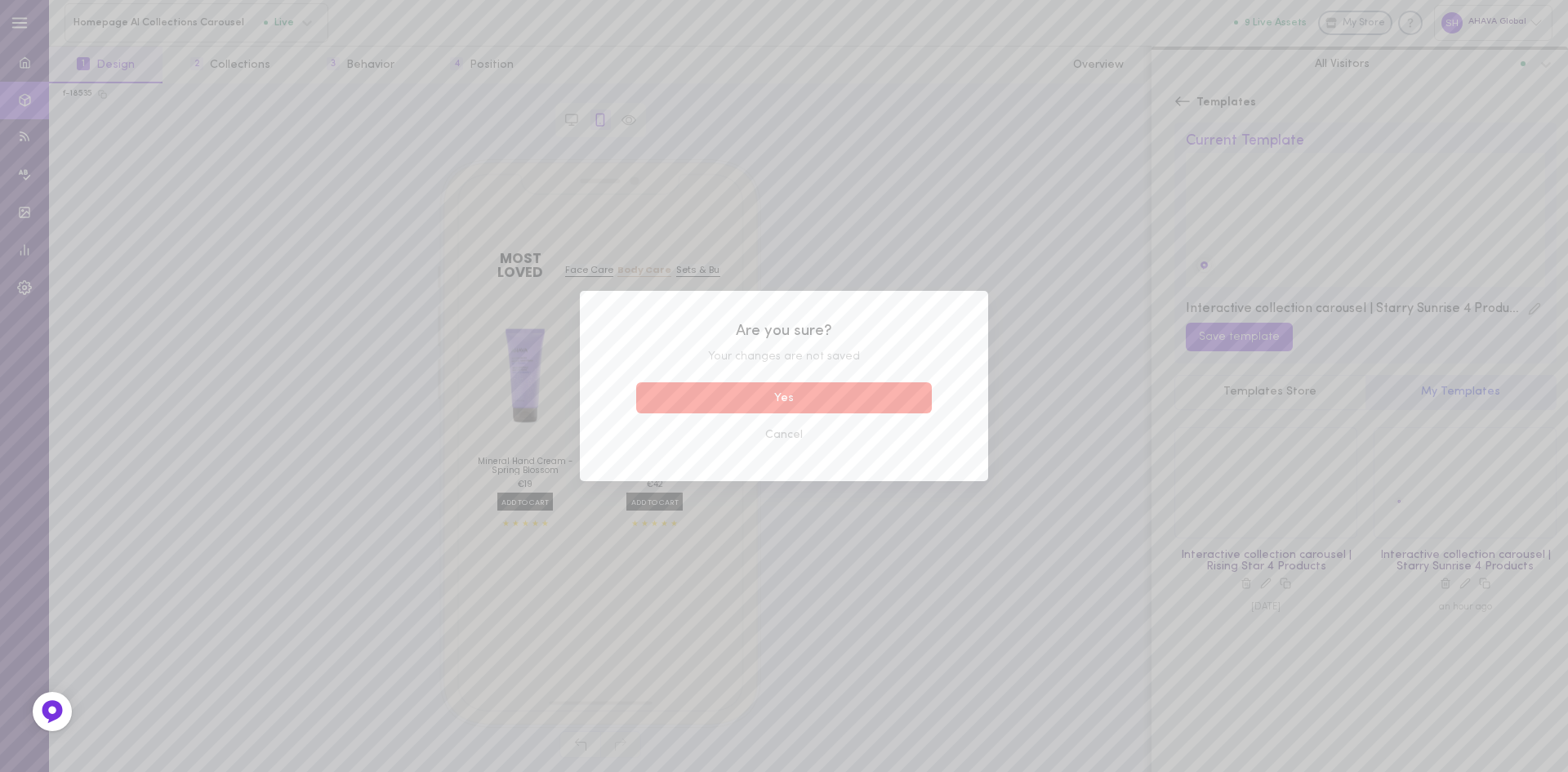
click at [788, 393] on button "Yes" at bounding box center [784, 399] width 296 height 32
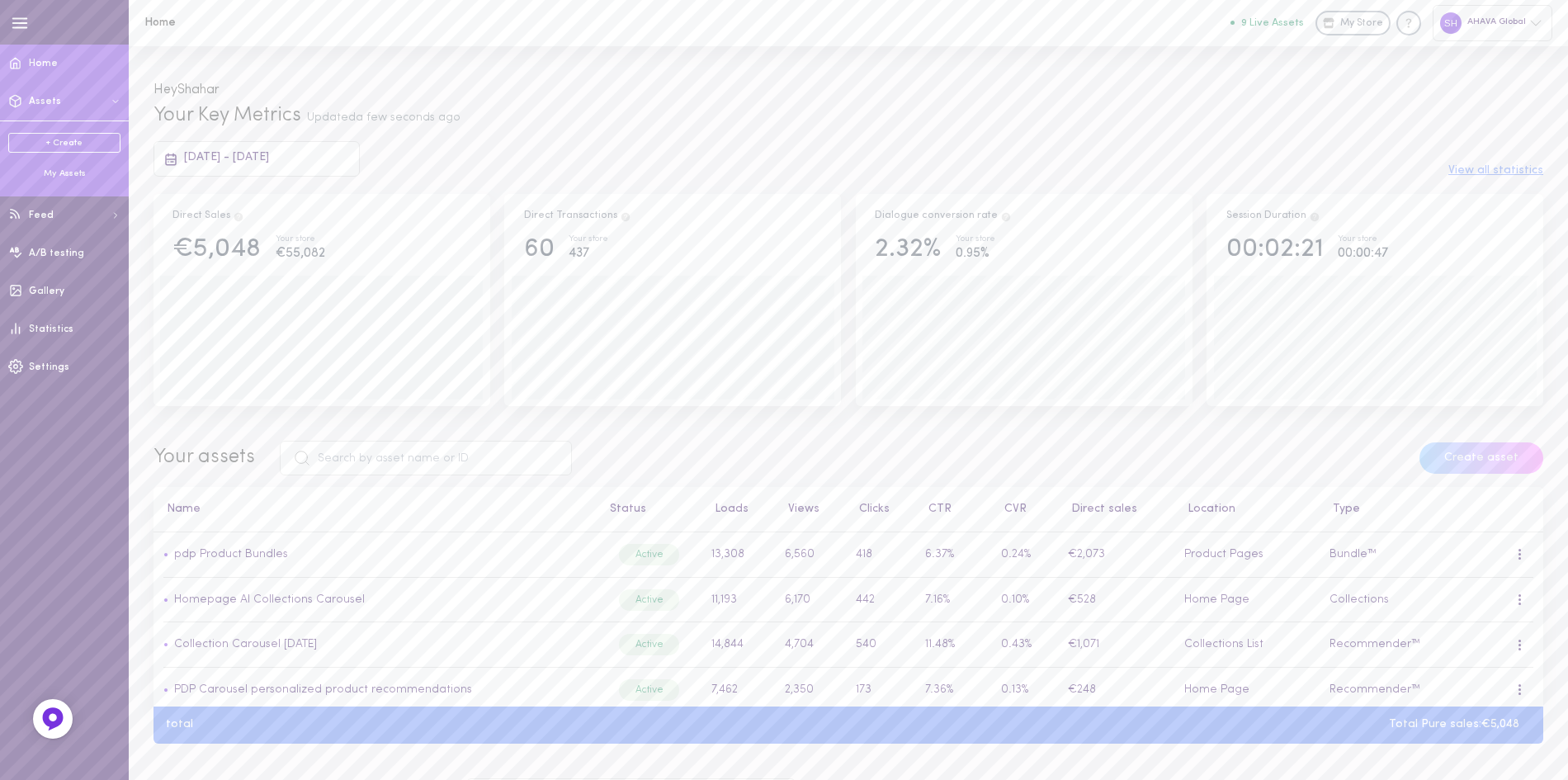
click at [34, 100] on span "Assets" at bounding box center [45, 101] width 32 height 9
click at [41, 104] on span "Assets" at bounding box center [45, 101] width 32 height 9
click at [62, 172] on div "My Assets" at bounding box center [64, 173] width 112 height 12
